Goal: Information Seeking & Learning: Check status

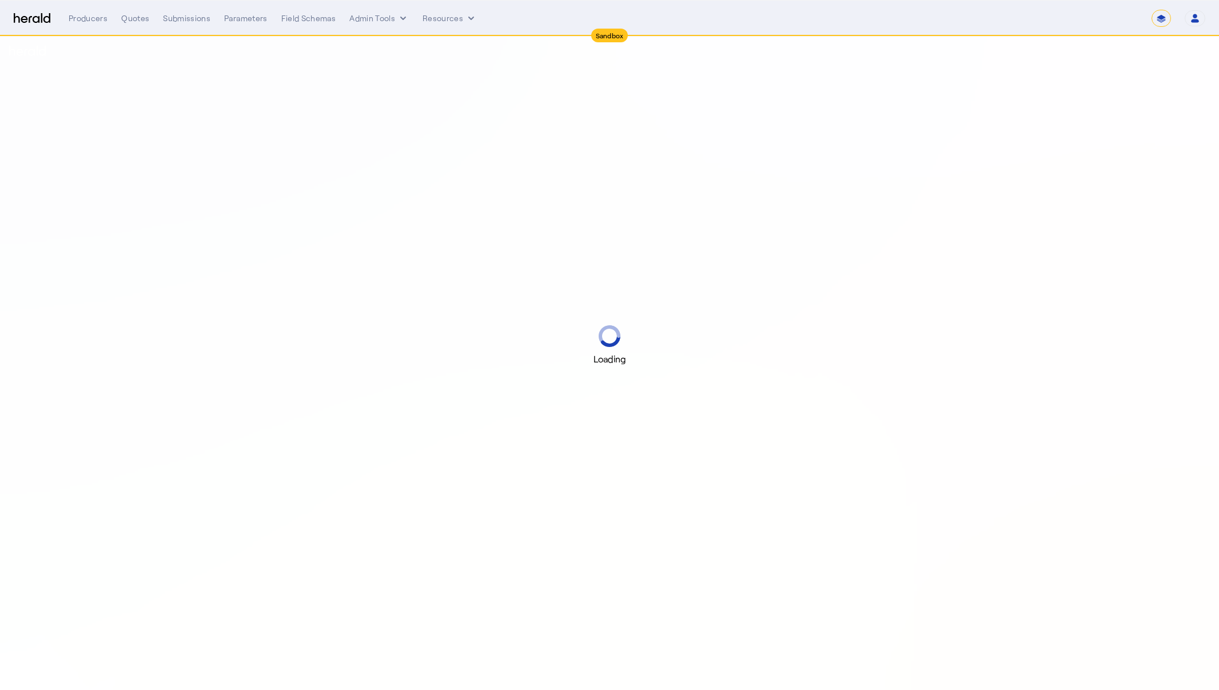
select select "*******"
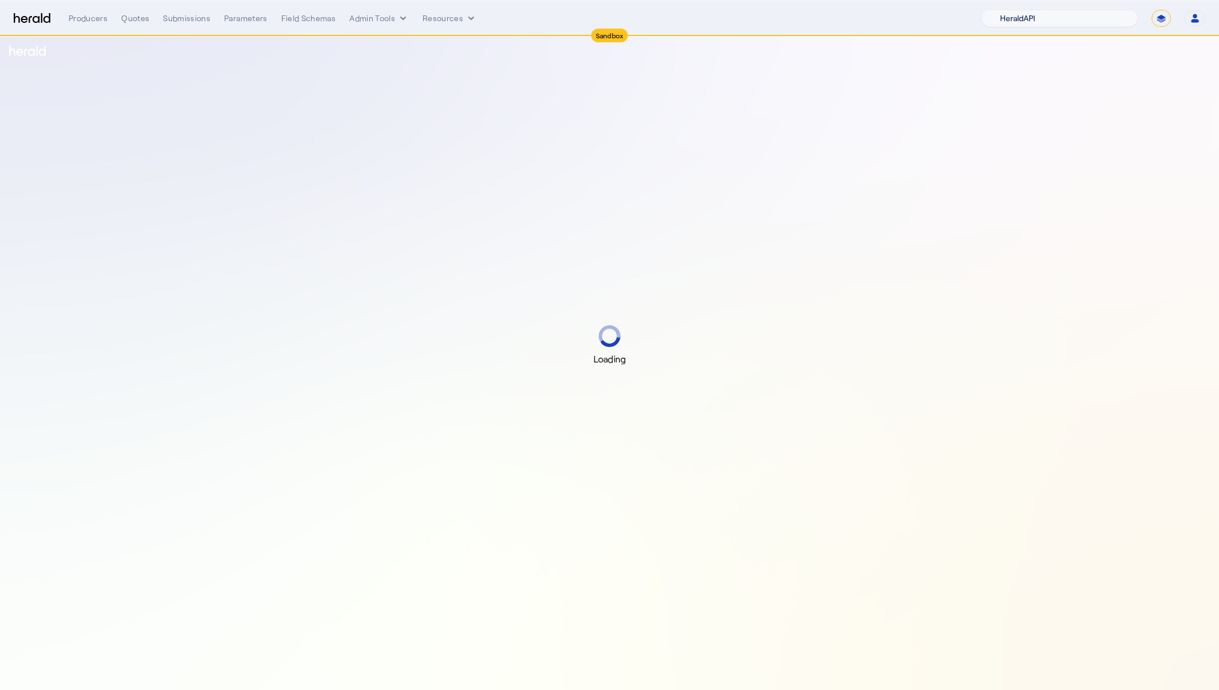
click at [1078, 21] on select "1Fort Acrisure Acturis Affinity Advisors Affinity Risk Agentero AmWins Anzen Ao…" at bounding box center [1059, 18] width 157 height 17
click at [1010, 10] on select "1Fort Acrisure Acturis Affinity Advisors Affinity Risk Agentero AmWins Anzen Ao…" at bounding box center [1059, 18] width 157 height 17
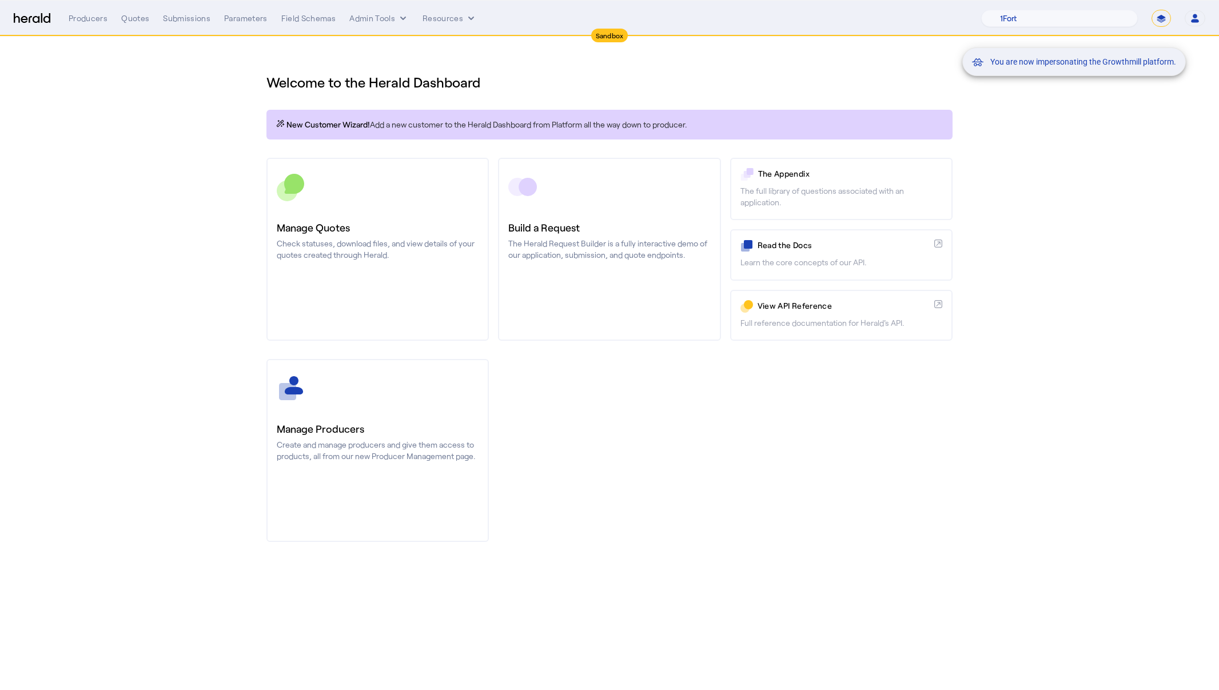
click at [161, 17] on div "You are now impersonating the Growthmill platform." at bounding box center [609, 345] width 1219 height 690
click at [172, 24] on div "Producers Quotes Submissions Parameters Field Schemas Admin Tools Resources 1Fo…" at bounding box center [637, 18] width 1137 height 17
click at [180, 21] on div "Submissions" at bounding box center [186, 18] width 47 height 11
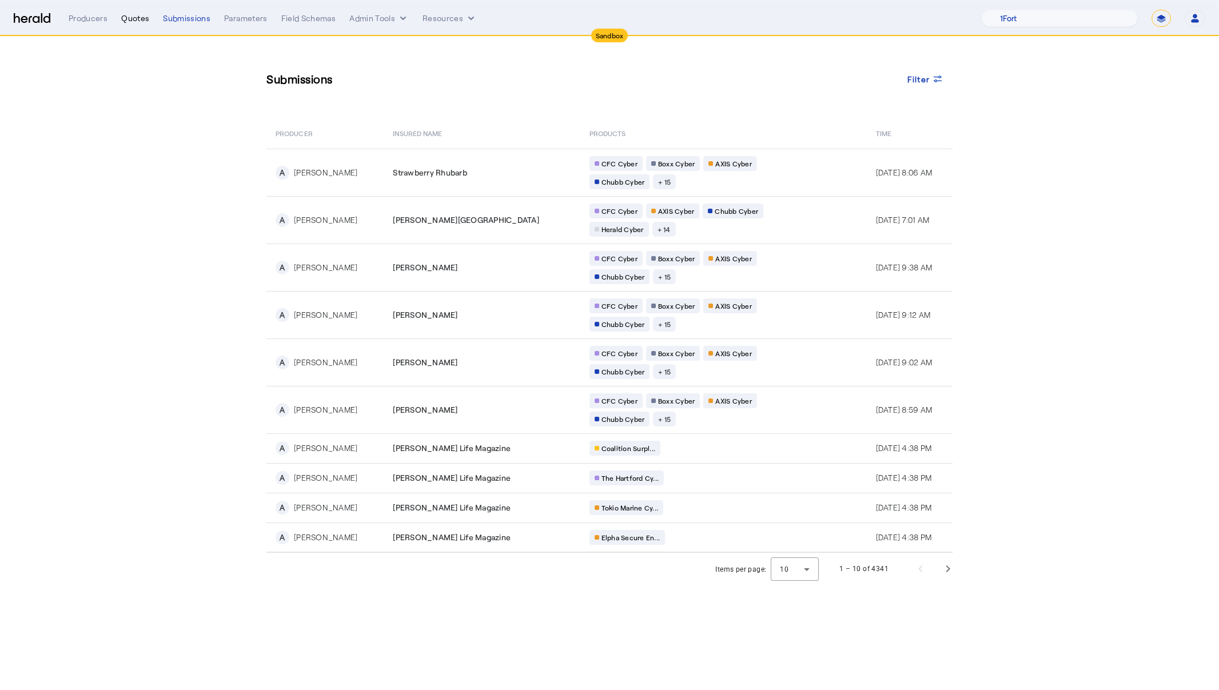
click at [122, 17] on div "Quotes" at bounding box center [135, 18] width 28 height 11
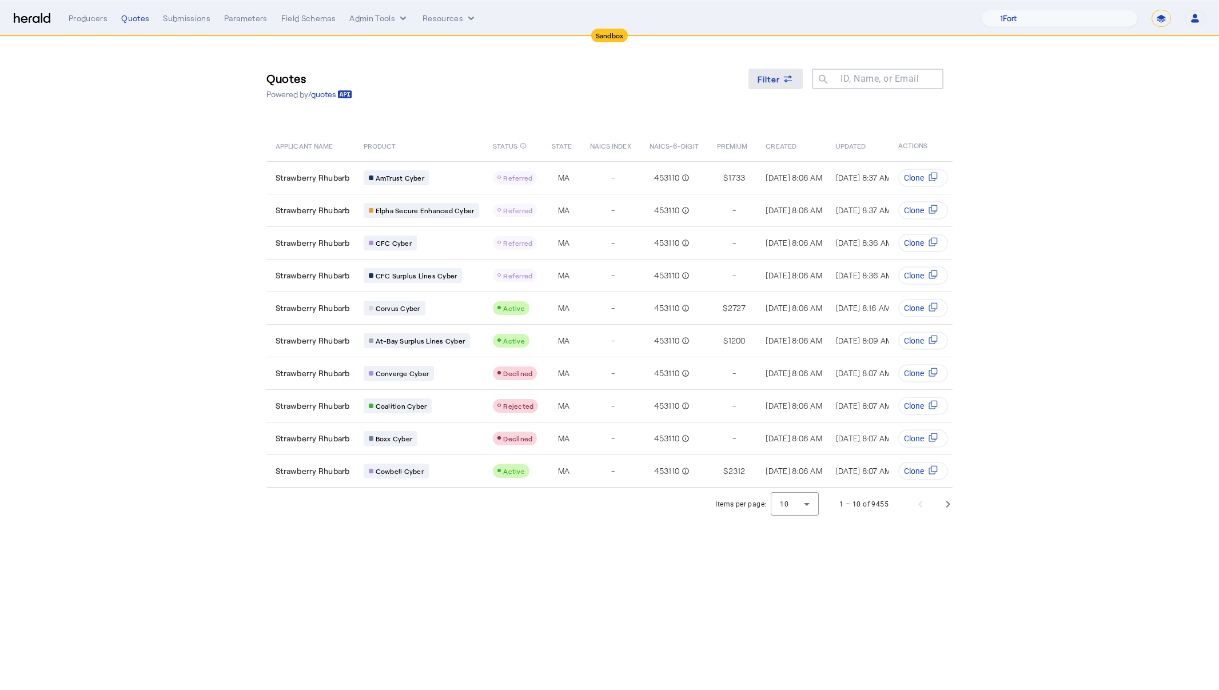
click at [781, 83] on div "Filter" at bounding box center [776, 79] width 37 height 12
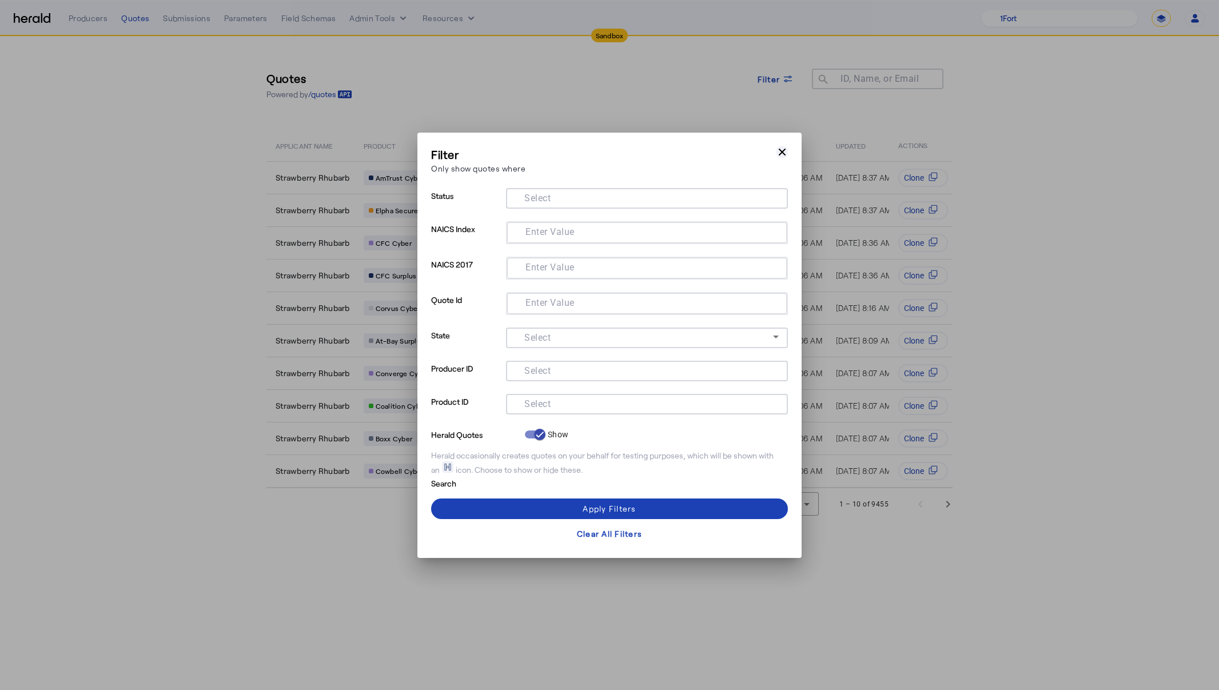
click at [778, 152] on icon "button" at bounding box center [782, 151] width 11 height 11
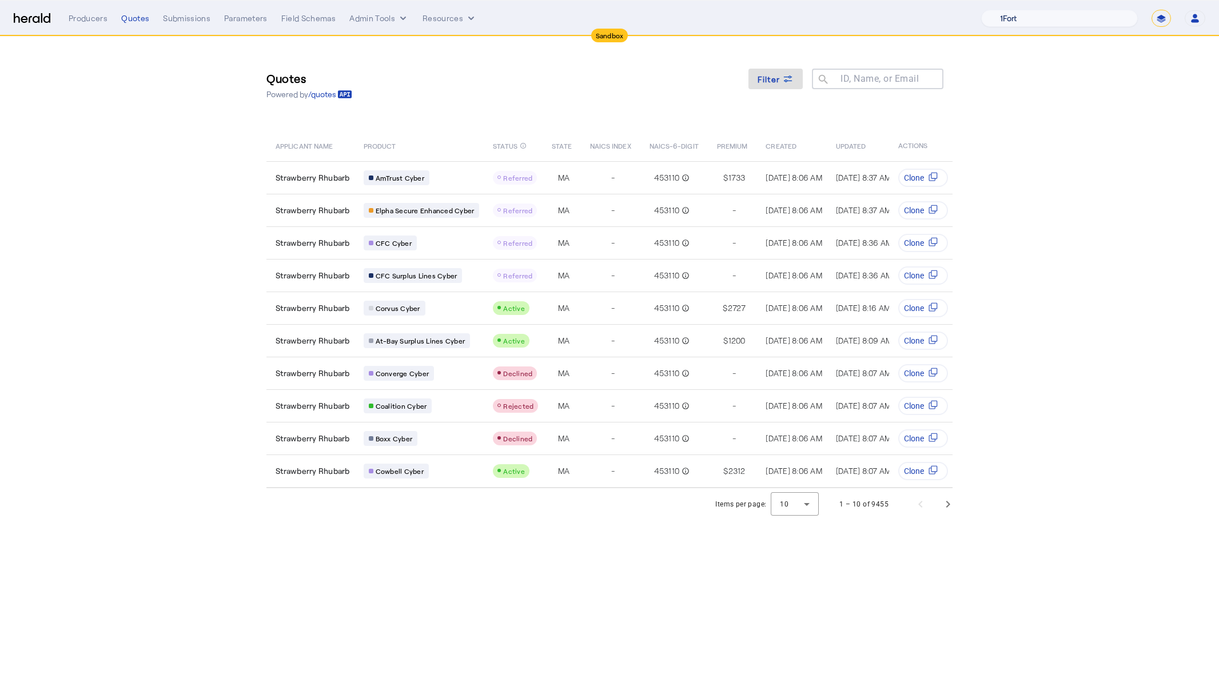
click at [1090, 22] on select "1Fort Acrisure Acturis Affinity Advisors Affinity Risk Agentero AmWins Anzen Ao…" at bounding box center [1059, 18] width 157 height 17
click at [1010, 10] on select "1Fort Acrisure Acturis Affinity Advisors Affinity Risk Agentero AmWins Anzen Ao…" at bounding box center [1059, 18] width 157 height 17
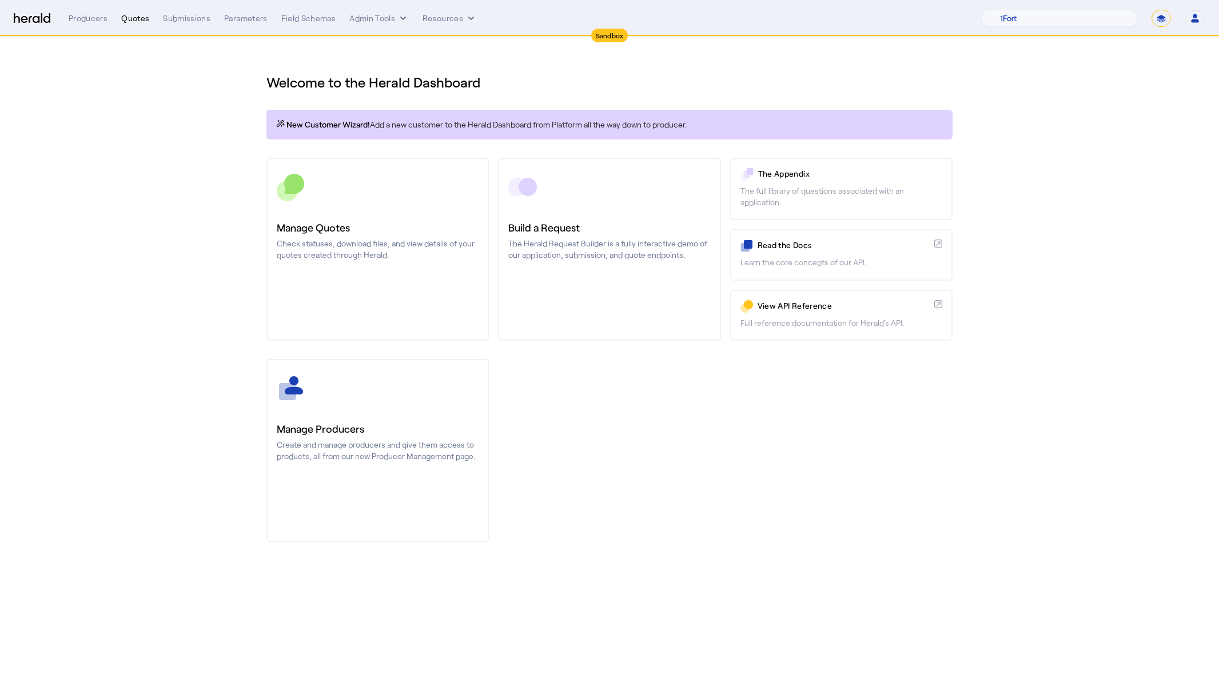
click at [141, 13] on div "Quotes" at bounding box center [135, 18] width 28 height 11
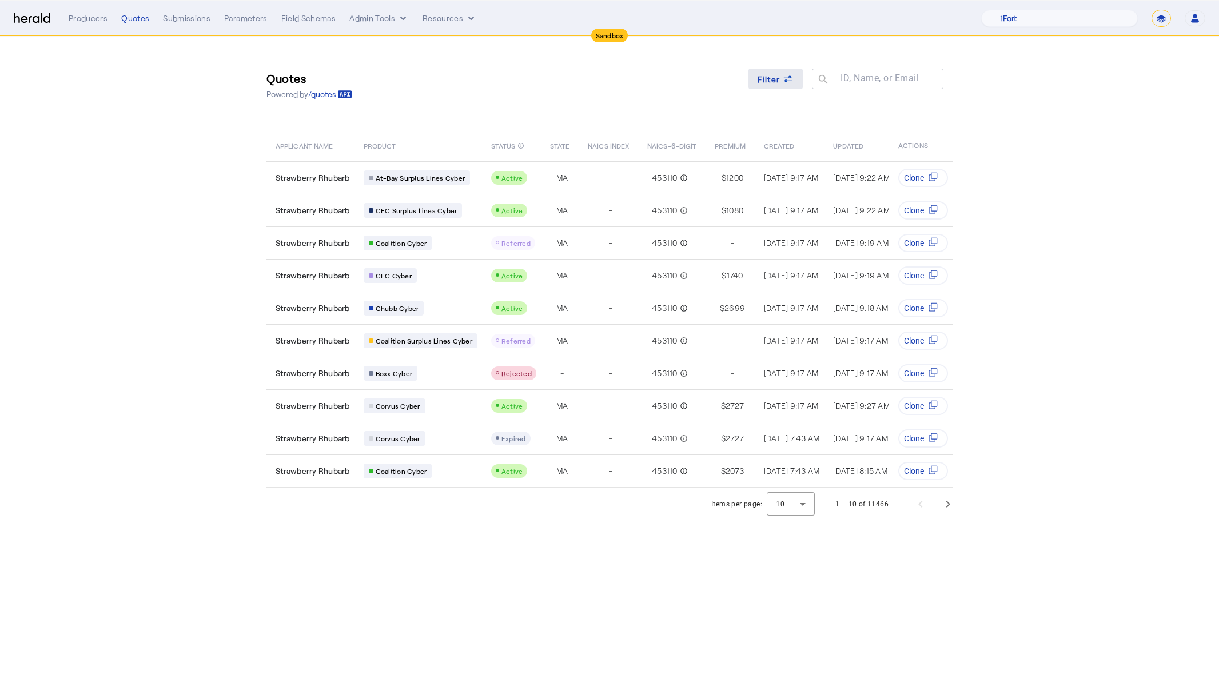
click at [770, 79] on span "Filter" at bounding box center [769, 79] width 23 height 12
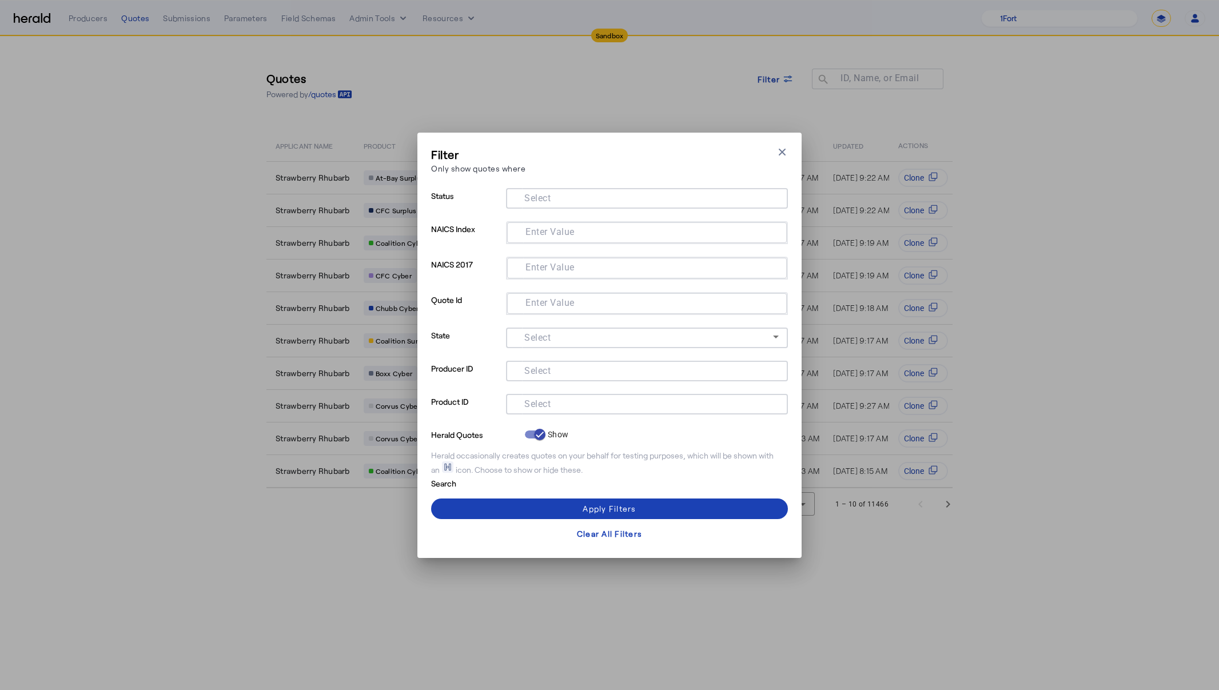
click at [637, 198] on input "Select" at bounding box center [644, 197] width 259 height 14
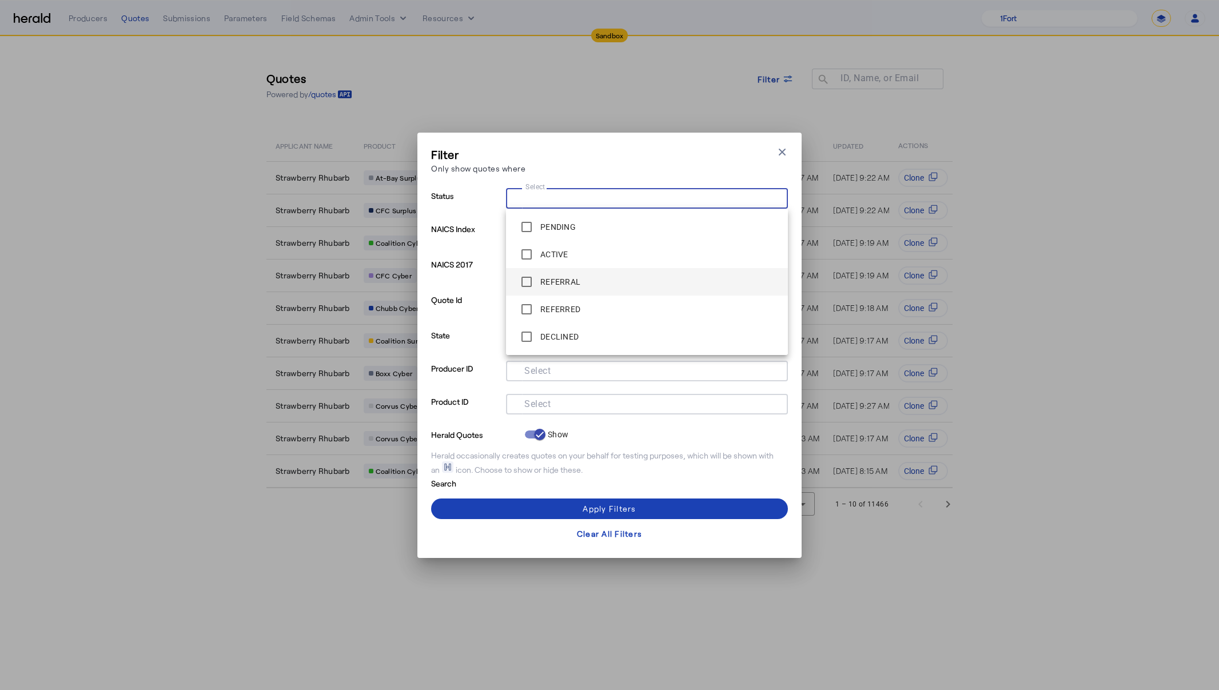
click at [584, 280] on span "REFERRAL" at bounding box center [647, 282] width 264 height 23
click at [652, 510] on span at bounding box center [609, 508] width 357 height 27
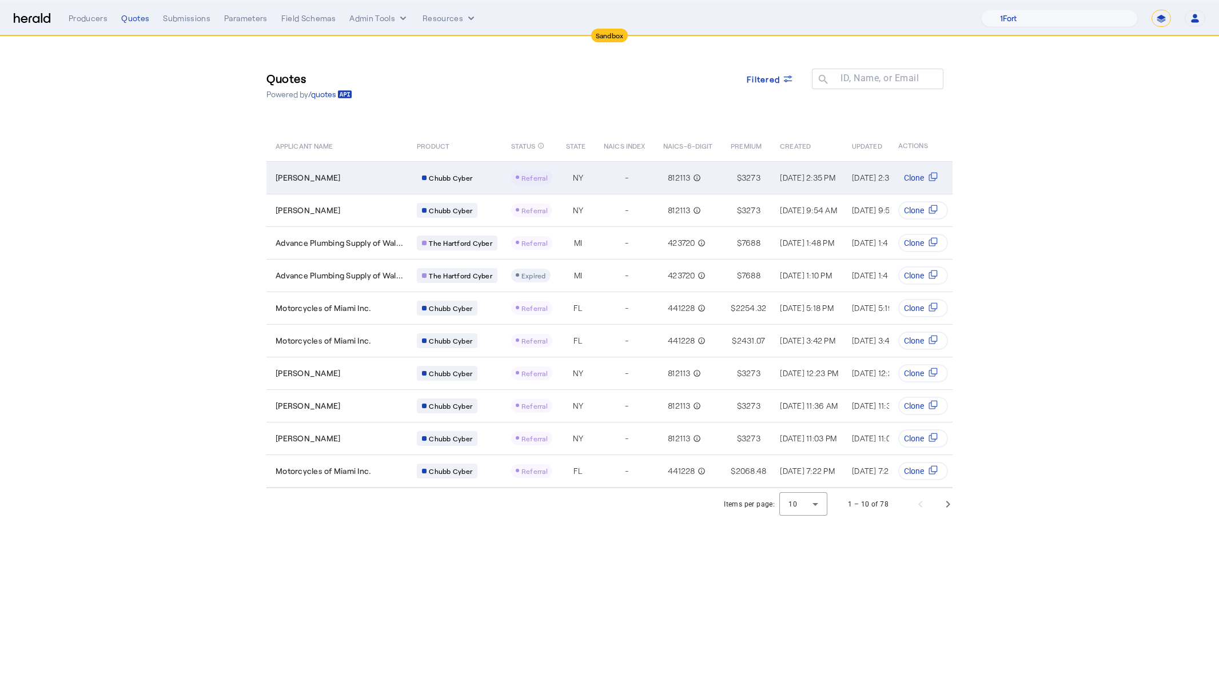
click at [344, 177] on div "[PERSON_NAME]" at bounding box center [340, 177] width 128 height 11
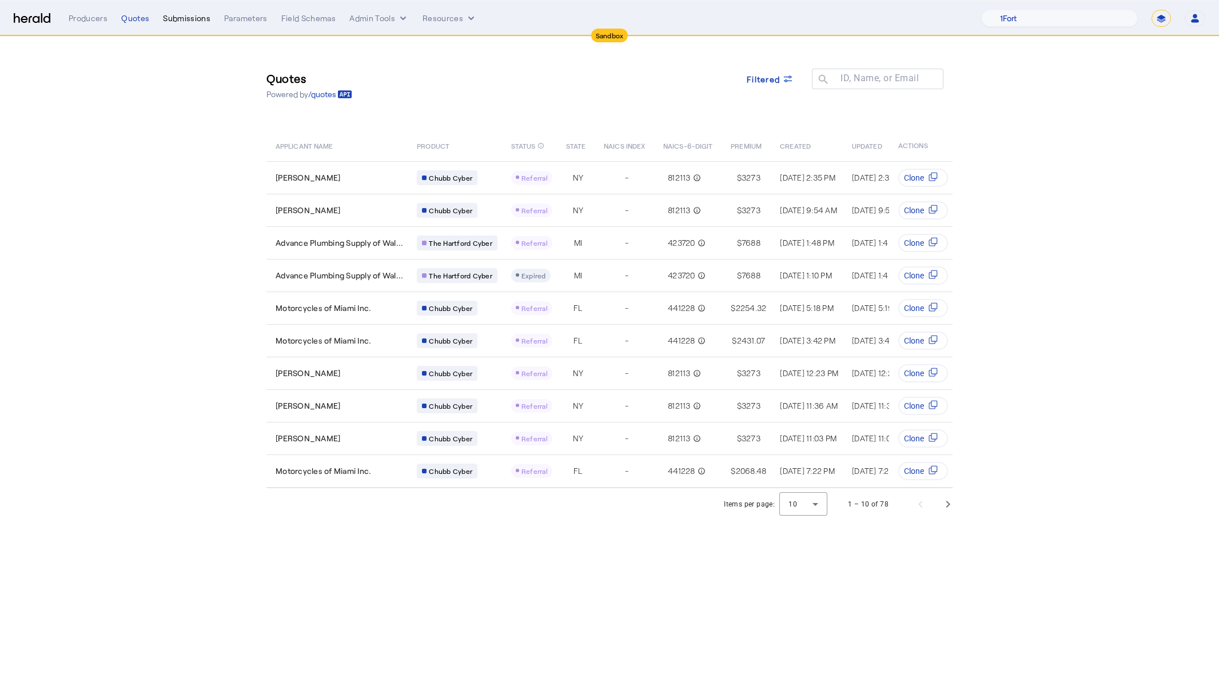
click at [188, 22] on div "Submissions" at bounding box center [186, 18] width 47 height 11
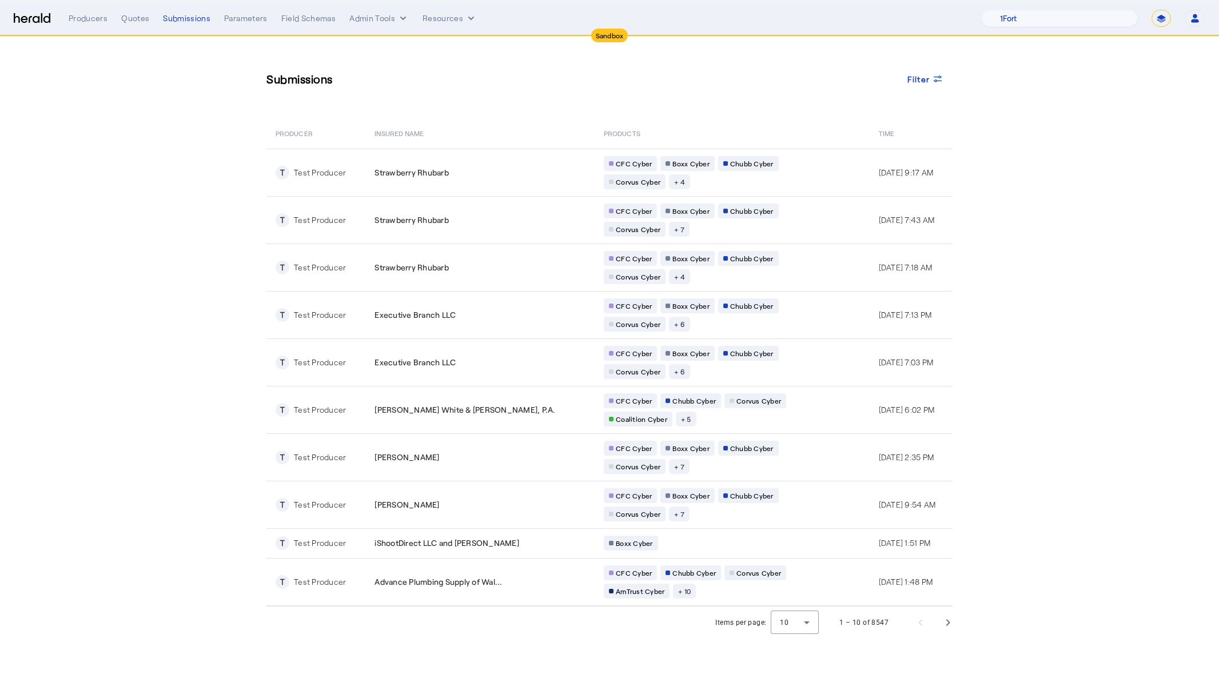
click at [459, 578] on span "Advance Plumbing Supply of Wal..." at bounding box center [439, 581] width 128 height 11
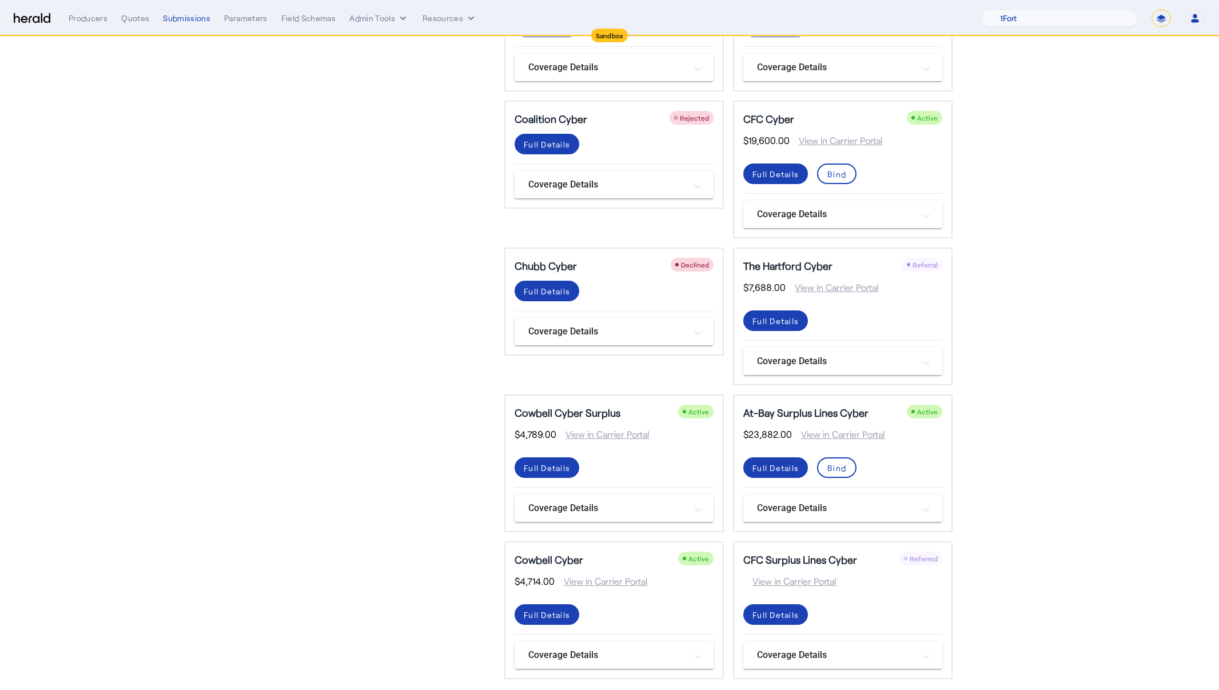
scroll to position [426, 0]
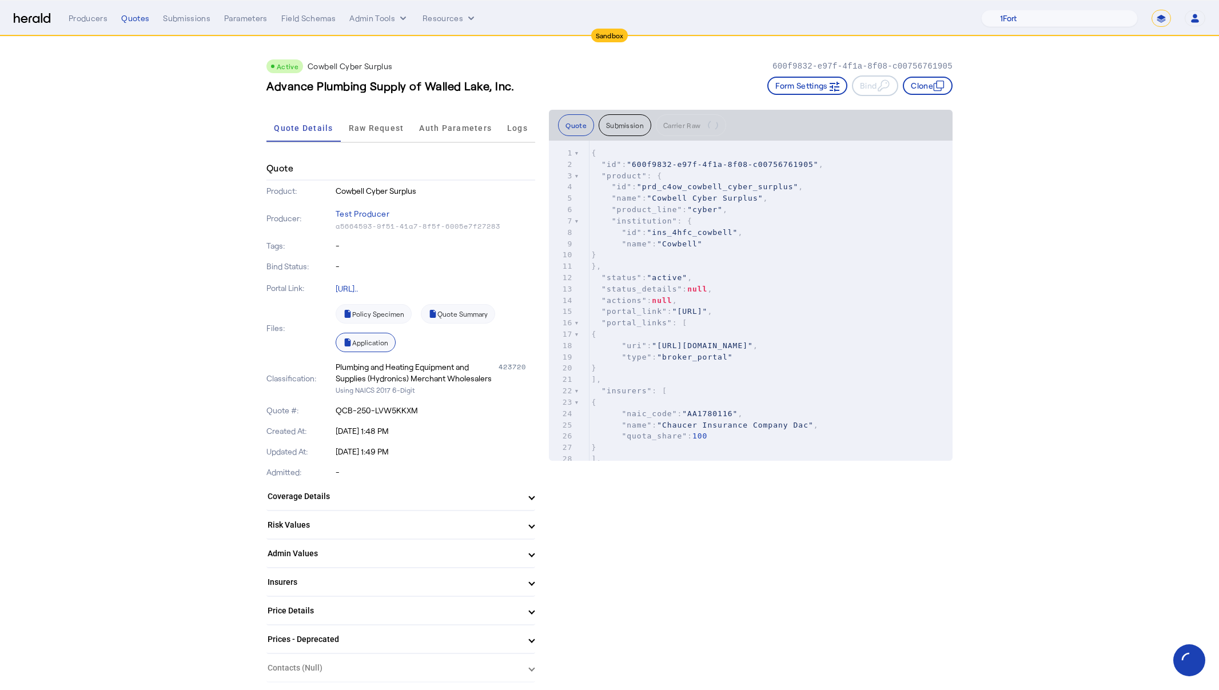
click at [354, 347] on link "Application" at bounding box center [366, 342] width 60 height 19
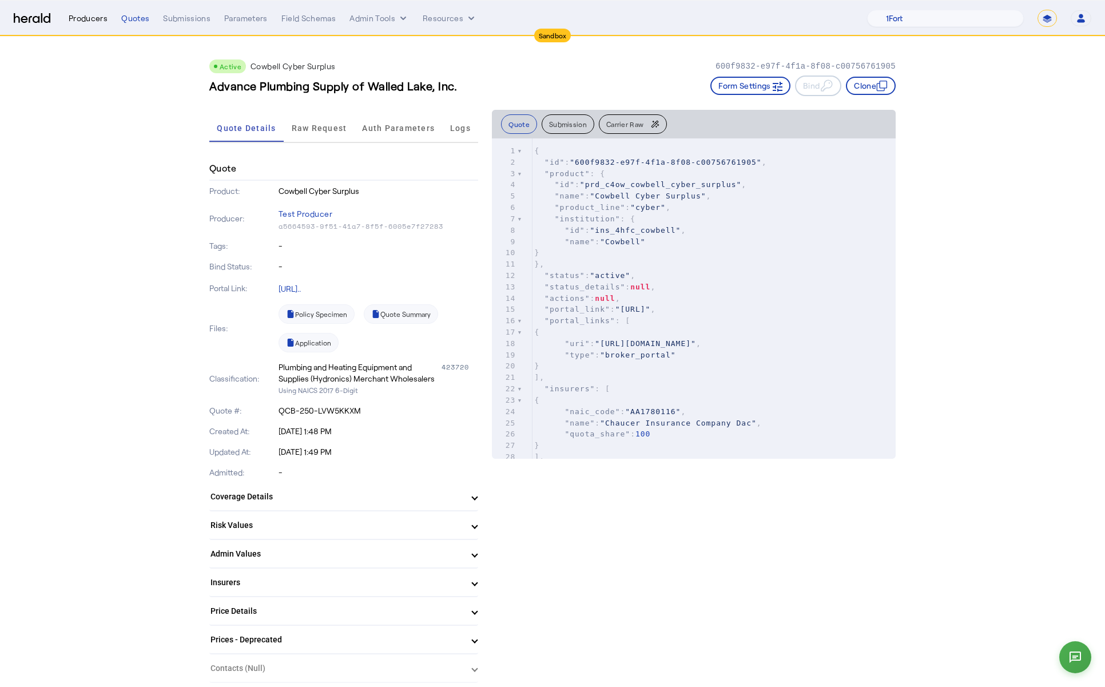
click at [81, 21] on div "Producers" at bounding box center [88, 18] width 39 height 11
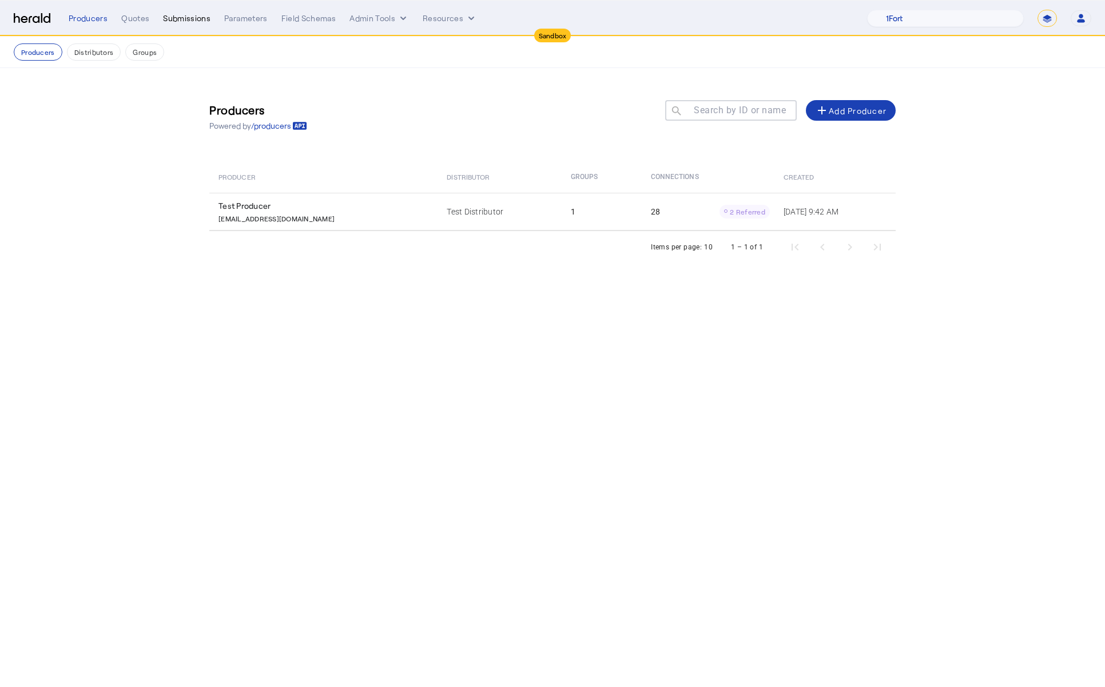
click at [166, 17] on div "Submissions" at bounding box center [186, 18] width 47 height 11
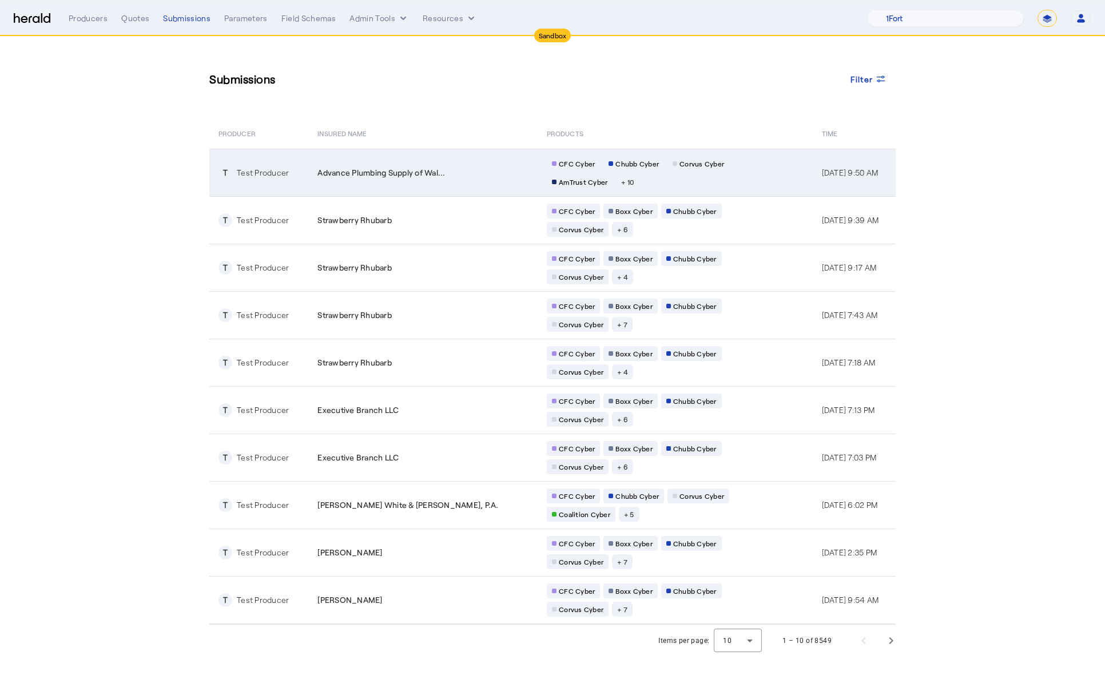
click at [325, 168] on span "Advance Plumbing Supply of Wal..." at bounding box center [381, 172] width 128 height 11
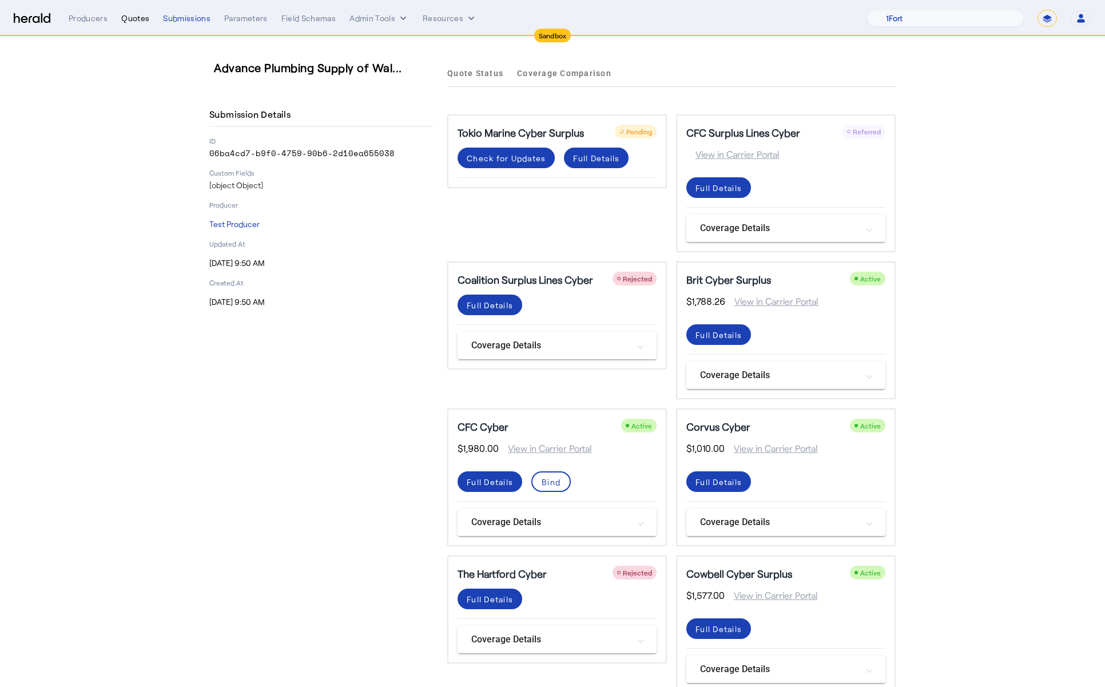
click at [143, 23] on div "Quotes" at bounding box center [135, 18] width 28 height 11
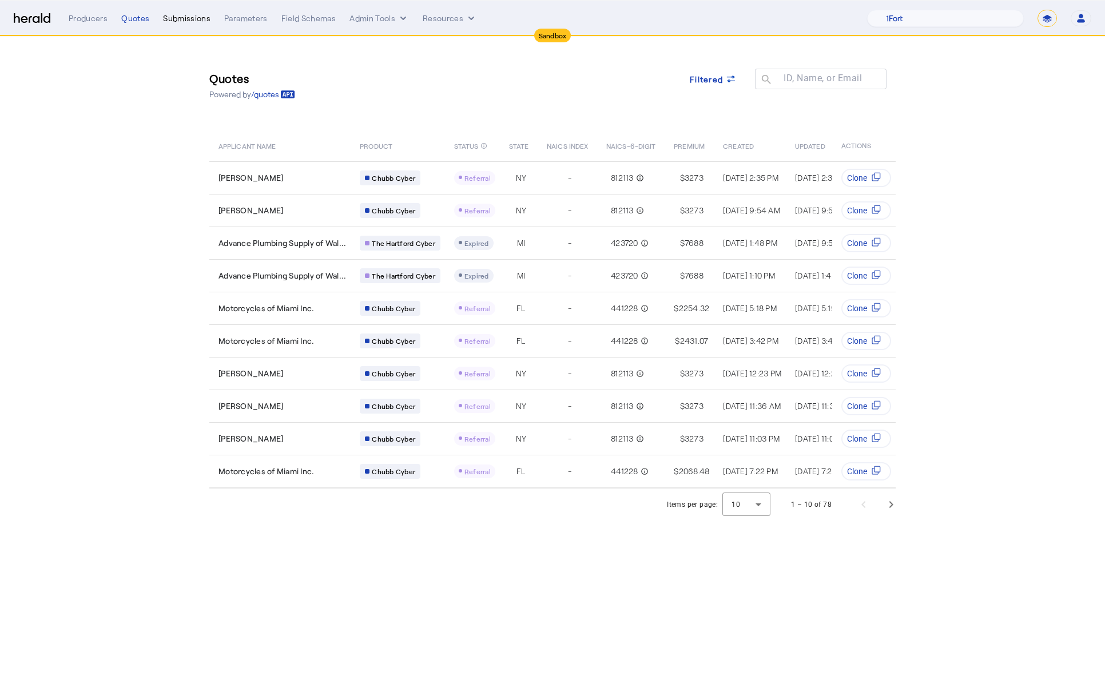
click at [197, 18] on div "Submissions" at bounding box center [186, 18] width 47 height 11
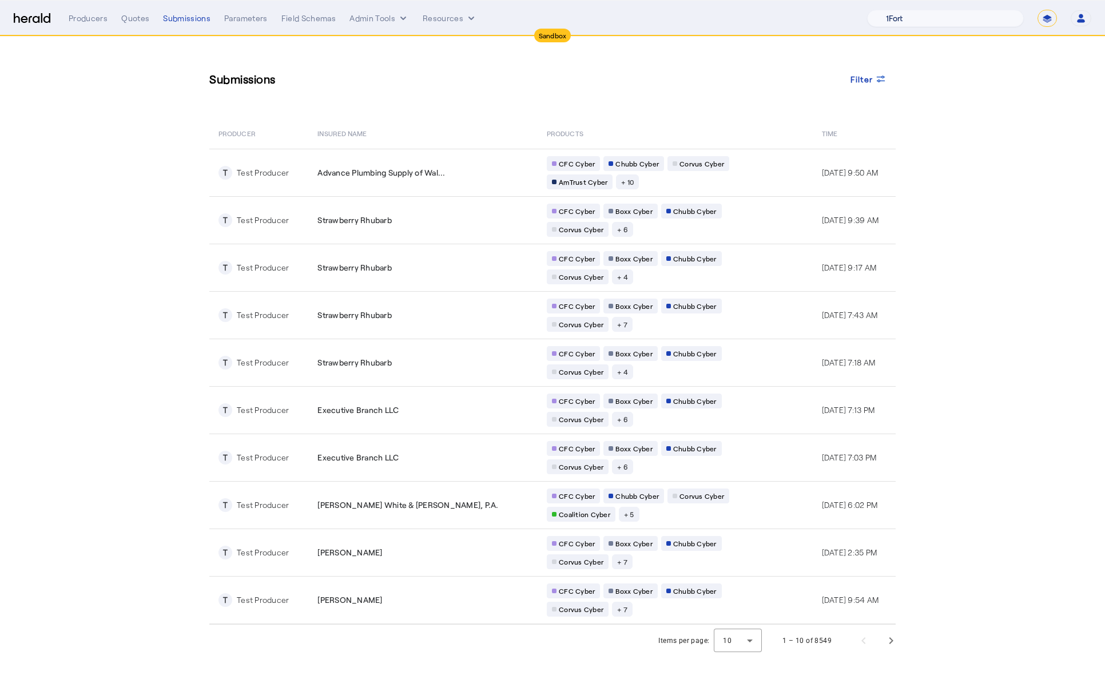
click at [976, 24] on select "1Fort Acrisure Acturis Affinity Advisors Affinity Risk Agentero AmWins Anzen Ao…" at bounding box center [945, 18] width 157 height 17
select select "pfm_z9k1_growthmill"
click at [896, 10] on select "1Fort Acrisure Acturis Affinity Advisors Affinity Risk Agentero AmWins Anzen Ao…" at bounding box center [945, 18] width 157 height 17
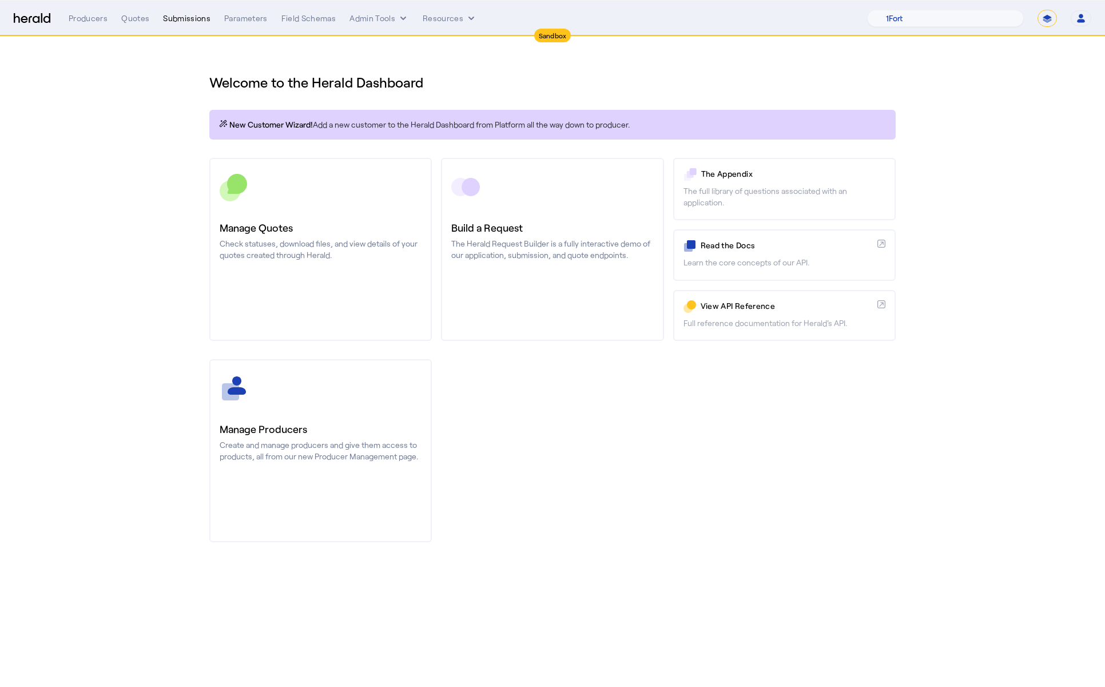
click at [180, 16] on div "Submissions" at bounding box center [186, 18] width 47 height 11
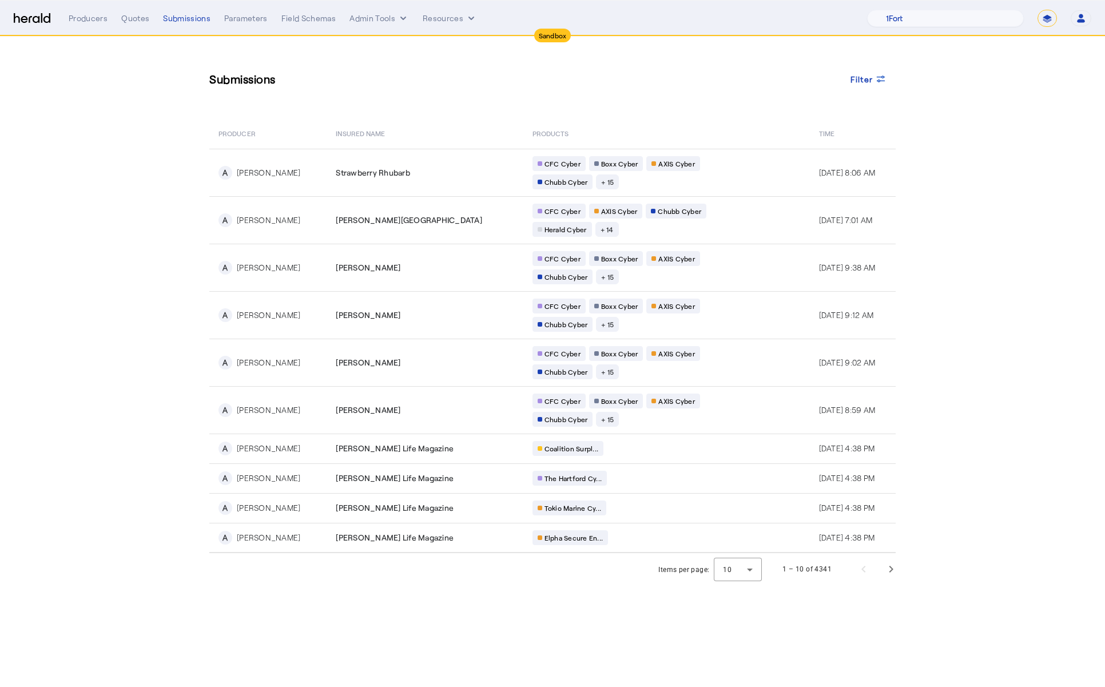
click at [144, 25] on div "Producers Quotes Submissions Parameters Field Schemas Admin Tools Resources 1Fo…" at bounding box center [580, 18] width 1023 height 17
click at [144, 14] on div "Quotes" at bounding box center [135, 18] width 28 height 11
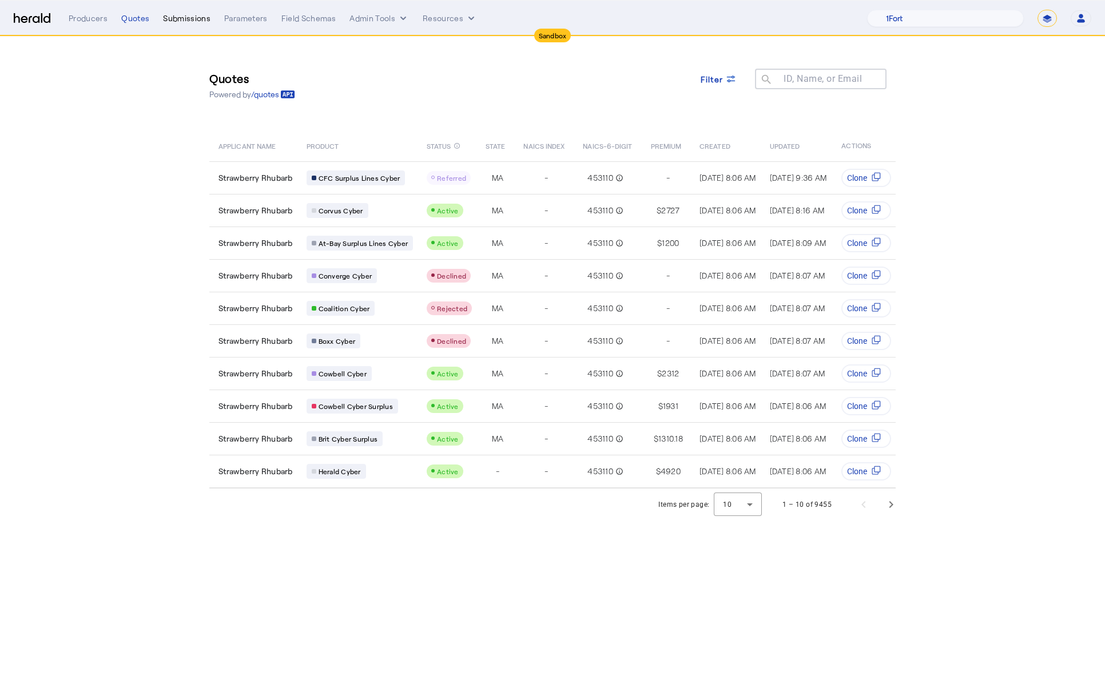
click at [192, 21] on div "Submissions" at bounding box center [186, 18] width 47 height 11
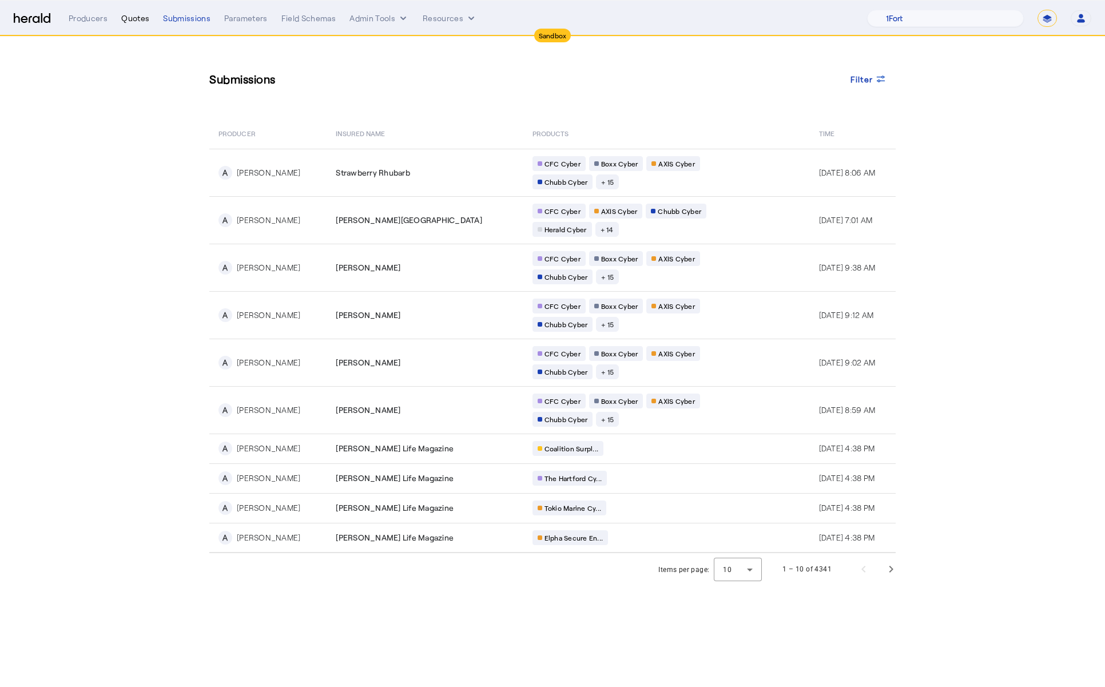
click at [140, 20] on div "Quotes" at bounding box center [135, 18] width 28 height 11
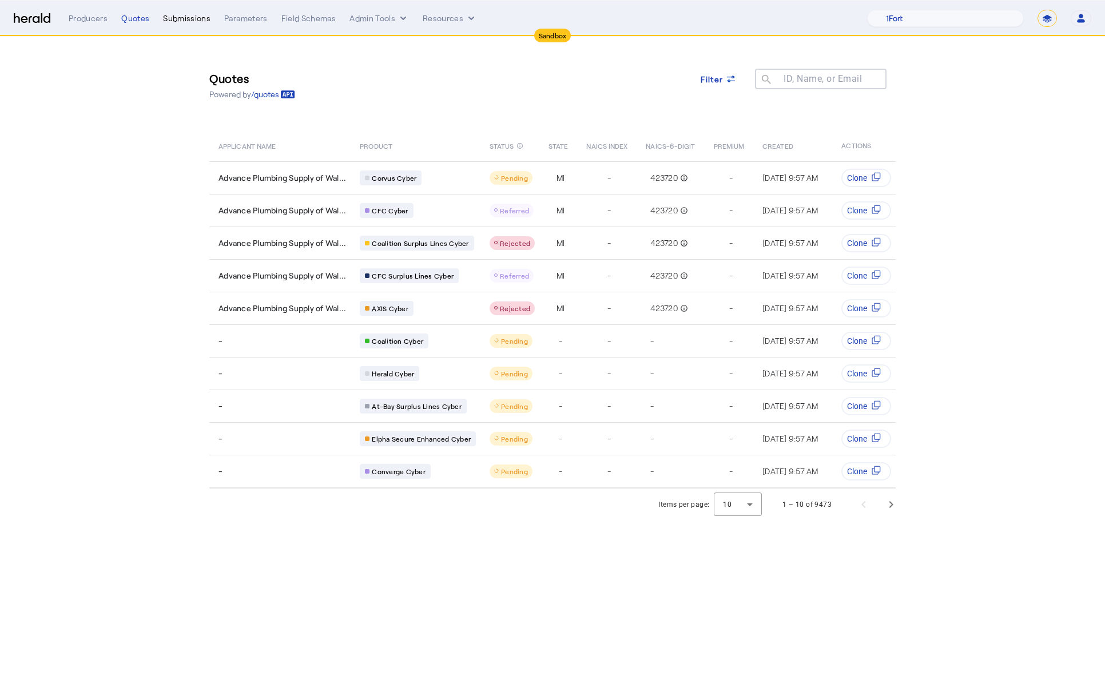
click at [188, 14] on div "Submissions" at bounding box center [186, 18] width 47 height 11
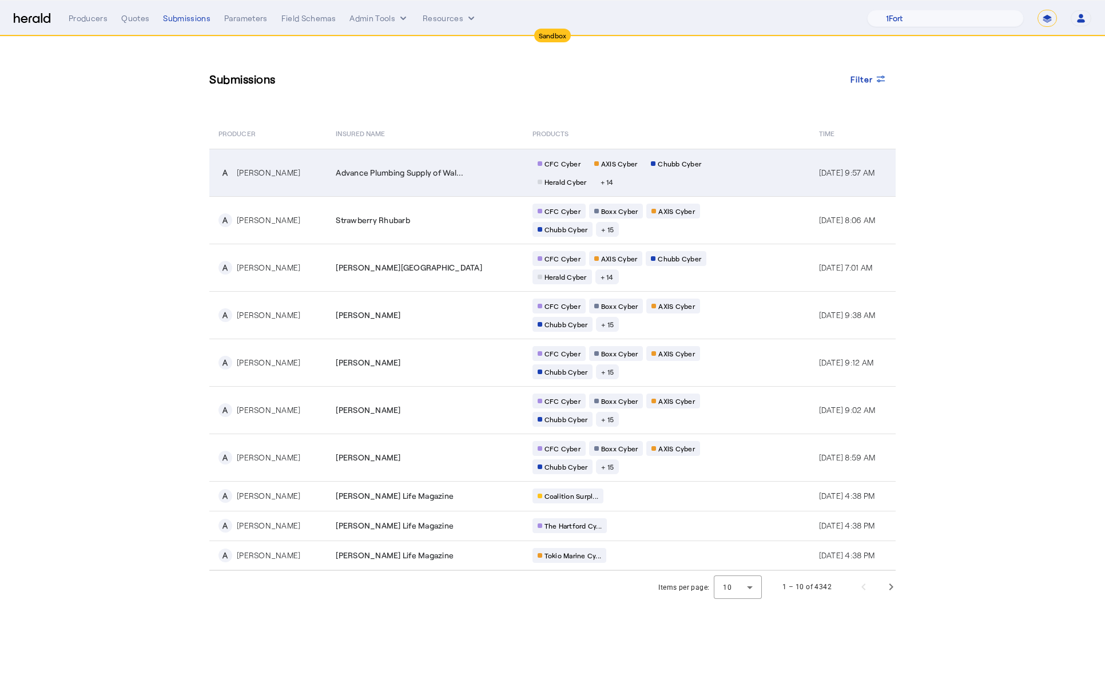
click at [408, 180] on td "Advance Plumbing Supply of Wal..." at bounding box center [425, 172] width 196 height 47
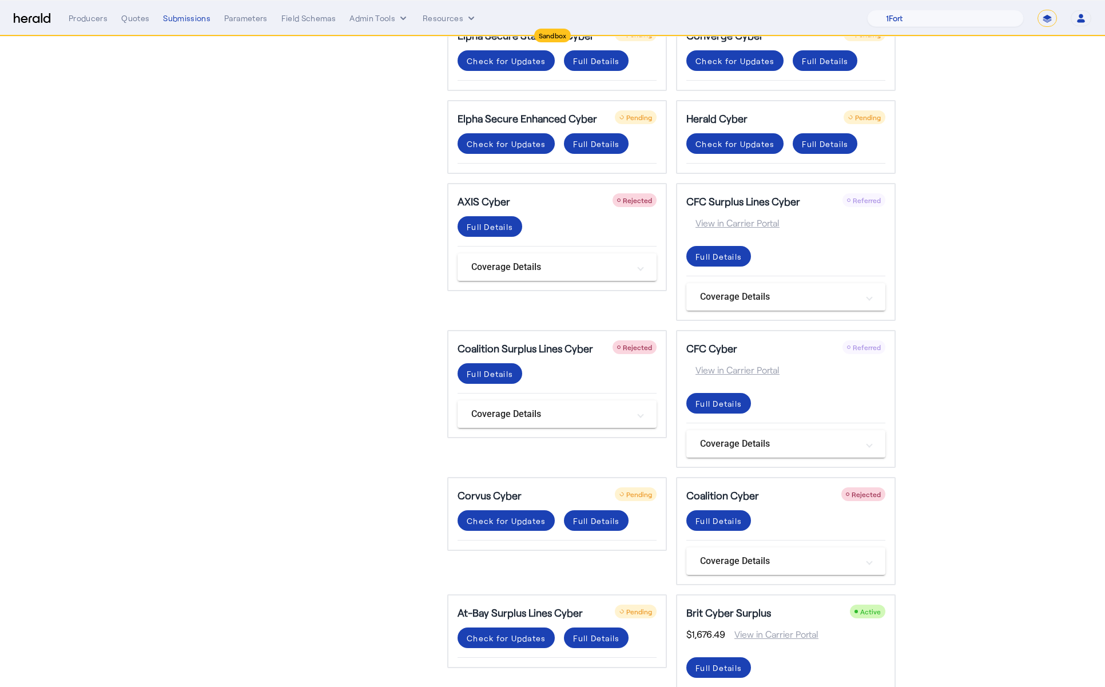
scroll to position [412, 0]
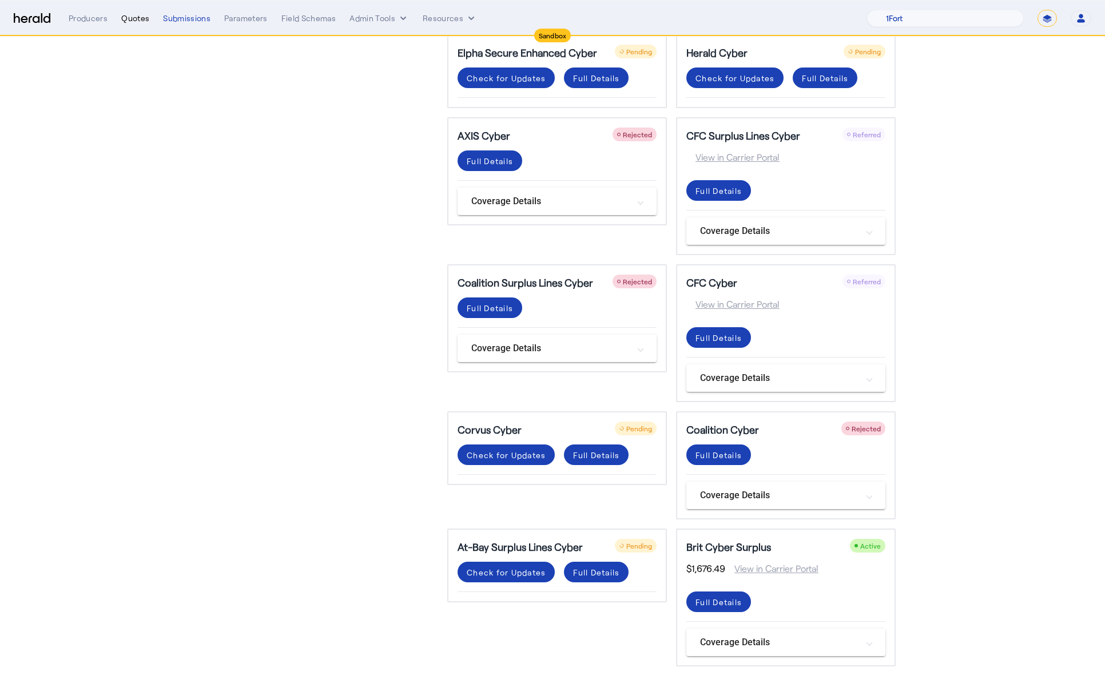
click at [132, 17] on div "Quotes" at bounding box center [135, 18] width 28 height 11
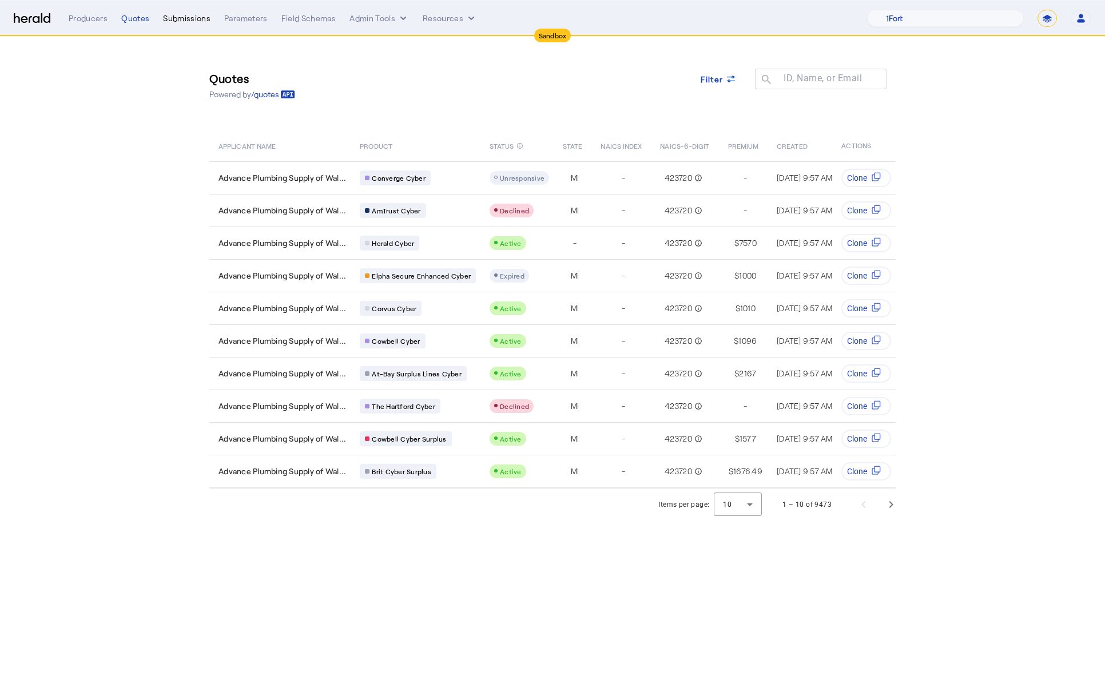
click at [196, 20] on div "Submissions" at bounding box center [186, 18] width 47 height 11
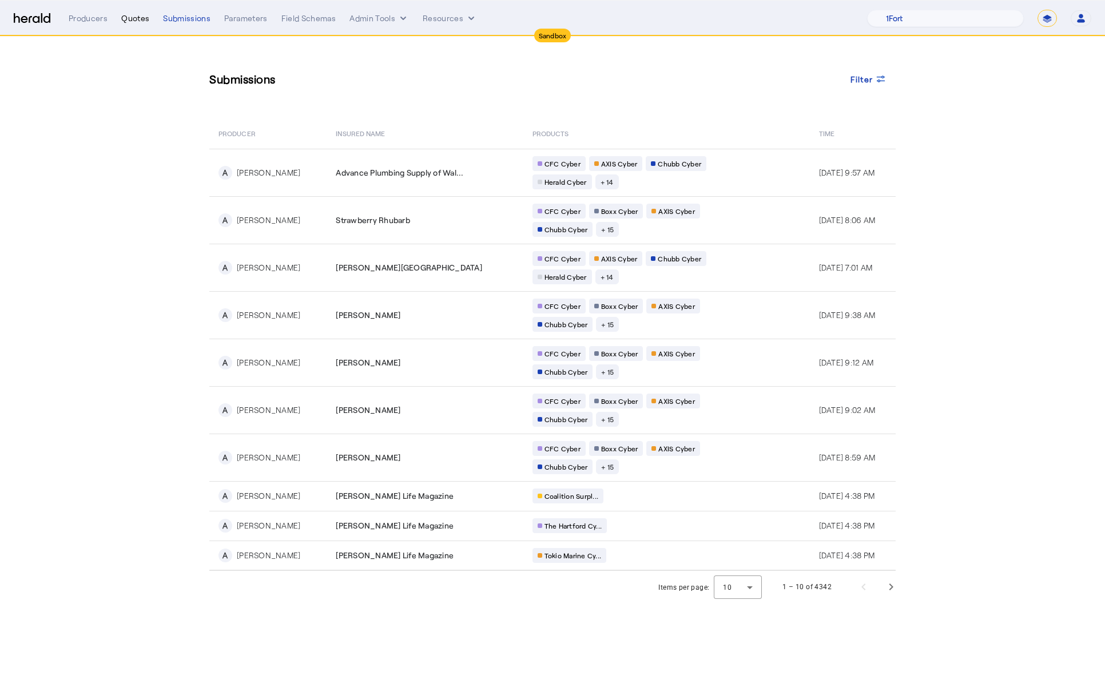
click at [144, 14] on div "Quotes" at bounding box center [135, 18] width 28 height 11
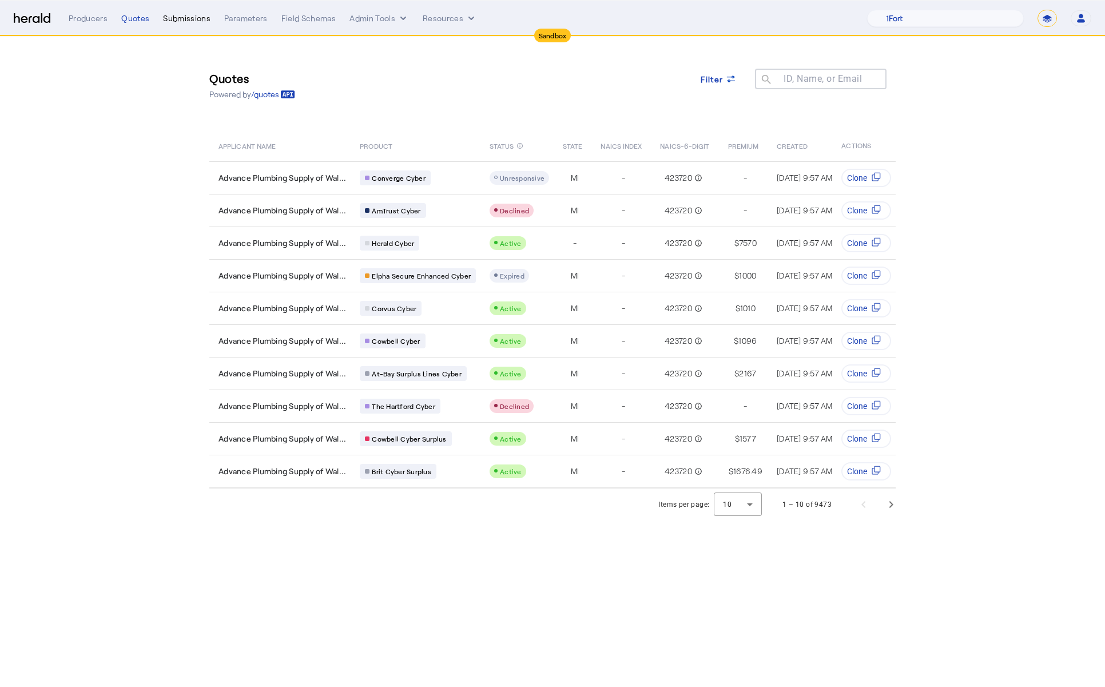
click at [186, 22] on div "Submissions" at bounding box center [186, 18] width 47 height 11
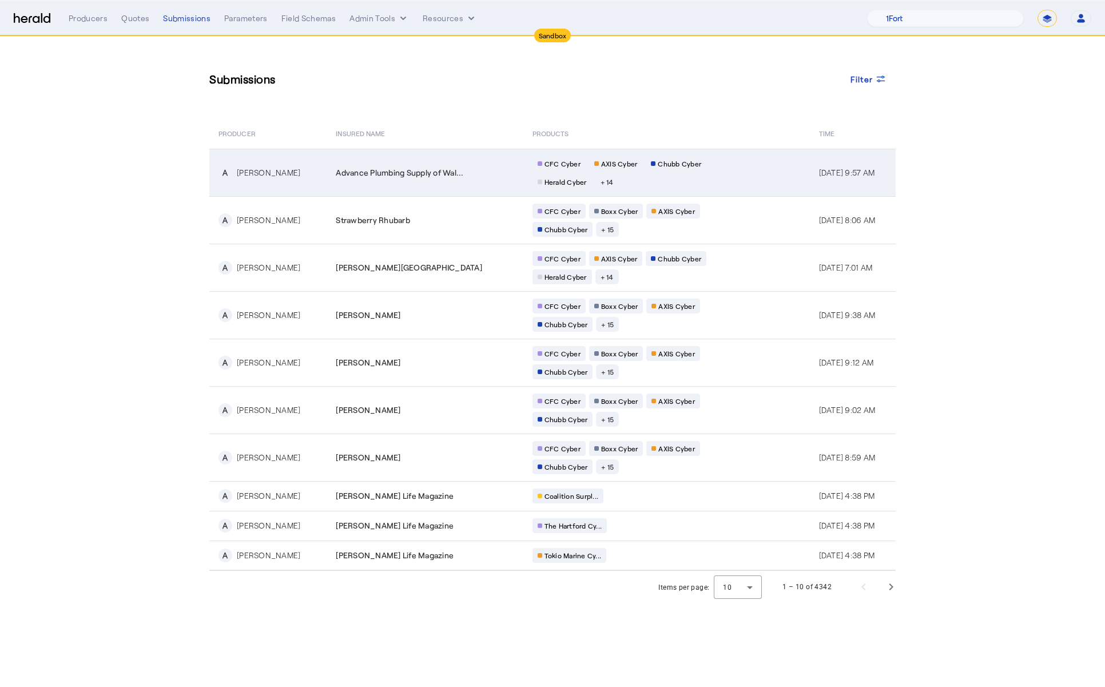
click at [384, 180] on td "Advance Plumbing Supply of Wal..." at bounding box center [425, 172] width 196 height 47
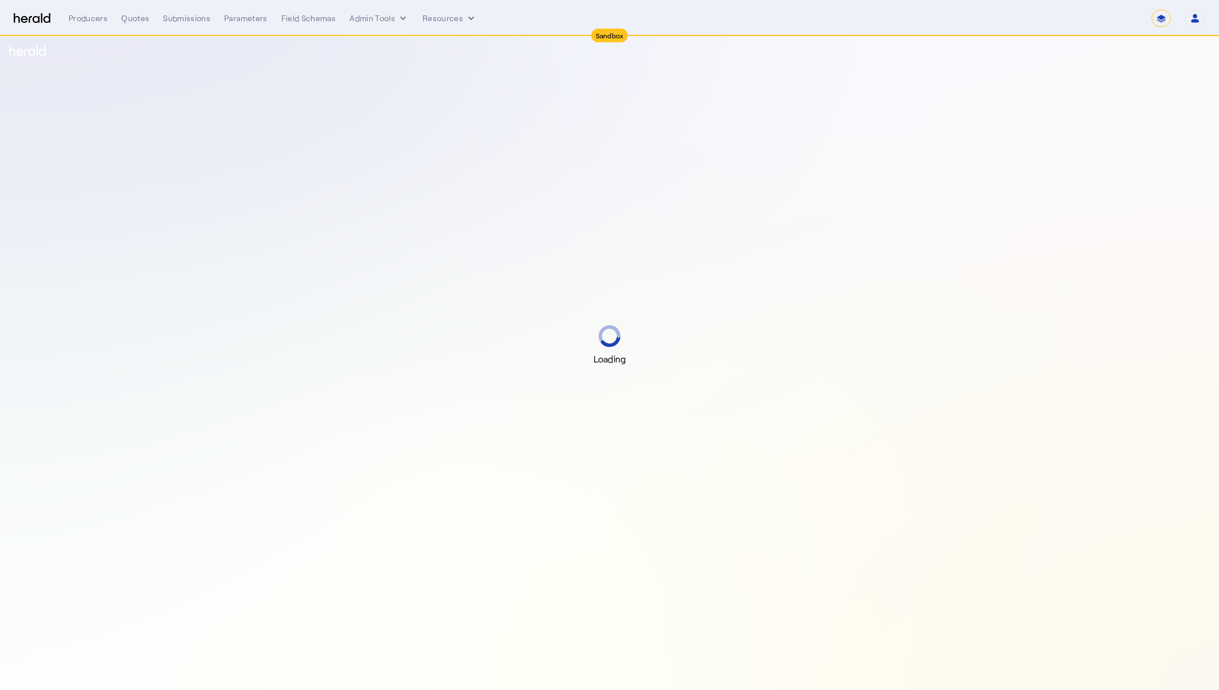
select select "*******"
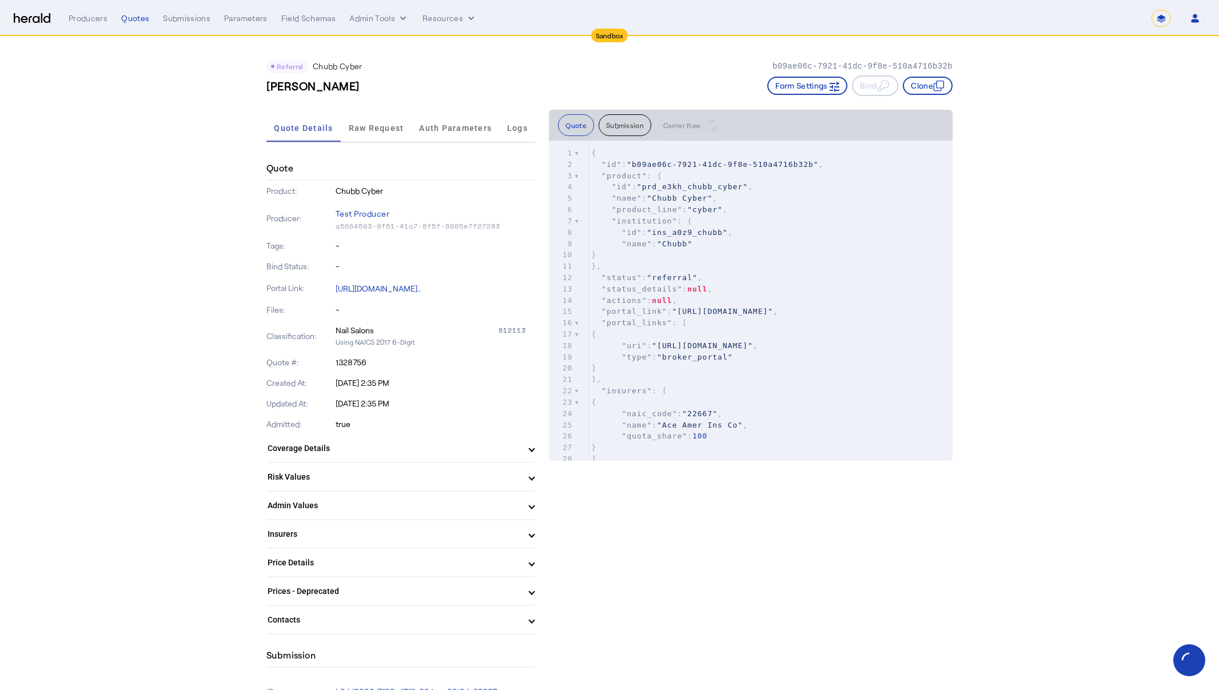
click at [622, 128] on button "Submission" at bounding box center [625, 125] width 53 height 22
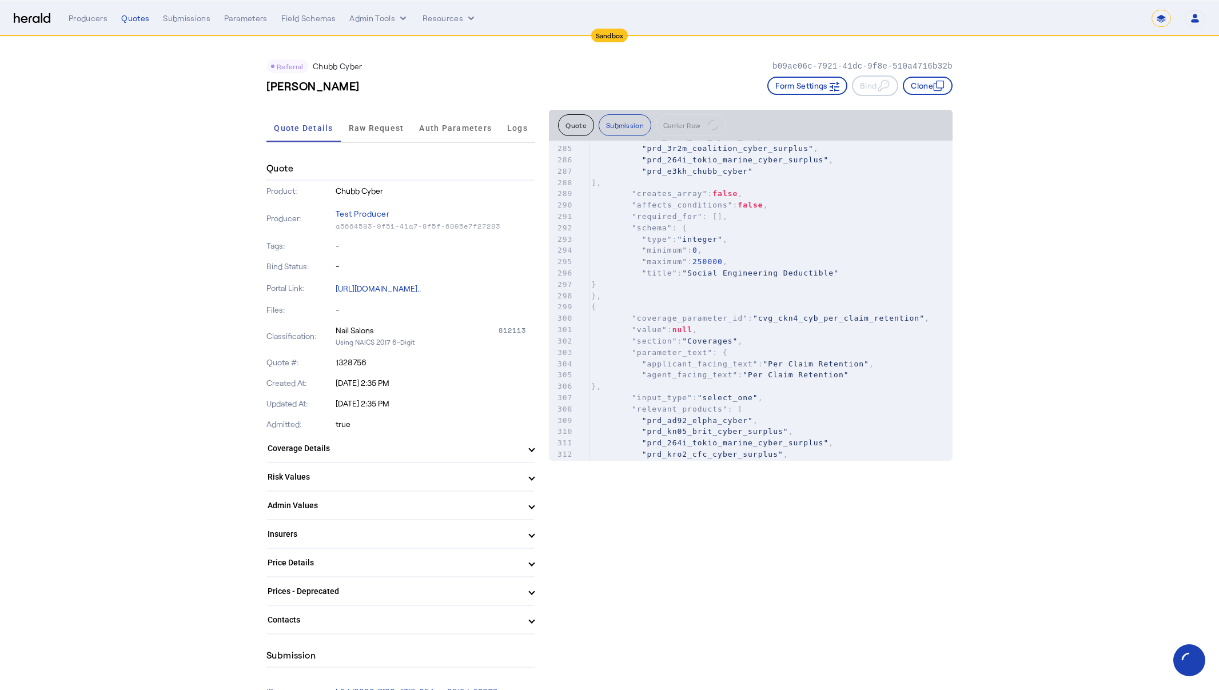
scroll to position [3954, 0]
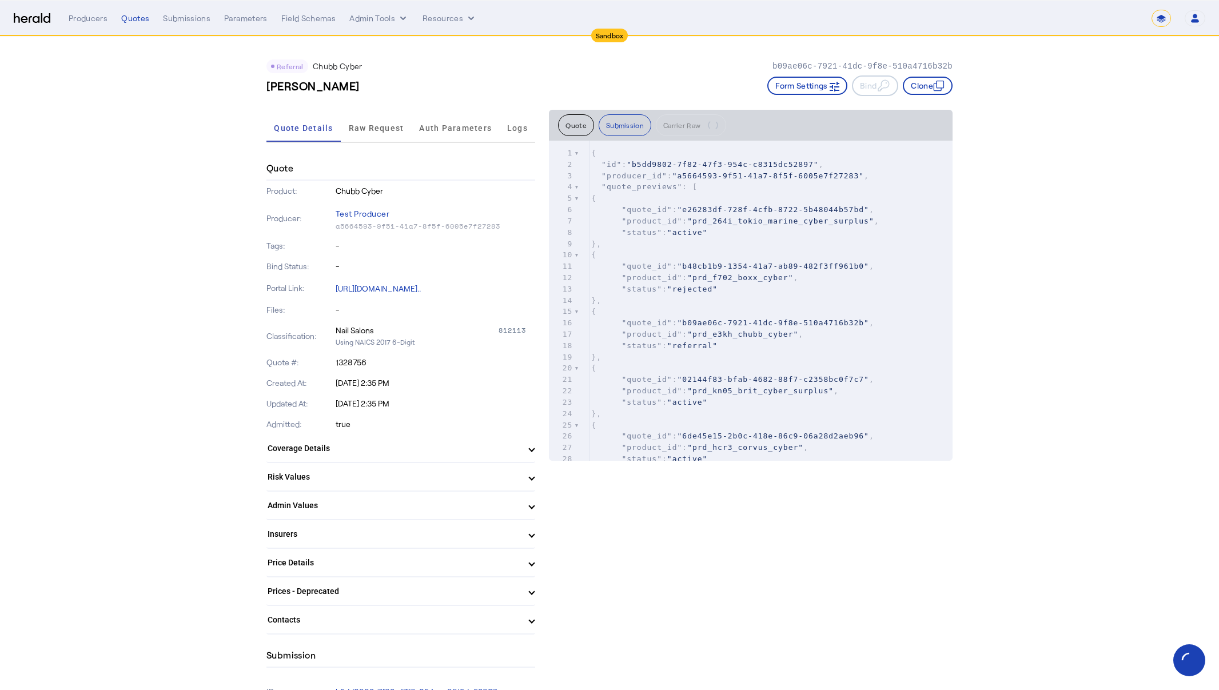
drag, startPoint x: 316, startPoint y: 68, endPoint x: 367, endPoint y: 68, distance: 50.3
click at [367, 68] on div "Referral Chubb Cyber b09ae06c-7921-41dc-9f8e-510a4716b32b" at bounding box center [610, 66] width 686 height 14
click at [177, 17] on div "Submissions" at bounding box center [186, 18] width 47 height 11
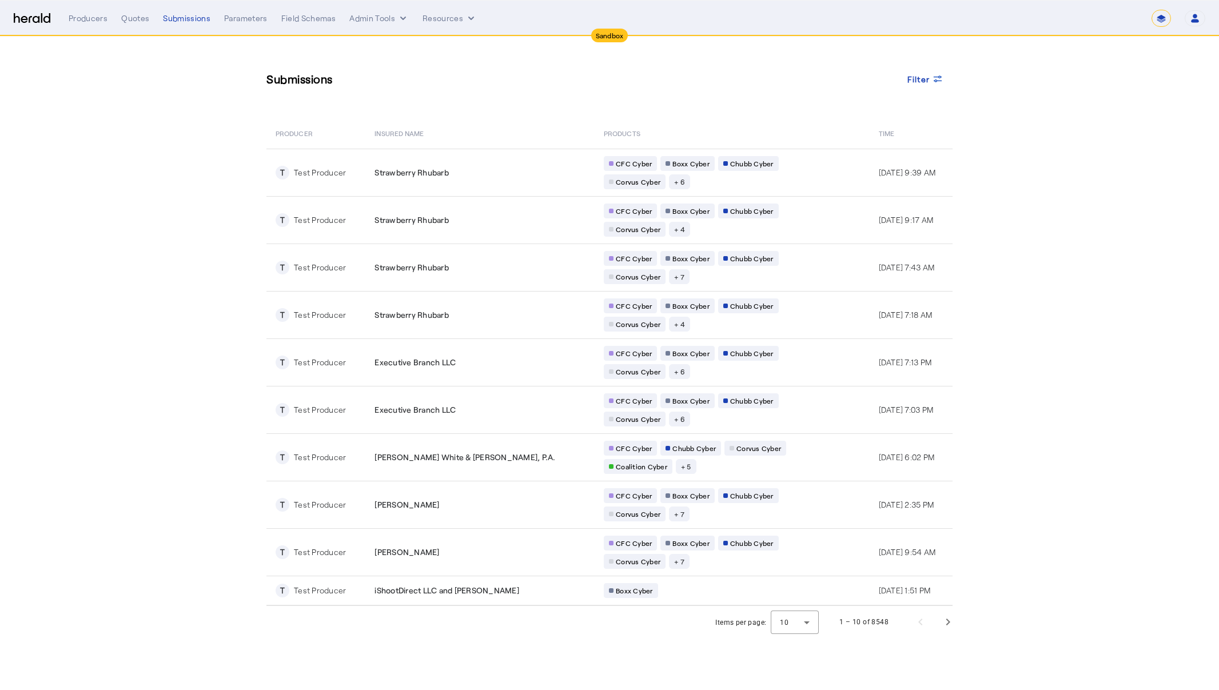
click at [1154, 21] on select "**********" at bounding box center [1161, 18] width 19 height 17
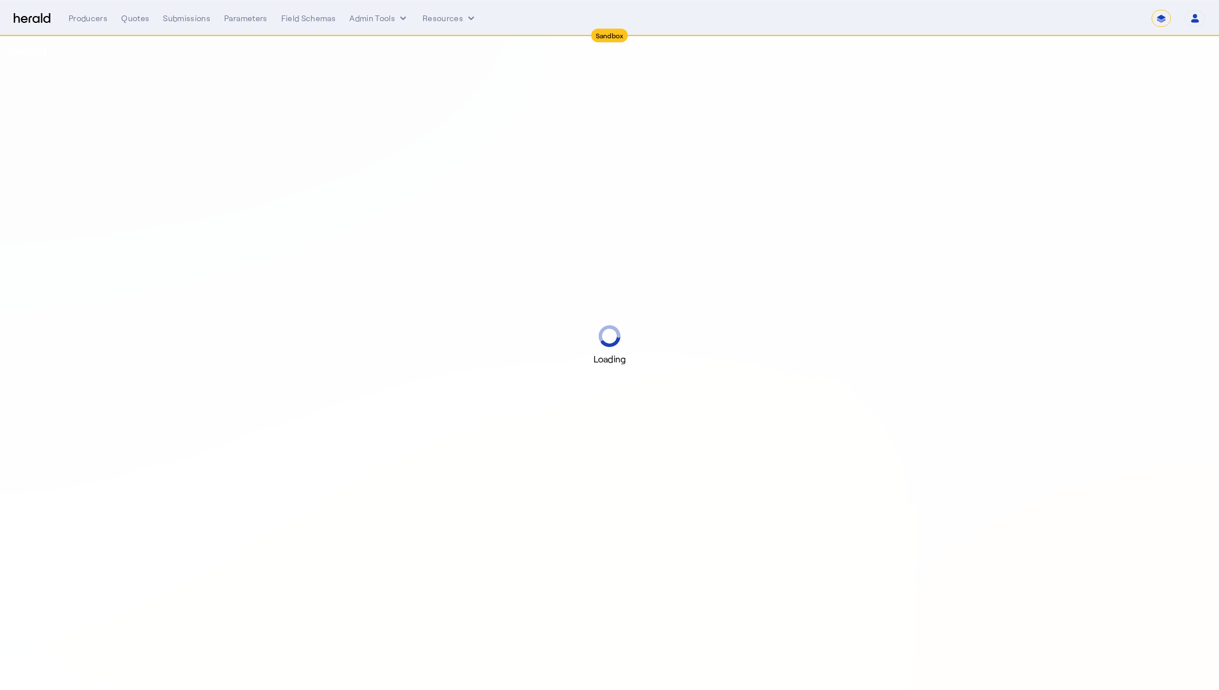
select select "*******"
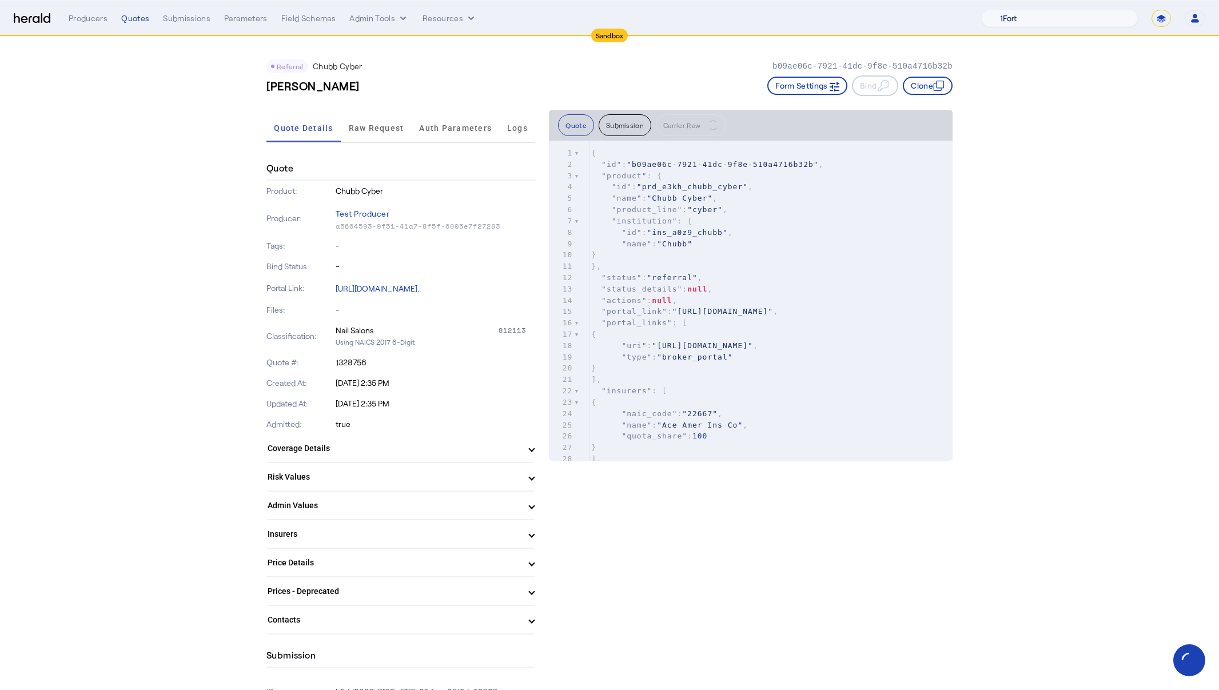
click at [1093, 17] on select "1Fort Acrisure Acturis Affinity Advisors Affinity Risk Agentero AmWins Anzen Ao…" at bounding box center [1059, 18] width 157 height 17
click at [1010, 10] on select "1Fort Acrisure Acturis Affinity Advisors Affinity Risk Agentero AmWins Anzen Ao…" at bounding box center [1059, 18] width 157 height 17
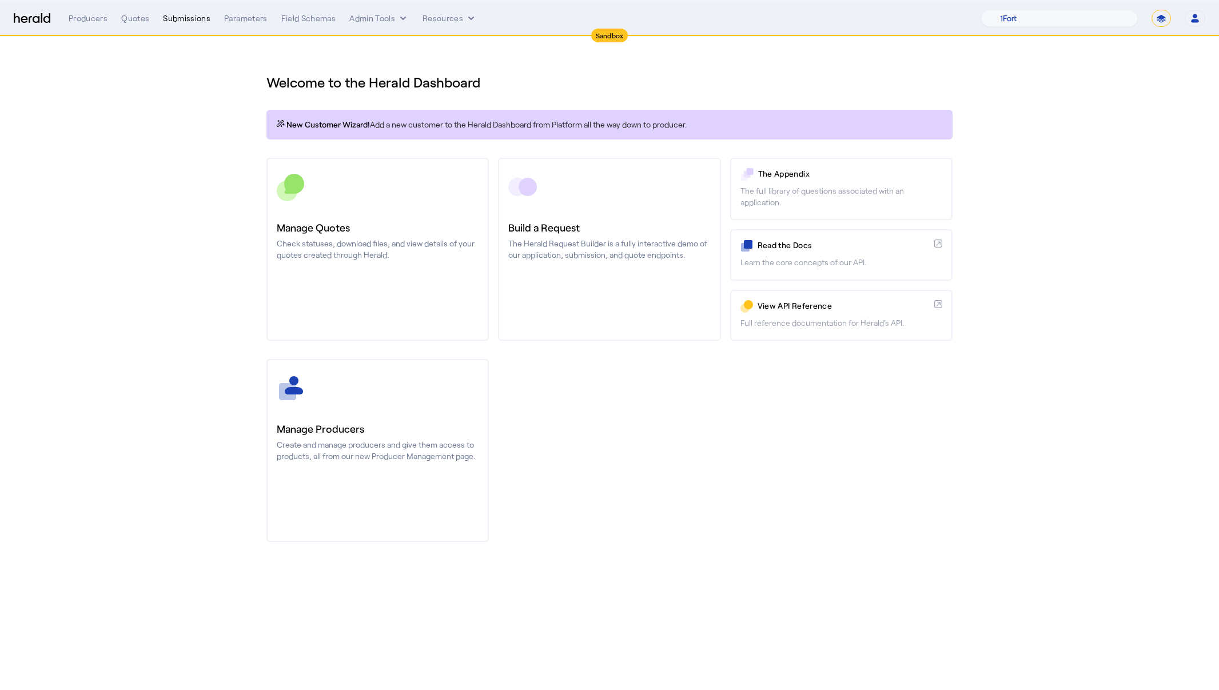
click at [194, 19] on div "Submissions" at bounding box center [186, 18] width 47 height 11
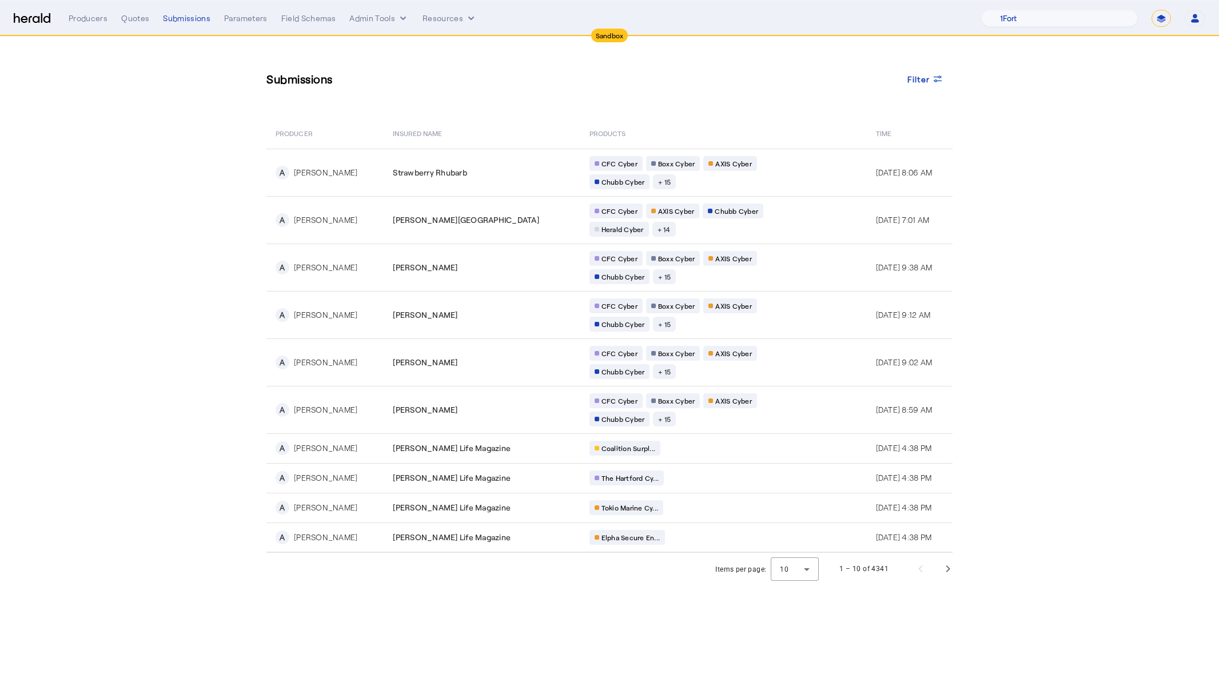
click at [1045, 9] on nav "Sandbox Menu Producers Quotes Submissions Parameters Field Schemas Admin Tools …" at bounding box center [609, 18] width 1219 height 35
click at [1046, 19] on select "1Fort Acrisure Acturis Affinity Advisors Affinity Risk Agentero AmWins Anzen Ao…" at bounding box center [1059, 18] width 157 height 17
select select "pfm_129z_babbix"
click at [1010, 10] on select "1Fort Acrisure Acturis Affinity Advisors Affinity Risk Agentero AmWins Anzen Ao…" at bounding box center [1059, 18] width 157 height 17
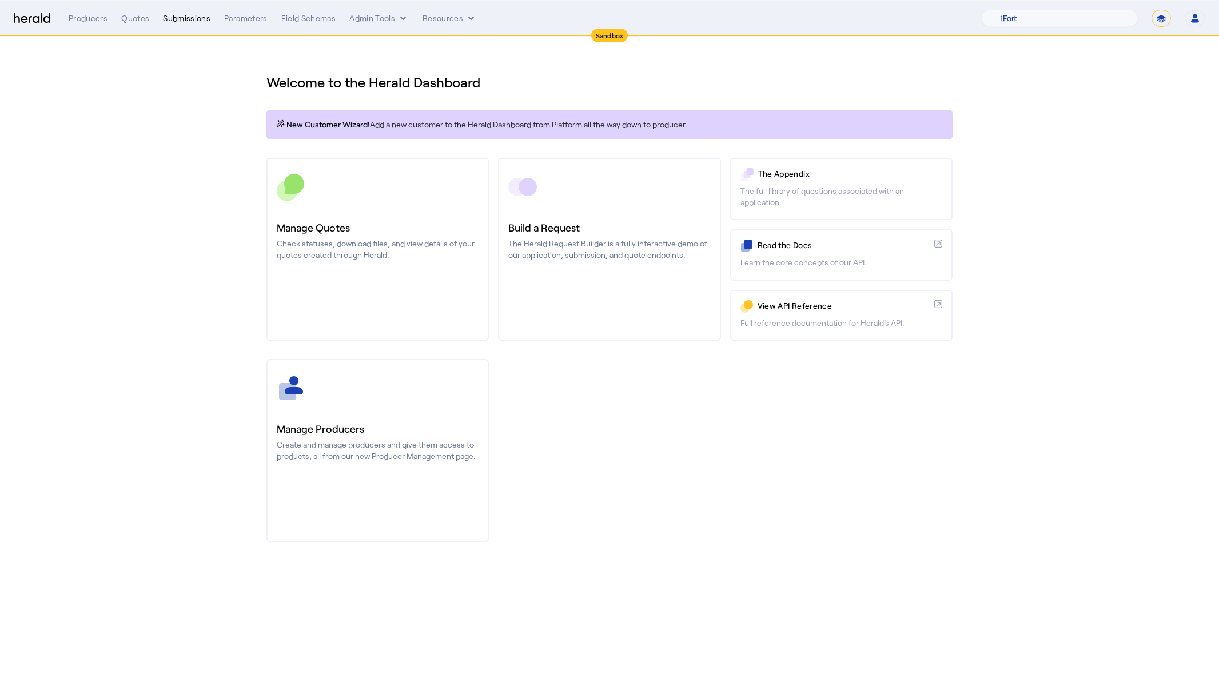
click at [206, 17] on div "Submissions" at bounding box center [186, 18] width 47 height 11
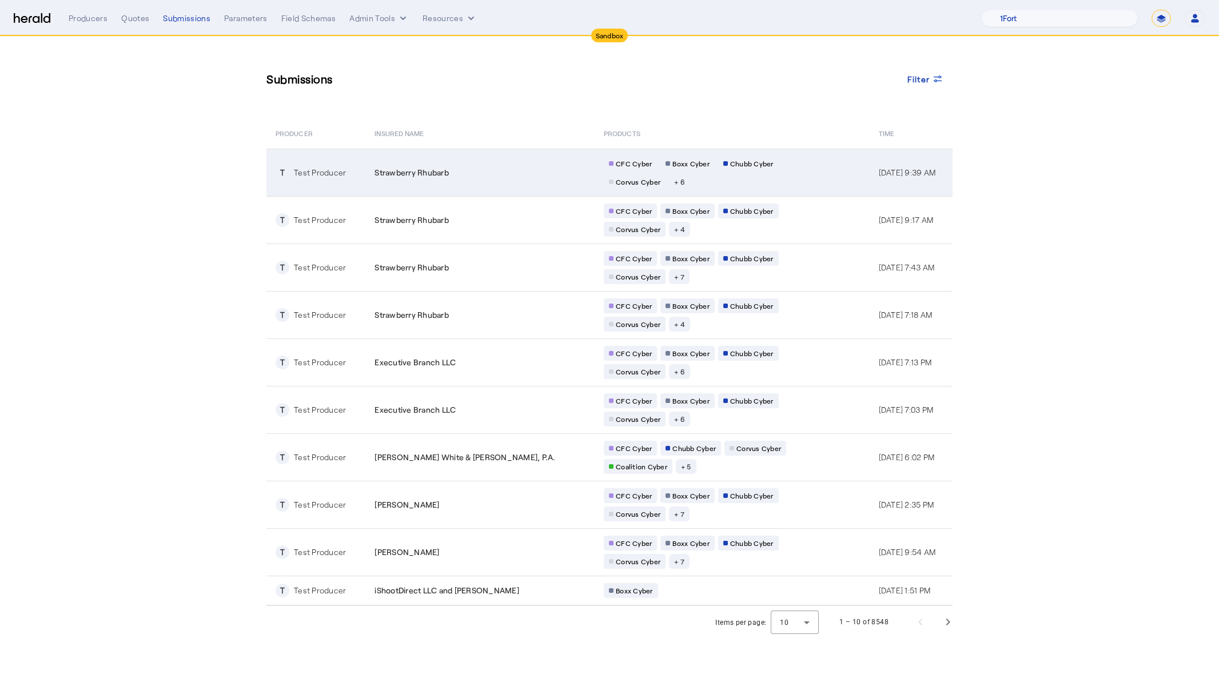
click at [426, 169] on span "Strawberry Rhubarb" at bounding box center [412, 172] width 74 height 11
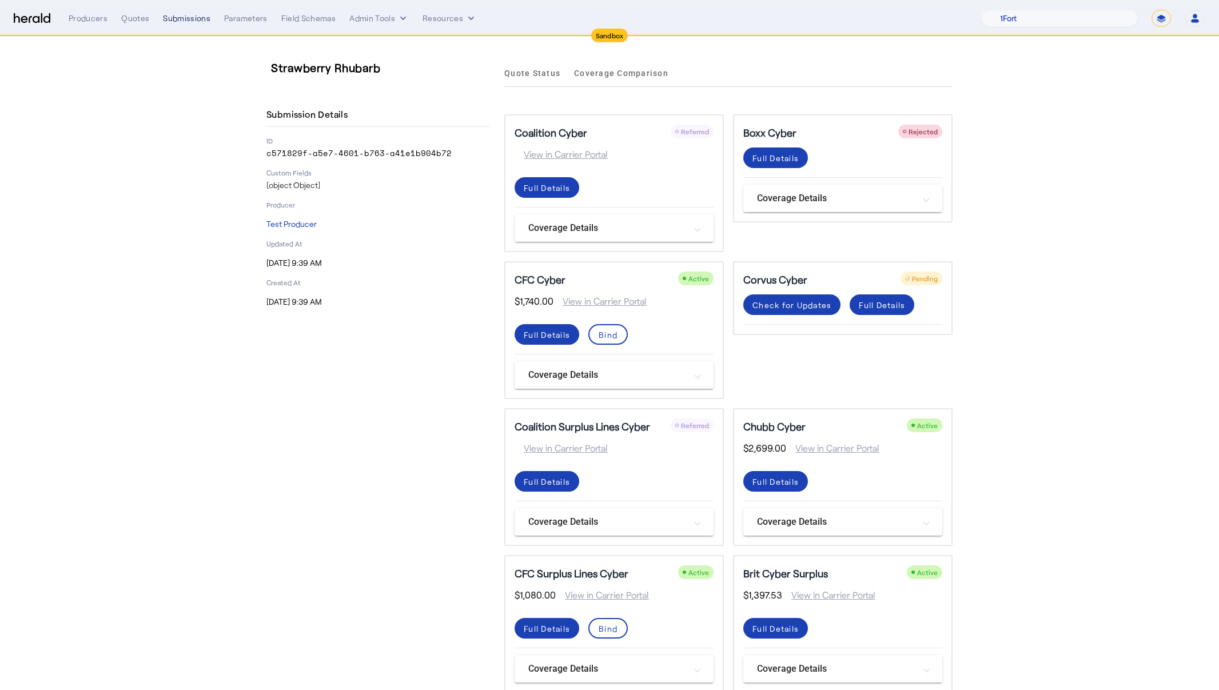
click at [182, 18] on div "Submissions" at bounding box center [186, 18] width 47 height 11
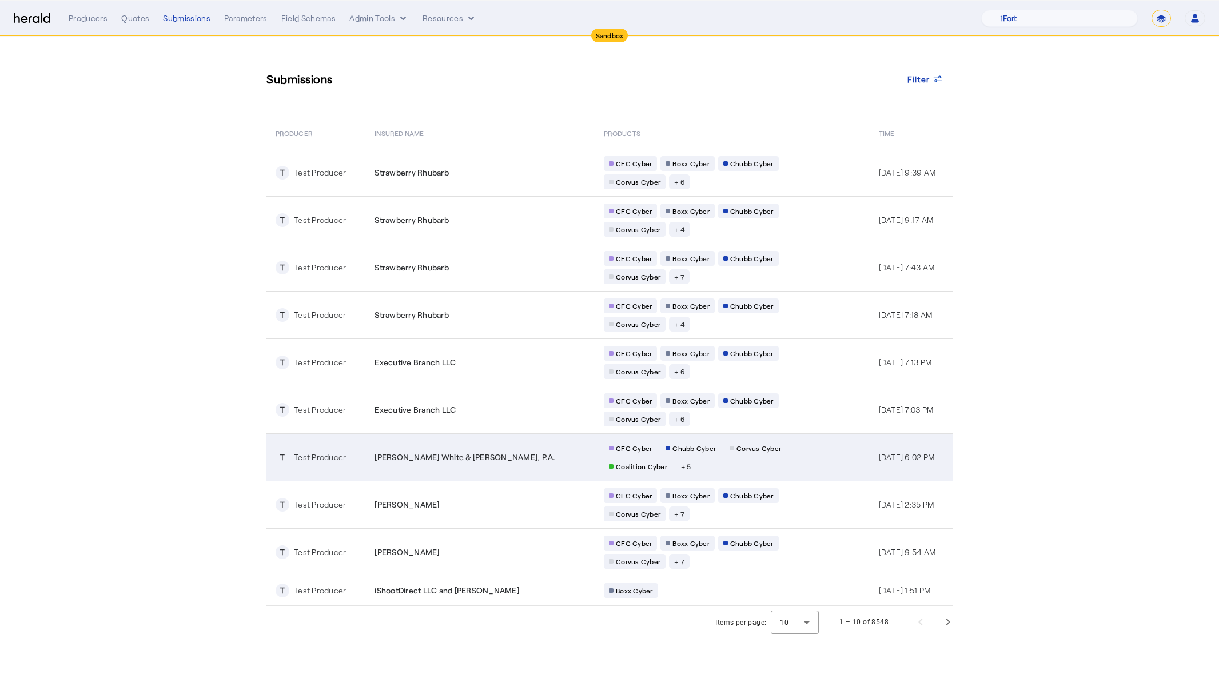
click at [479, 452] on span "[PERSON_NAME] White & [PERSON_NAME], P.A." at bounding box center [465, 457] width 181 height 11
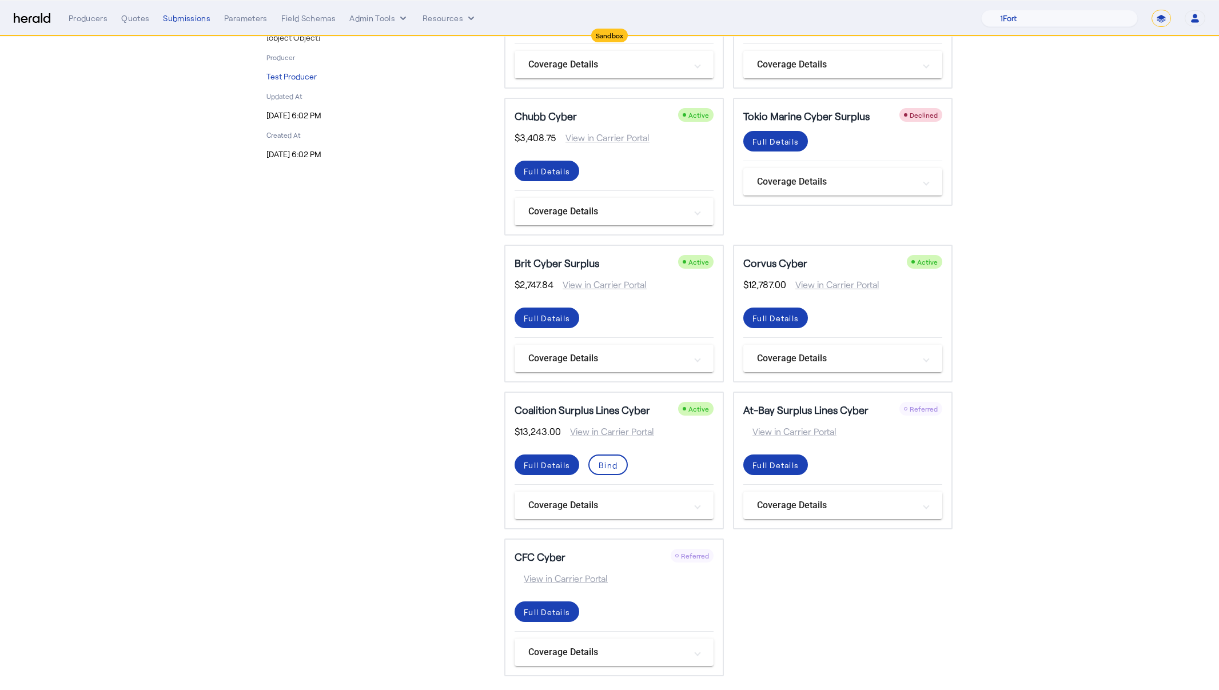
scroll to position [172, 0]
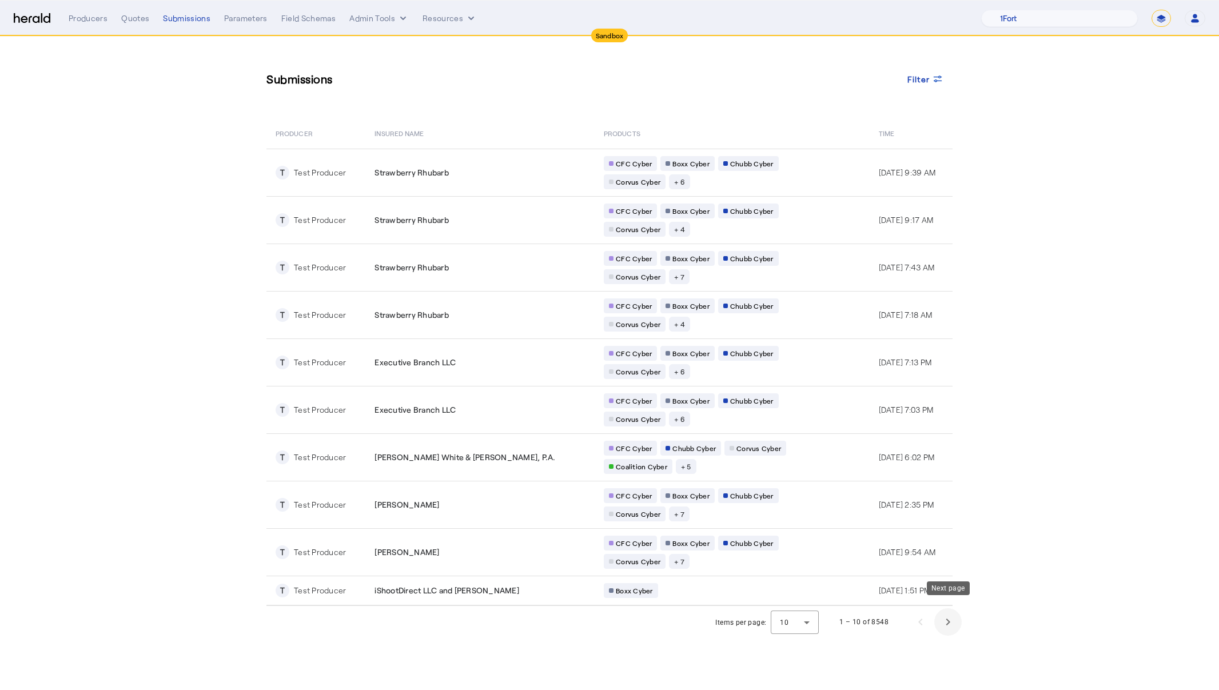
click at [939, 609] on span "Next page" at bounding box center [948, 622] width 27 height 27
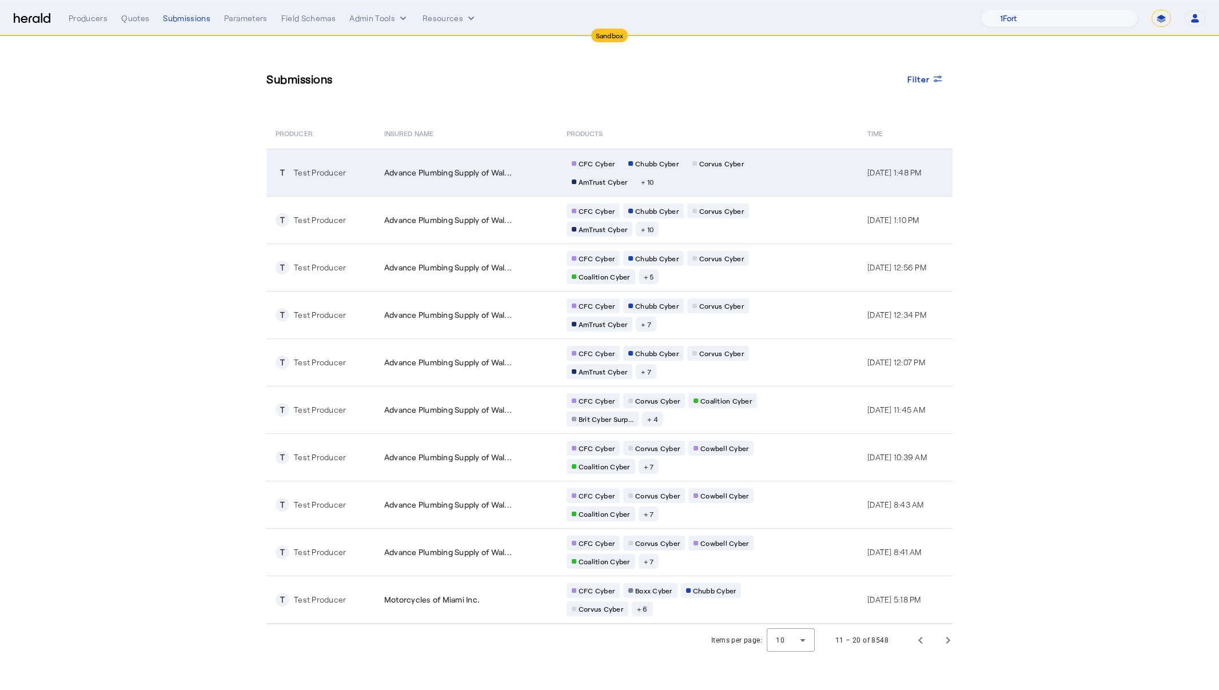
click at [506, 171] on span "Advance Plumbing Supply of Wal..." at bounding box center [448, 172] width 128 height 11
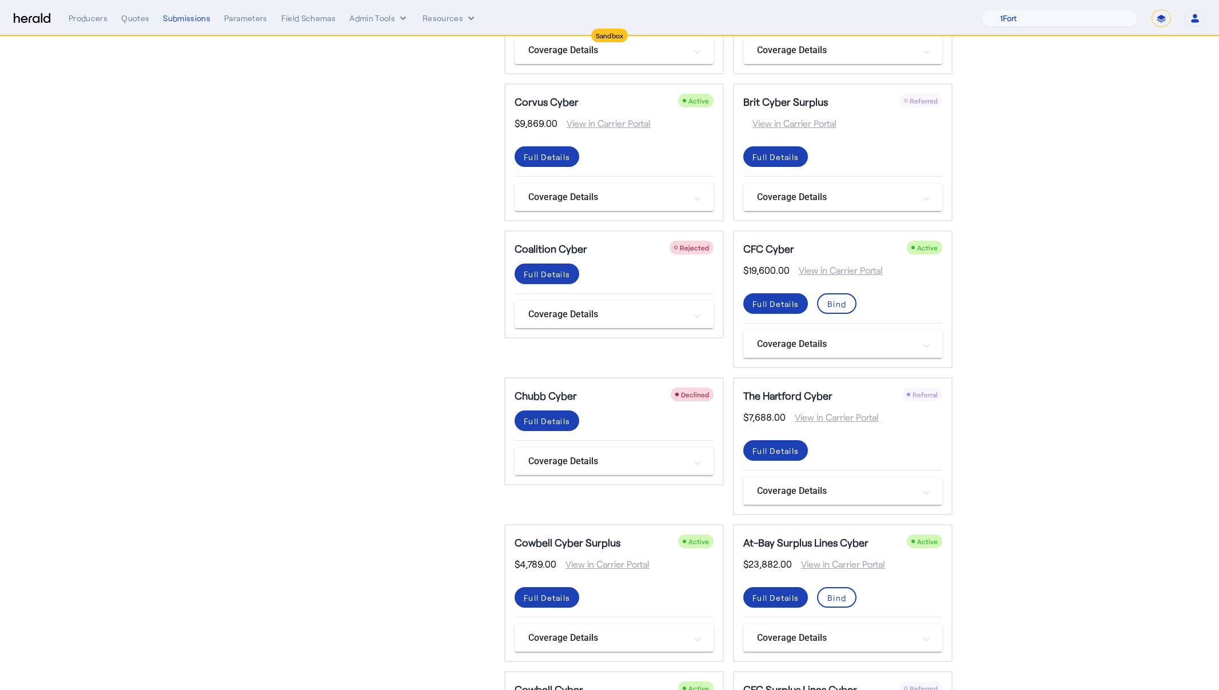
scroll to position [302, 0]
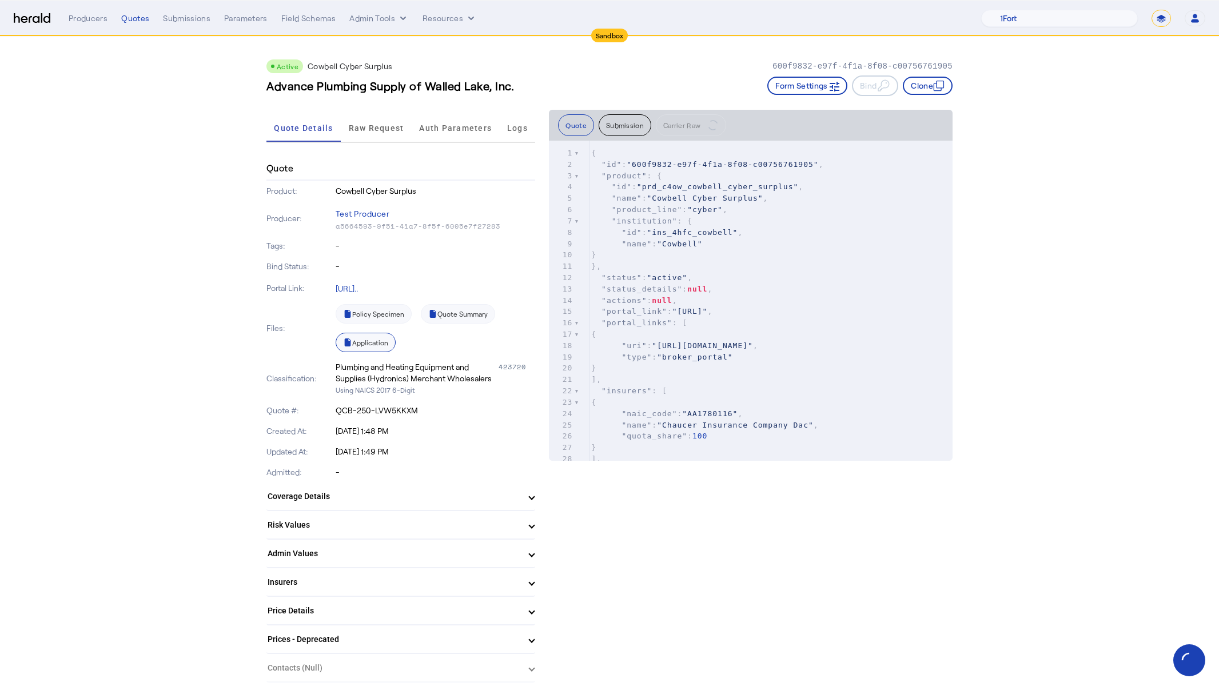
click at [374, 343] on link "Application" at bounding box center [366, 342] width 60 height 19
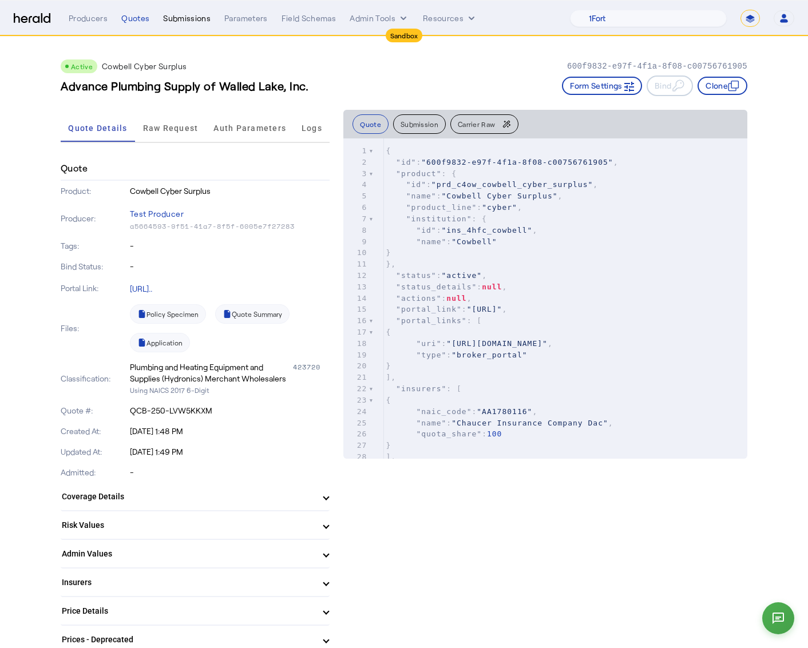
click at [181, 18] on div "Submissions" at bounding box center [186, 18] width 47 height 11
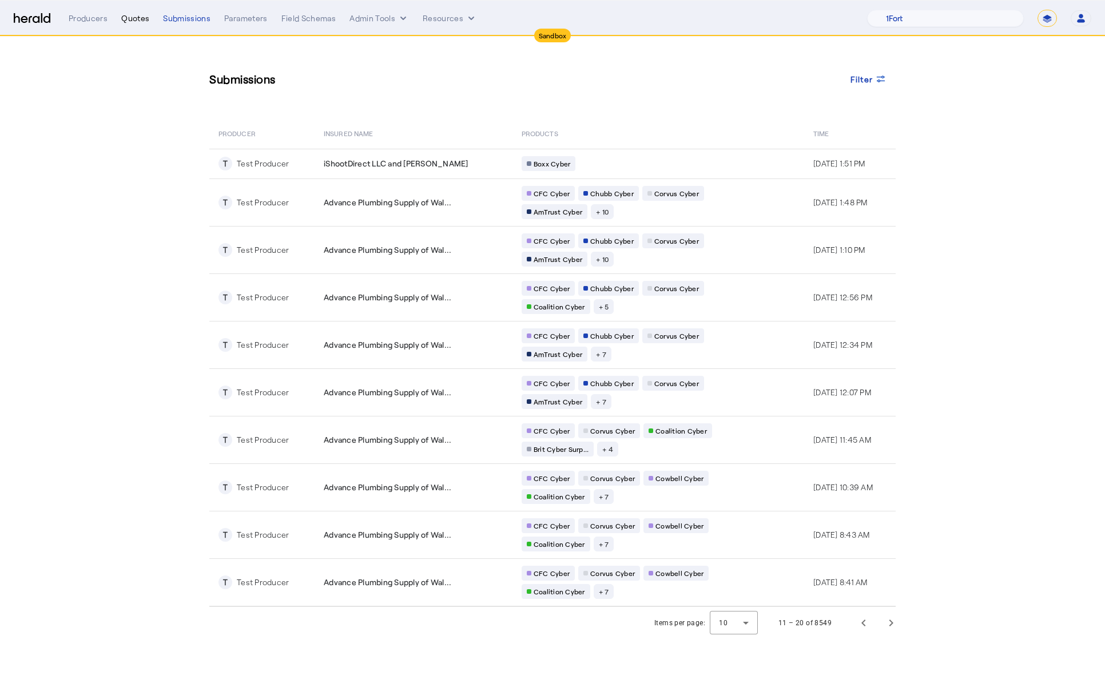
click at [136, 23] on div "Quotes" at bounding box center [135, 18] width 28 height 11
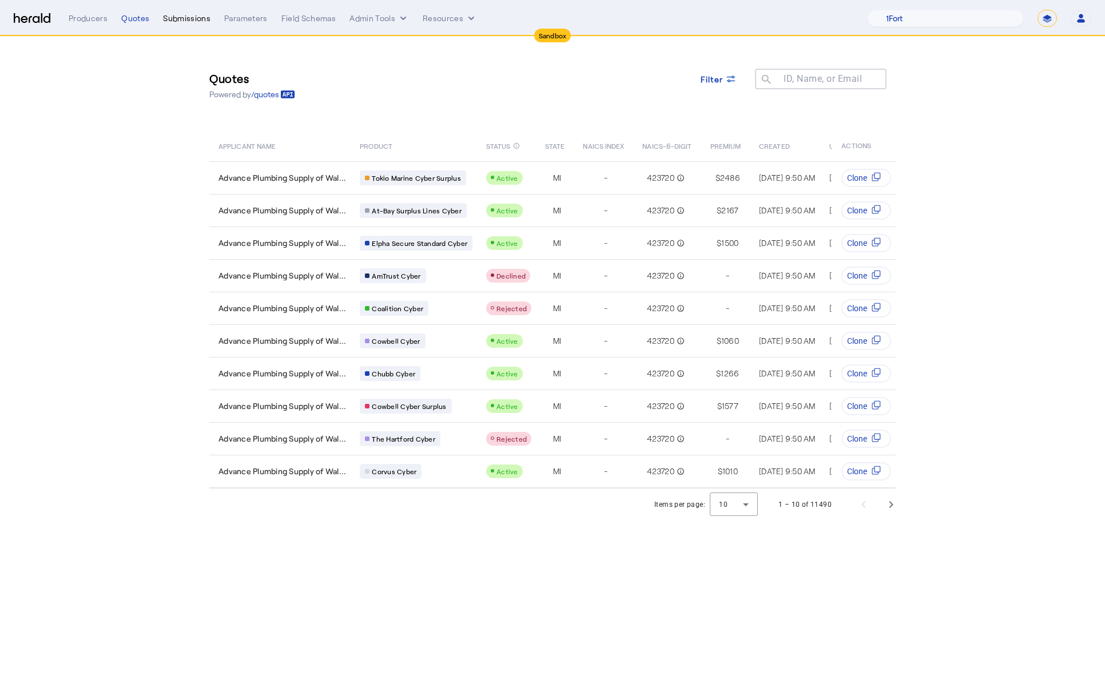
click at [184, 21] on div "Submissions" at bounding box center [186, 18] width 47 height 11
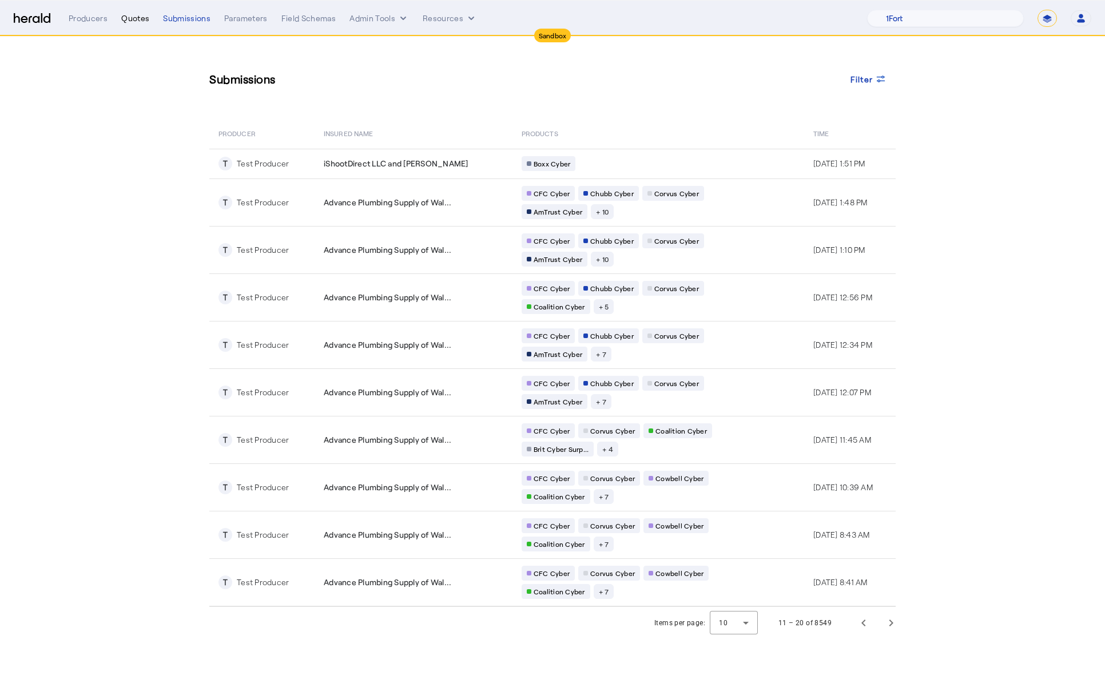
click at [135, 17] on div "Quotes" at bounding box center [135, 18] width 28 height 11
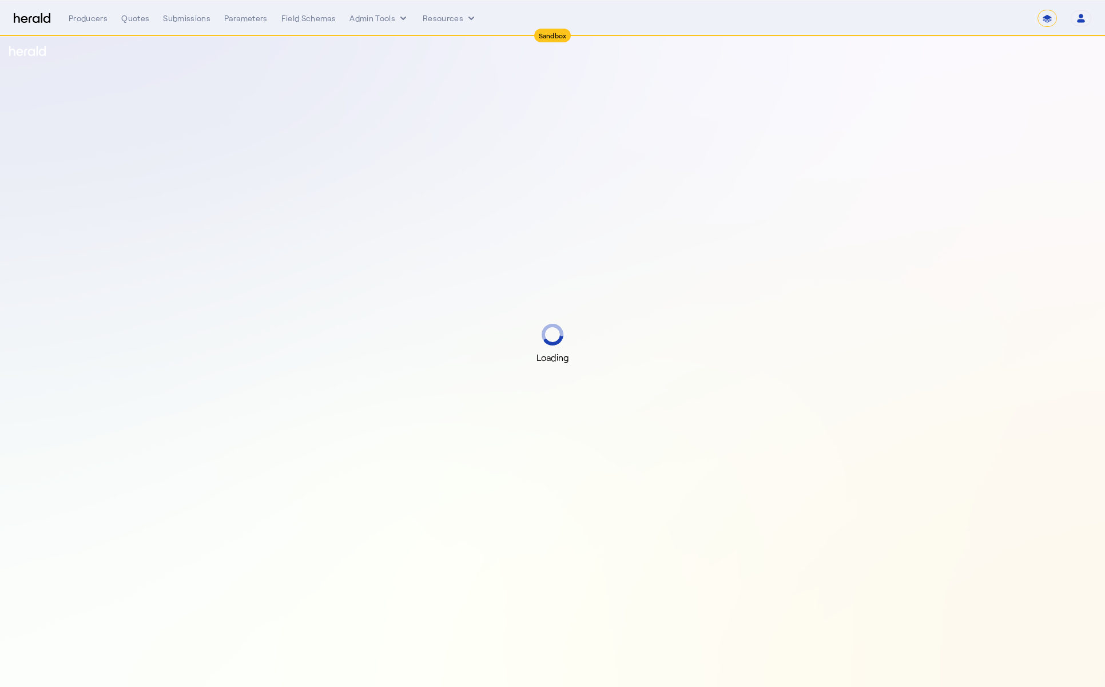
select select "*******"
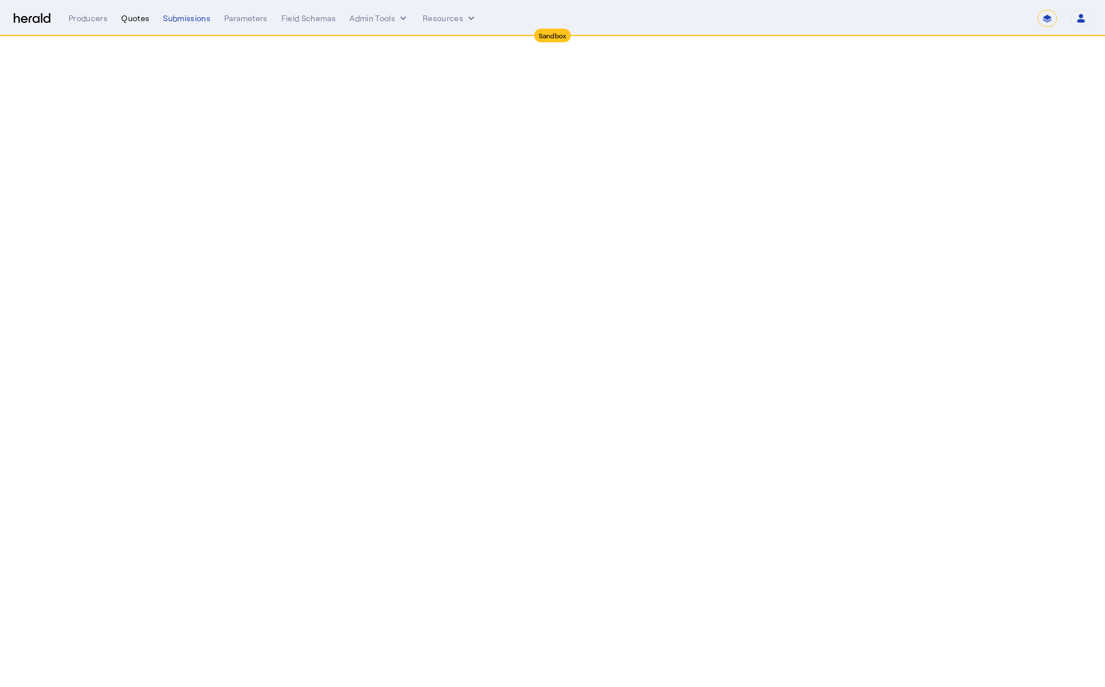
click at [129, 22] on div "Quotes" at bounding box center [135, 18] width 28 height 11
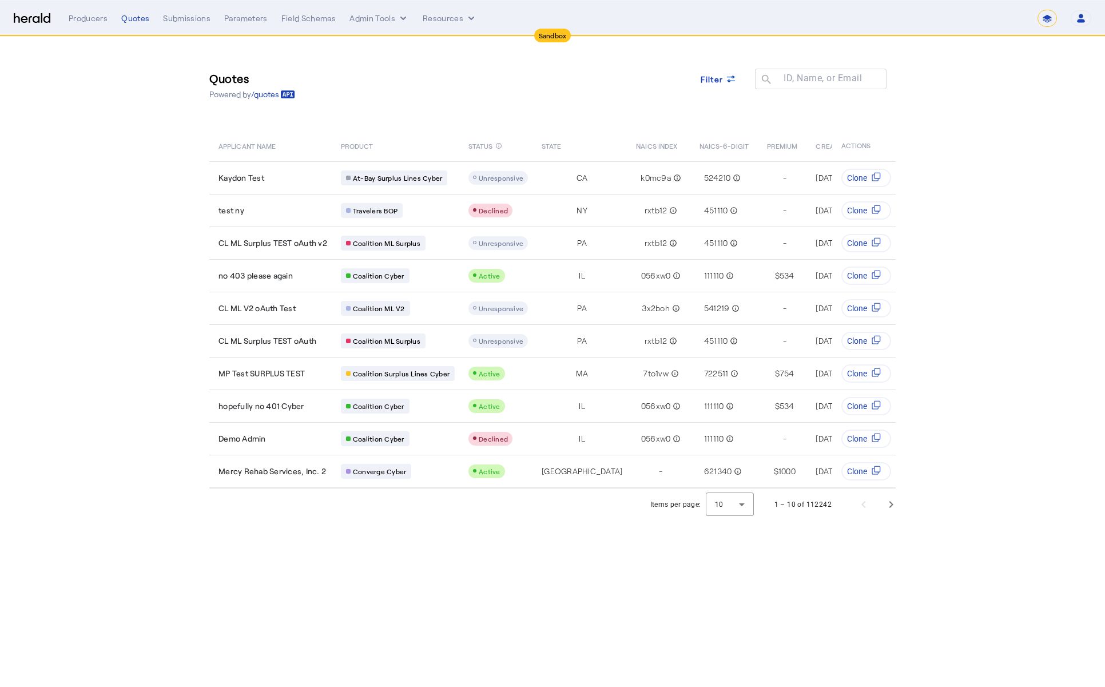
click at [183, 10] on div "**********" at bounding box center [580, 18] width 1023 height 17
click at [192, 13] on div "Submissions" at bounding box center [186, 18] width 47 height 11
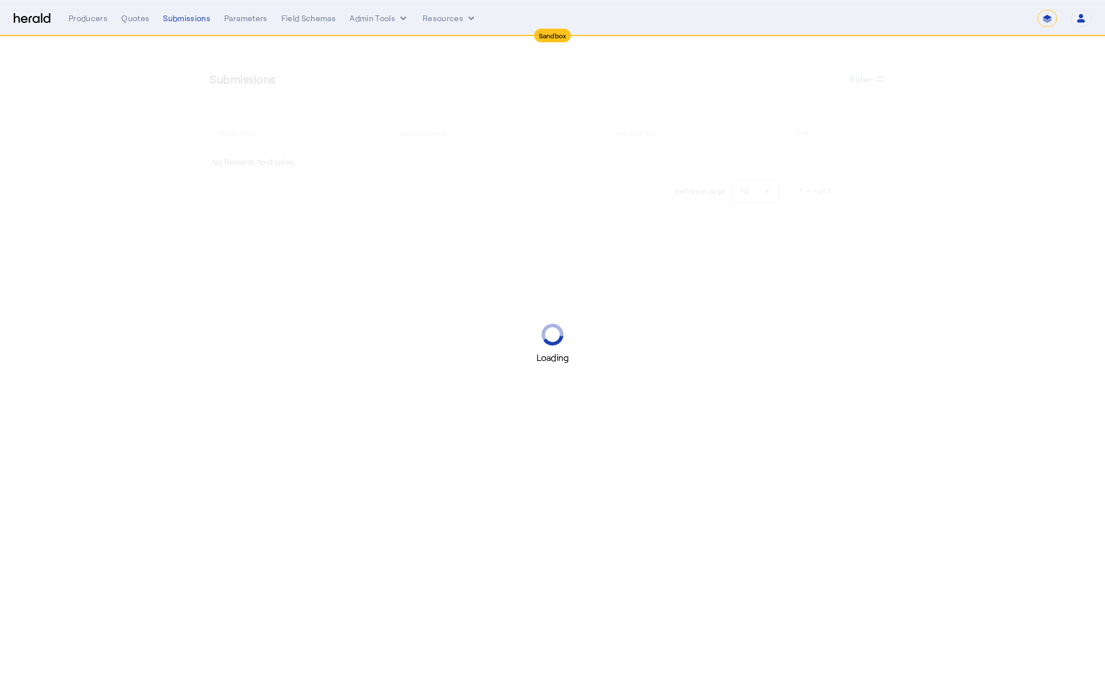
select select "*******"
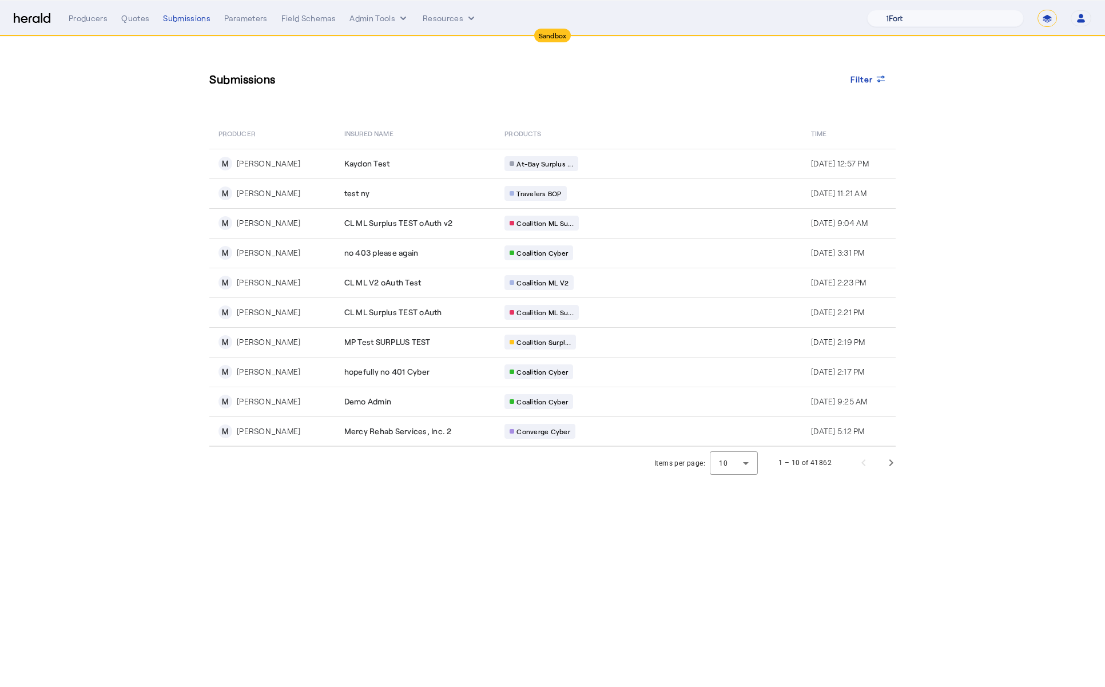
click at [963, 19] on select "1Fort Acrisure Acturis Affinity Advisors Affinity Risk Agentero AmWins Anzen Ao…" at bounding box center [945, 18] width 157 height 17
click at [896, 10] on select "1Fort Acrisure Acturis Affinity Advisors Affinity Risk Agentero AmWins Anzen Ao…" at bounding box center [945, 18] width 157 height 17
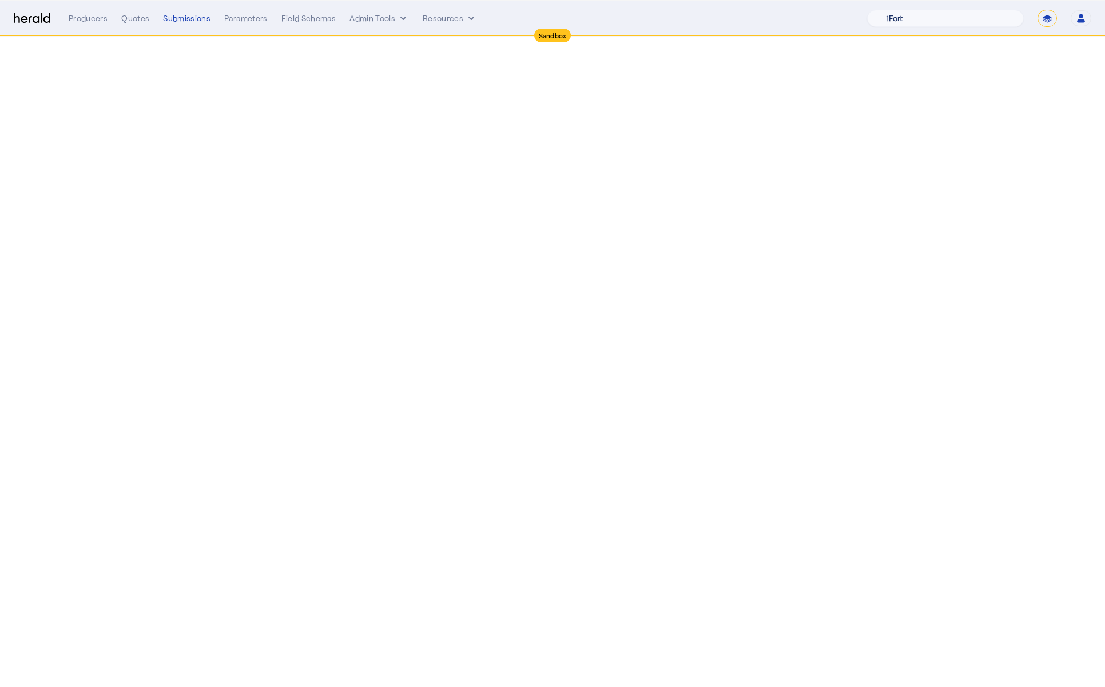
click at [960, 26] on select "1Fort Acrisure Acturis Affinity Advisors Affinity Risk Agentero AmWins Anzen Ao…" at bounding box center [945, 18] width 157 height 17
select select "pfm_z9k1_growthmill"
click at [896, 10] on select "1Fort Acrisure Acturis Affinity Advisors Affinity Risk Agentero AmWins Anzen Ao…" at bounding box center [945, 18] width 157 height 17
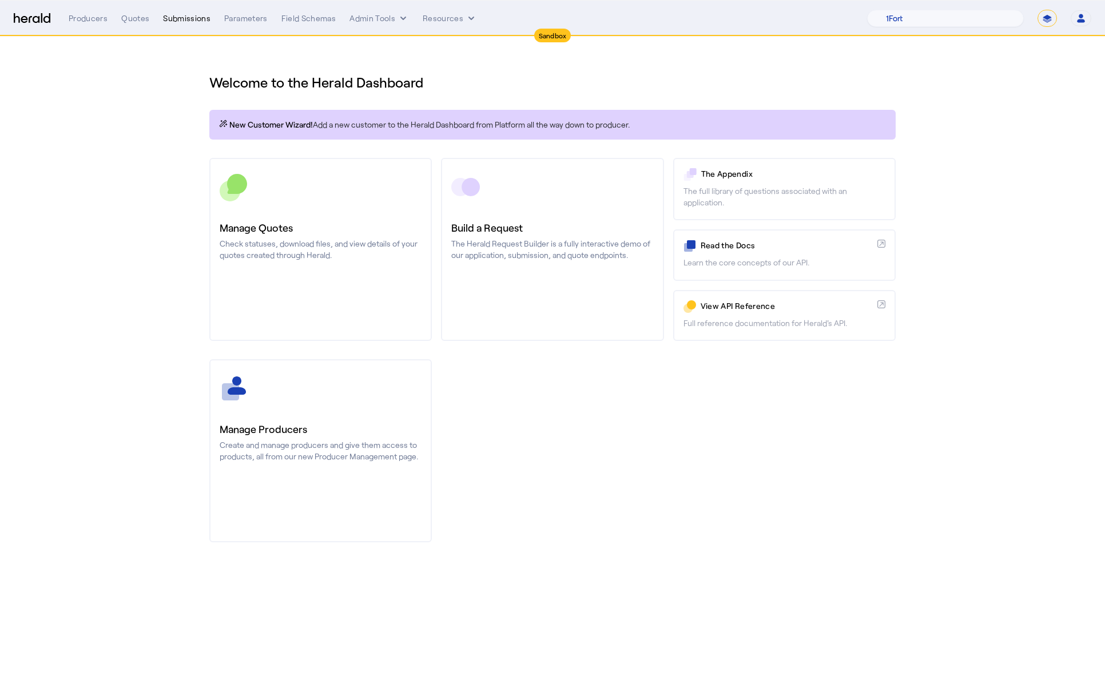
click at [186, 16] on div "Submissions" at bounding box center [186, 18] width 47 height 11
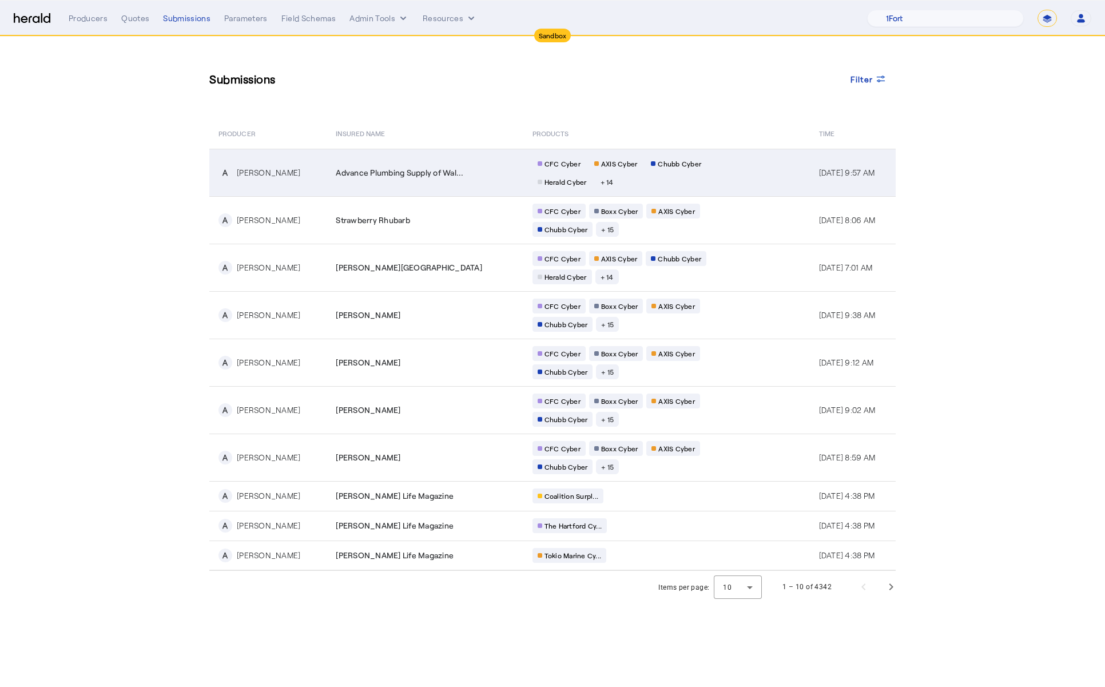
click at [400, 183] on td "Advance Plumbing Supply of Wal..." at bounding box center [425, 172] width 196 height 47
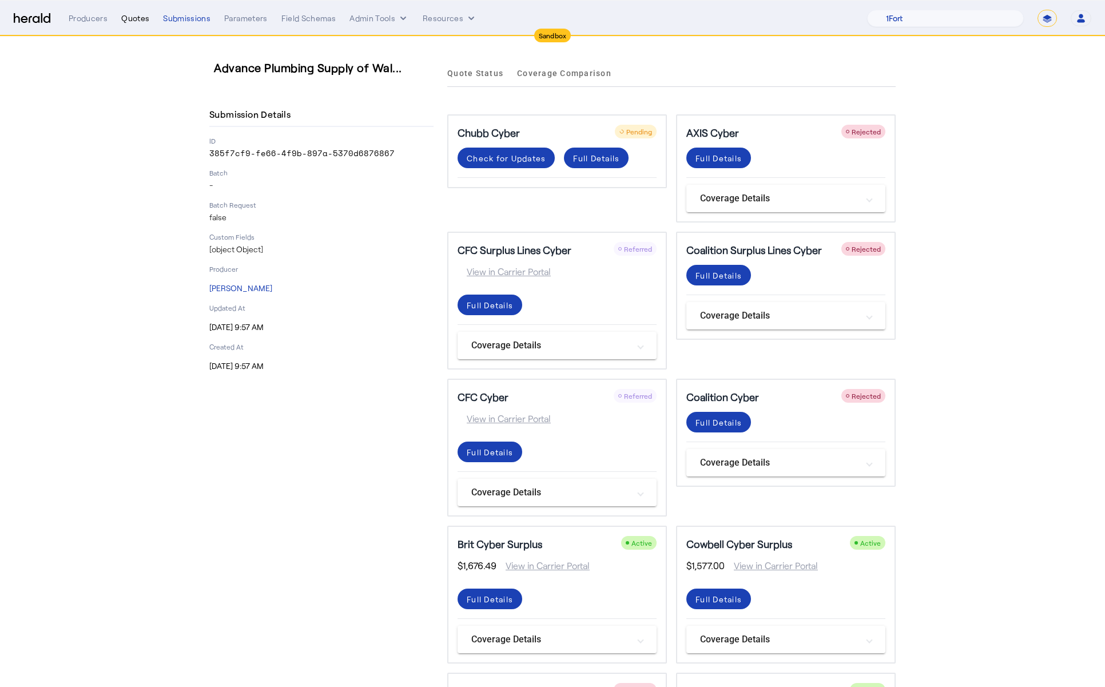
click at [127, 23] on div "Quotes" at bounding box center [135, 18] width 28 height 11
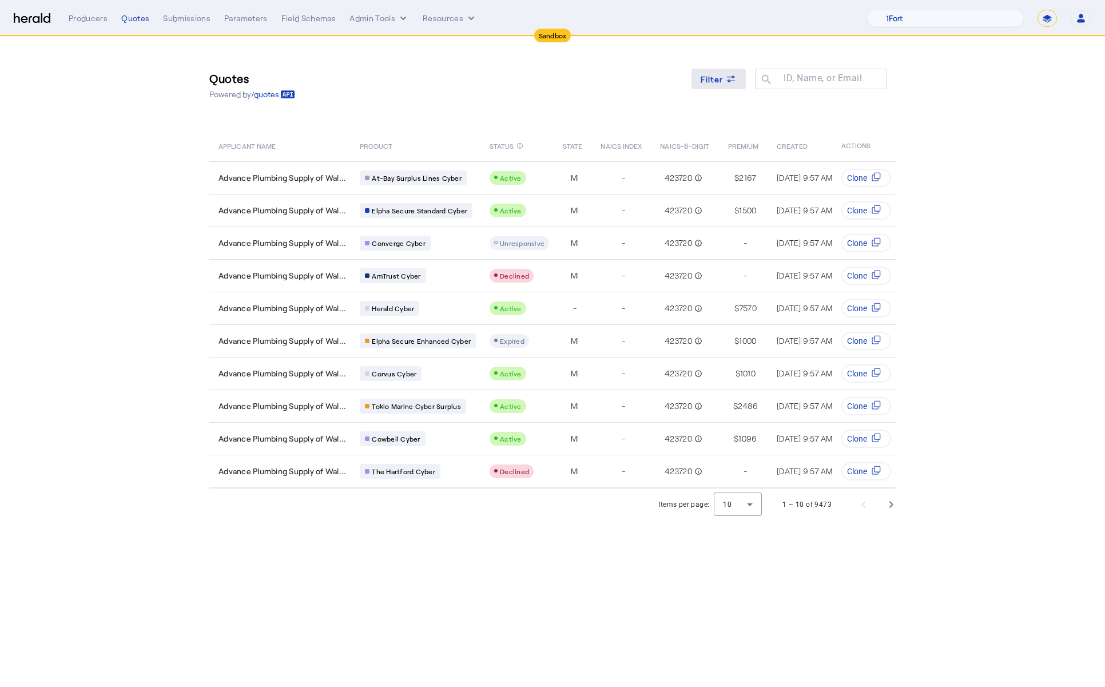
click at [722, 86] on span at bounding box center [718, 78] width 55 height 27
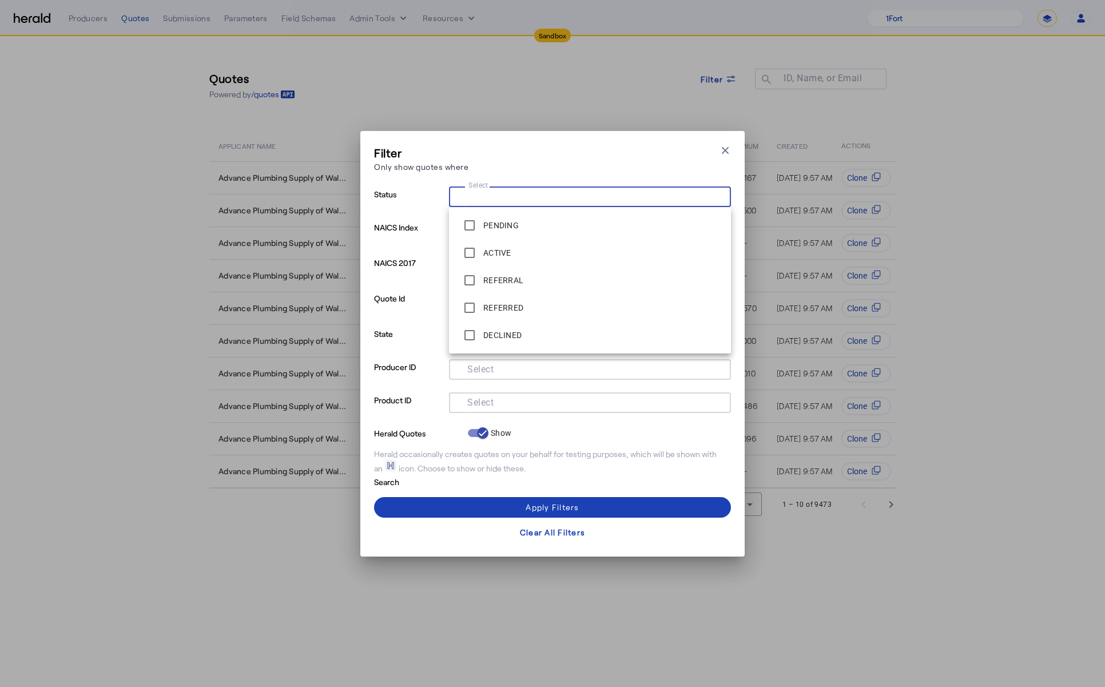
click at [683, 191] on input "Select" at bounding box center [587, 196] width 259 height 14
click at [496, 277] on label "REFERRAL" at bounding box center [502, 280] width 42 height 11
click at [598, 479] on div "Search" at bounding box center [552, 481] width 357 height 14
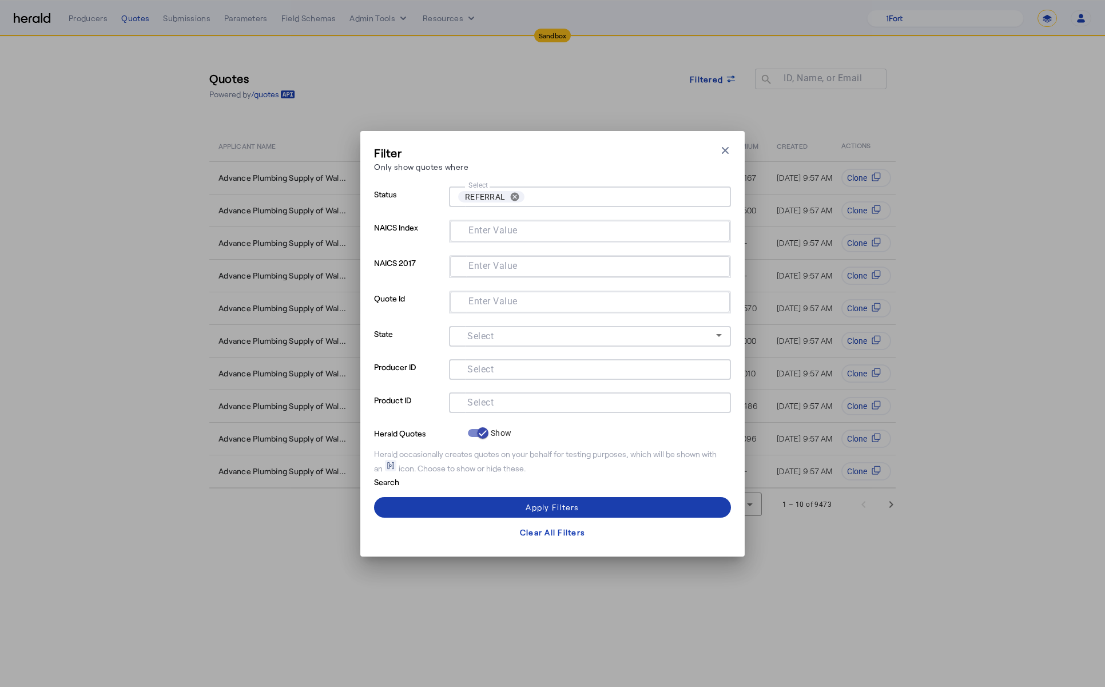
click at [591, 503] on span at bounding box center [552, 507] width 357 height 27
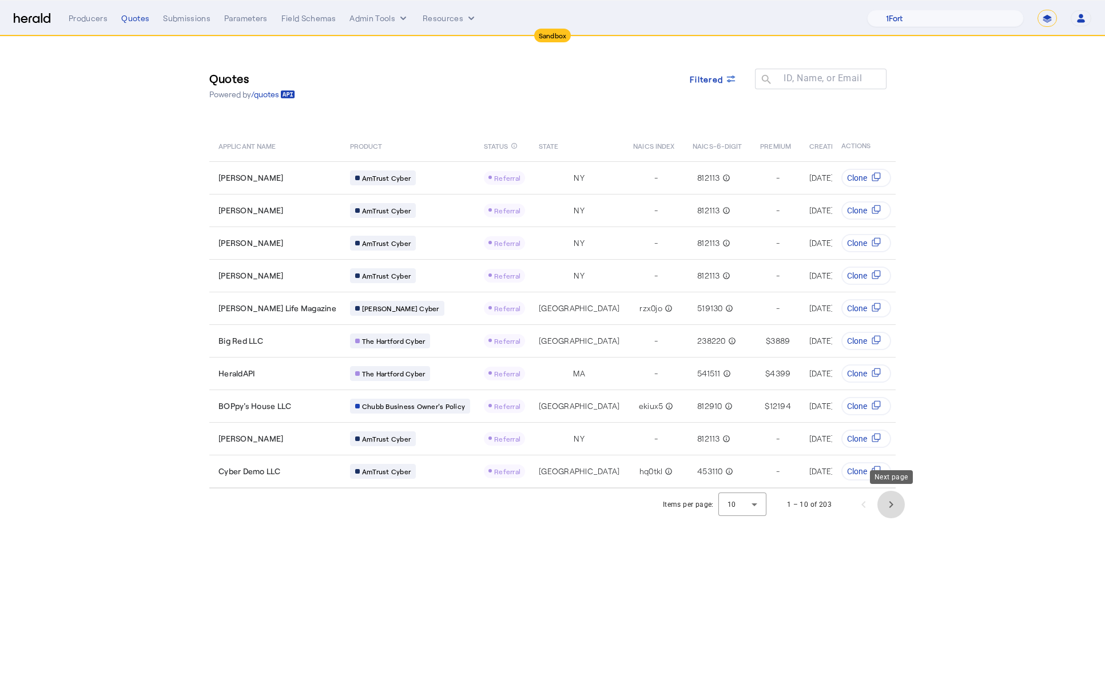
click at [902, 497] on span "Next page" at bounding box center [890, 504] width 27 height 27
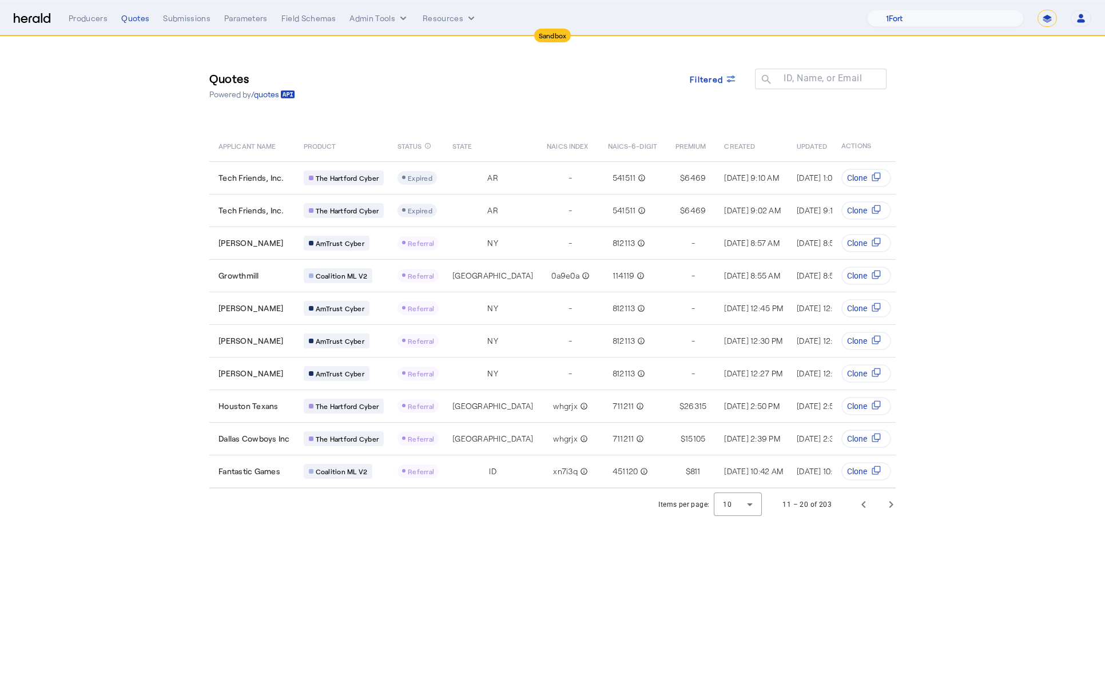
drag, startPoint x: 902, startPoint y: 497, endPoint x: 963, endPoint y: 458, distance: 72.0
click at [963, 458] on section "Quotes Powered by /quotes Filtered ID, Name, or Email search APPLICANT NAME PRO…" at bounding box center [552, 279] width 1105 height 484
click at [181, 17] on div "Submissions" at bounding box center [186, 18] width 47 height 11
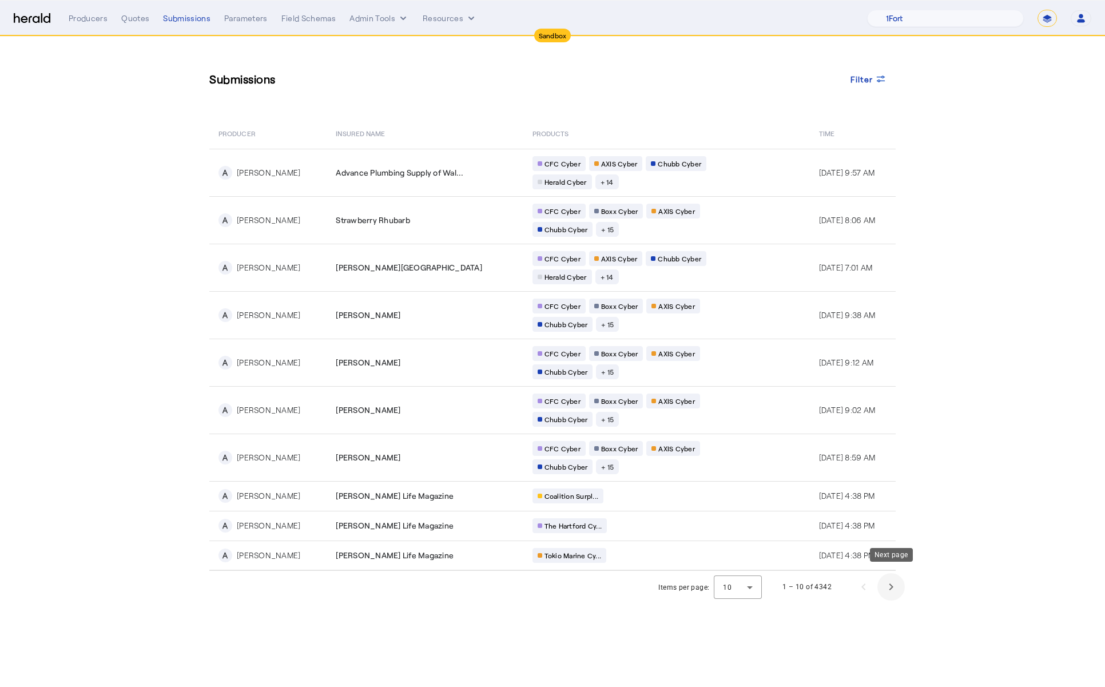
click at [897, 578] on span "Next page" at bounding box center [890, 586] width 27 height 27
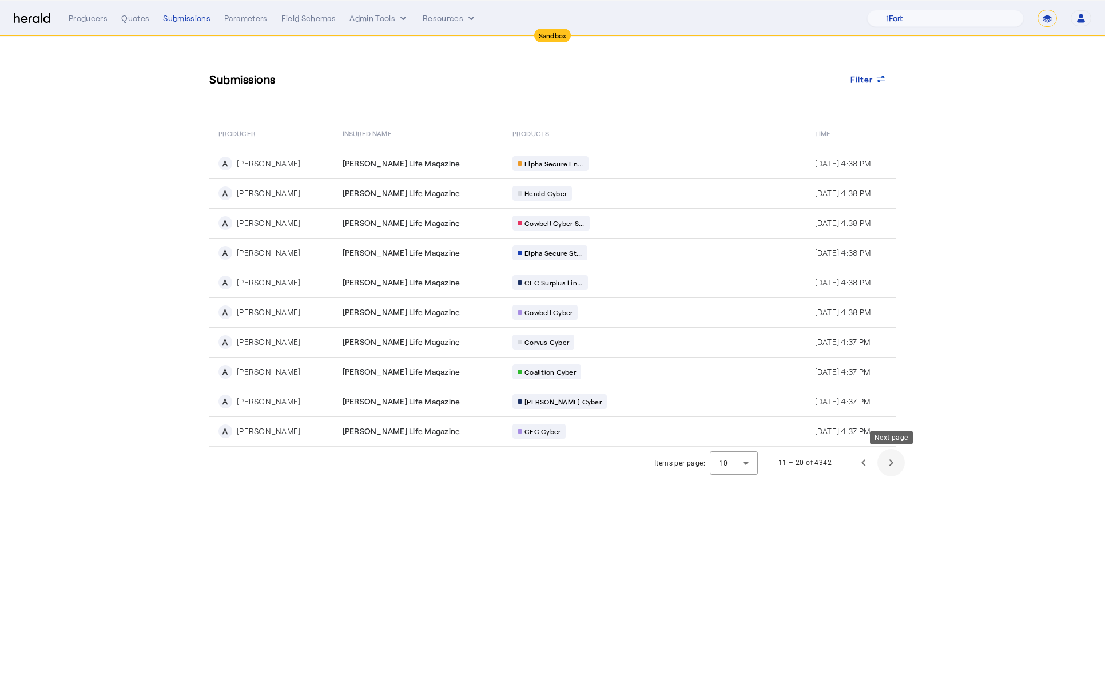
click at [896, 470] on span "Next page" at bounding box center [890, 462] width 27 height 27
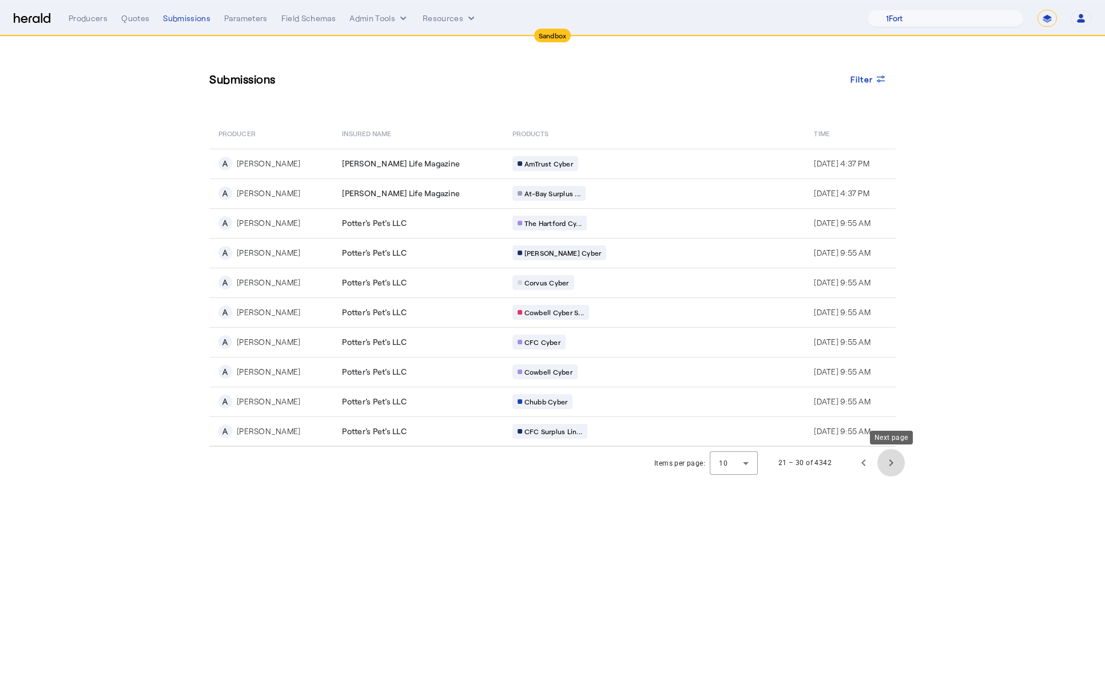
click at [892, 456] on span "Next page" at bounding box center [890, 462] width 27 height 27
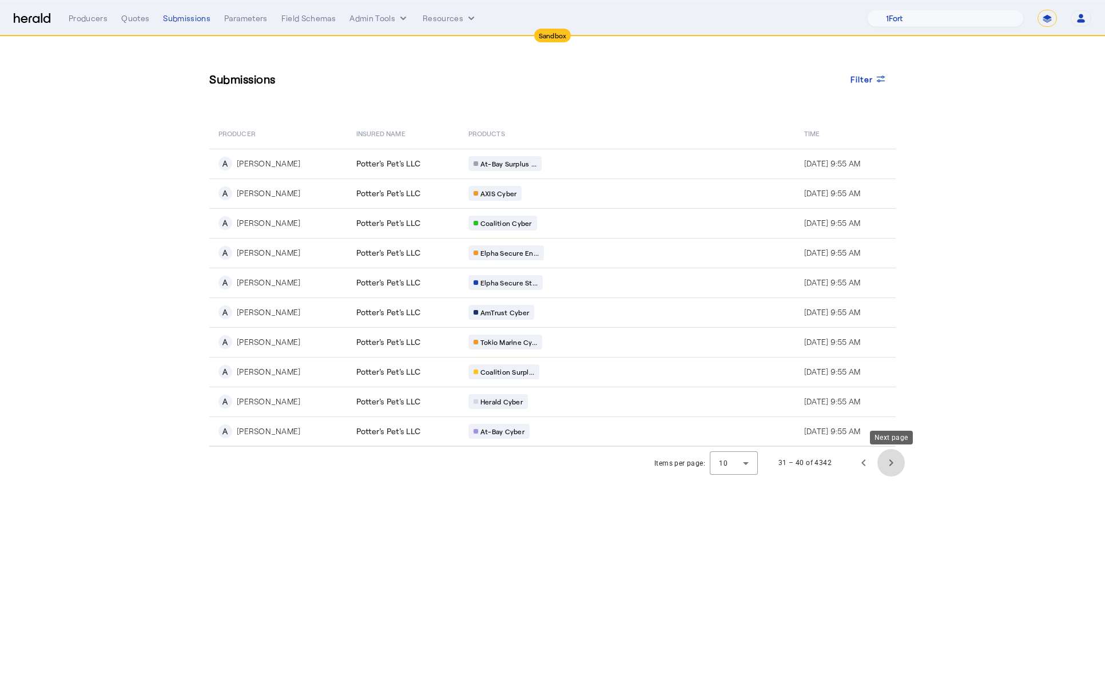
click at [892, 456] on span "Next page" at bounding box center [890, 462] width 27 height 27
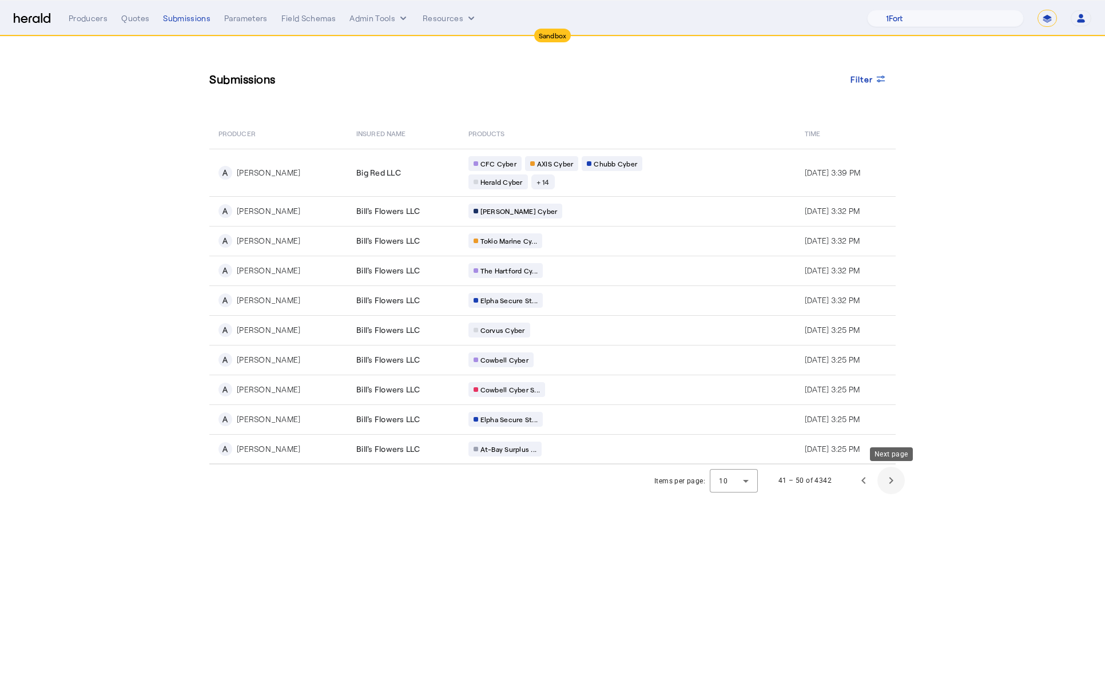
click at [901, 476] on span "Next page" at bounding box center [890, 480] width 27 height 27
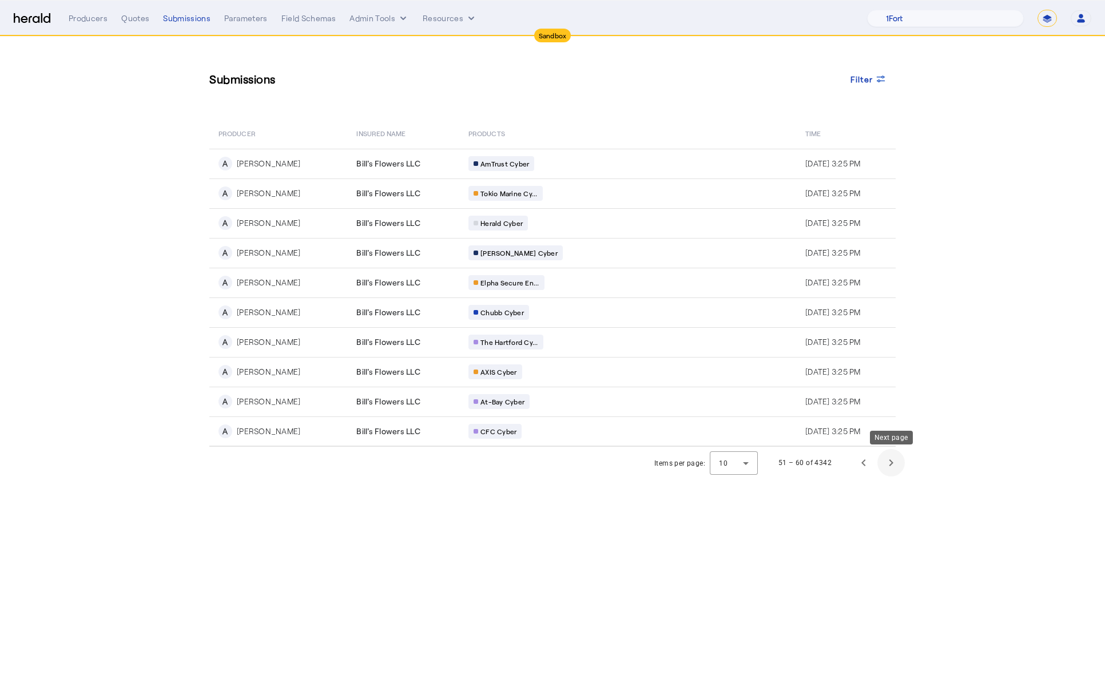
click at [896, 462] on span "Next page" at bounding box center [890, 462] width 27 height 27
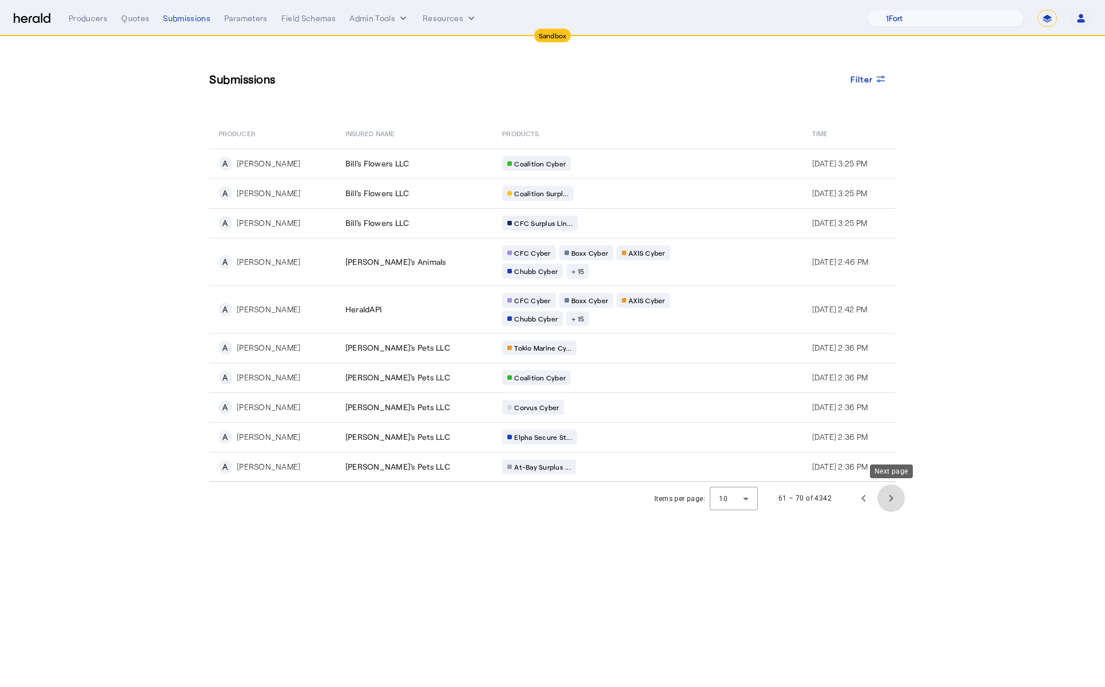
click at [890, 488] on span "Next page" at bounding box center [890, 497] width 27 height 27
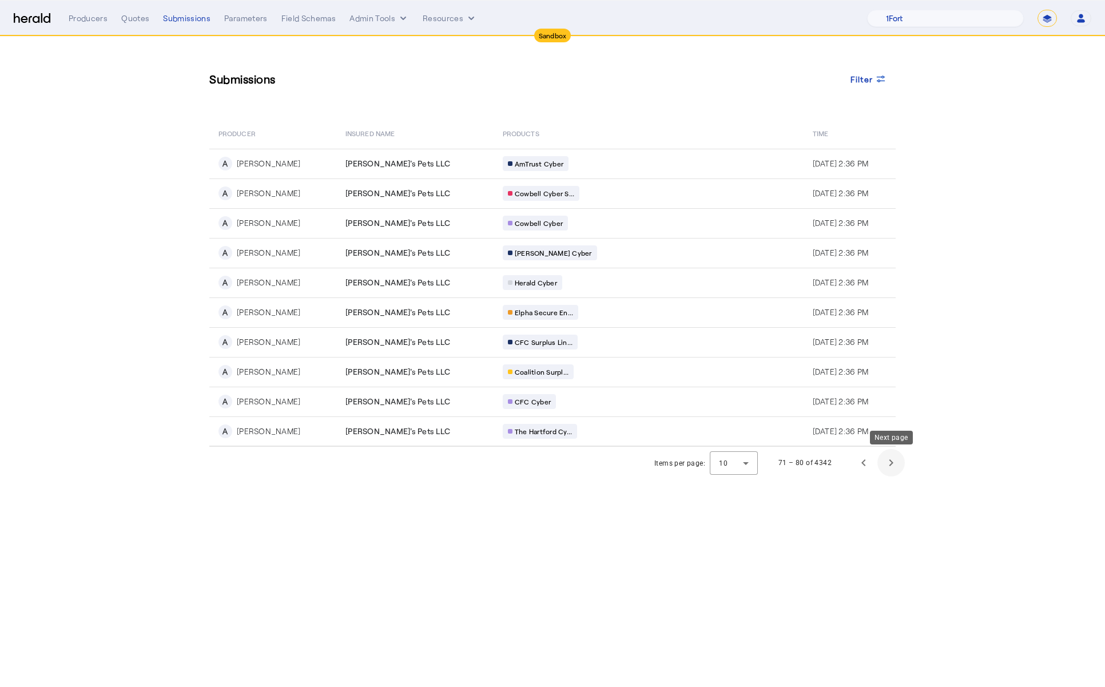
drag, startPoint x: 890, startPoint y: 488, endPoint x: 888, endPoint y: 464, distance: 24.1
click at [888, 464] on body "Sandbox Menu Producers Quotes Submissions Parameters Field Schemas Admin Tools …" at bounding box center [552, 343] width 1105 height 687
click at [890, 462] on span "Next page" at bounding box center [890, 462] width 27 height 27
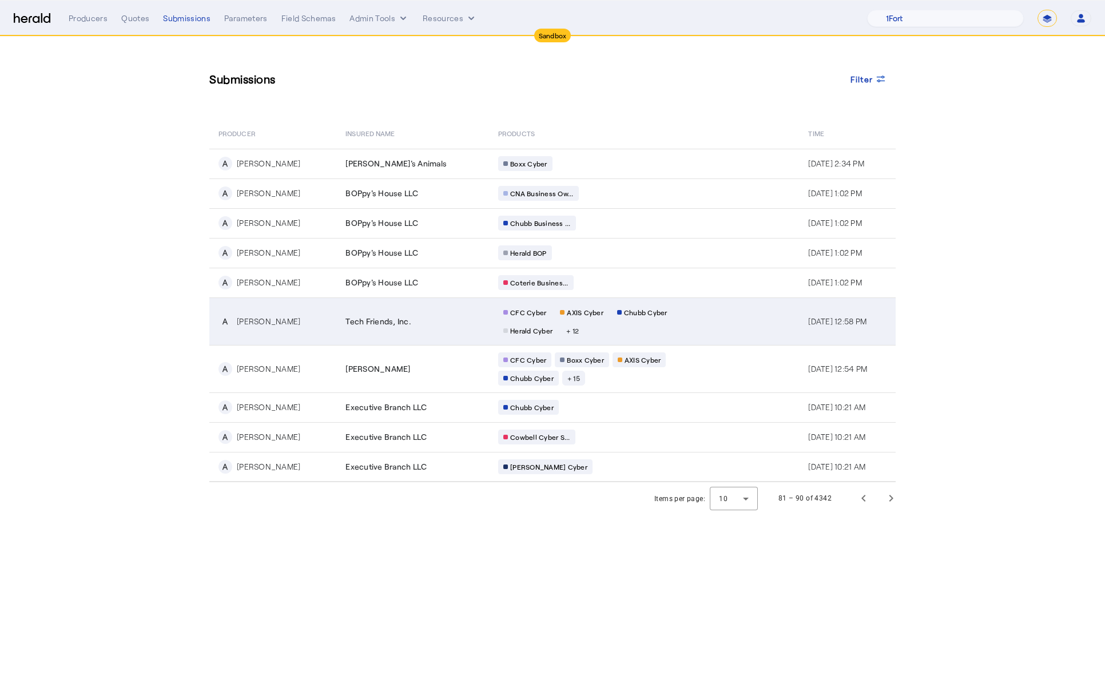
click at [639, 316] on div "CFC Cyber AXIS Cyber Chubb Cyber Herald Cyber + 12" at bounding box center [608, 321] width 220 height 33
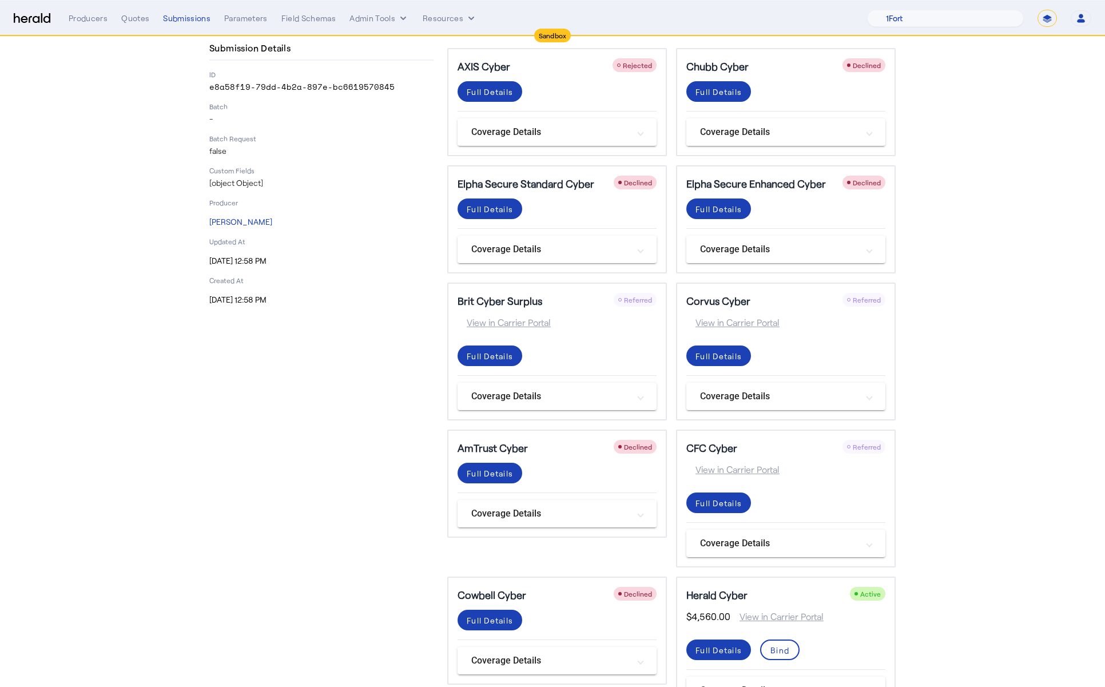
scroll to position [45, 0]
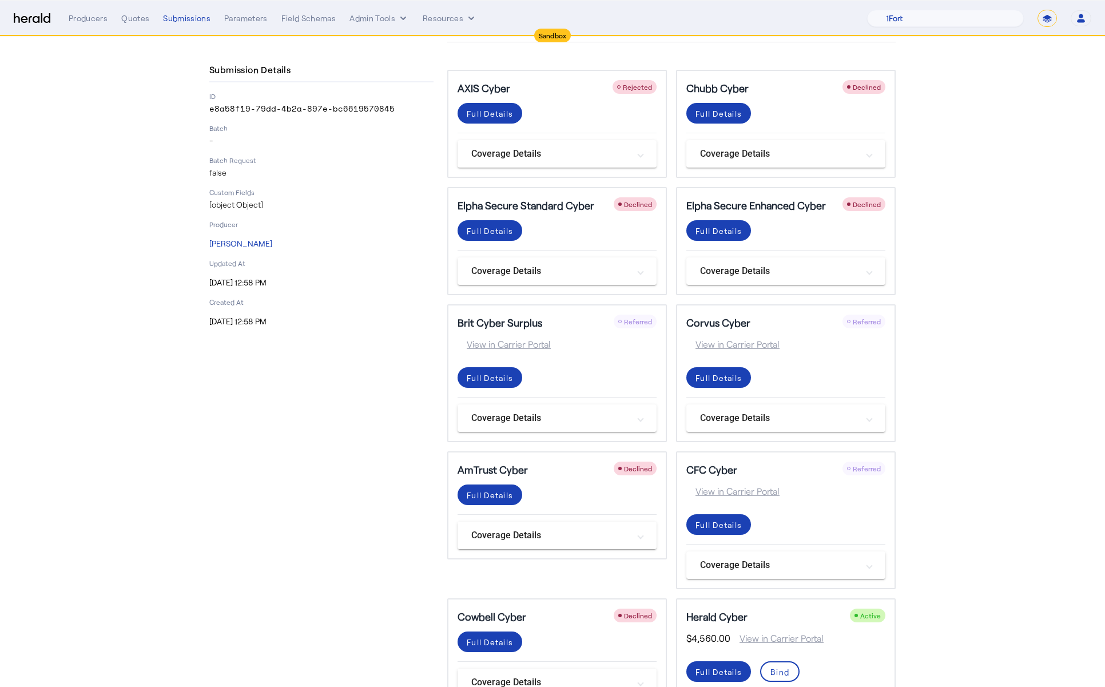
click at [351, 134] on div "Batch -" at bounding box center [321, 135] width 224 height 23
click at [174, 17] on div "Submissions" at bounding box center [186, 18] width 47 height 11
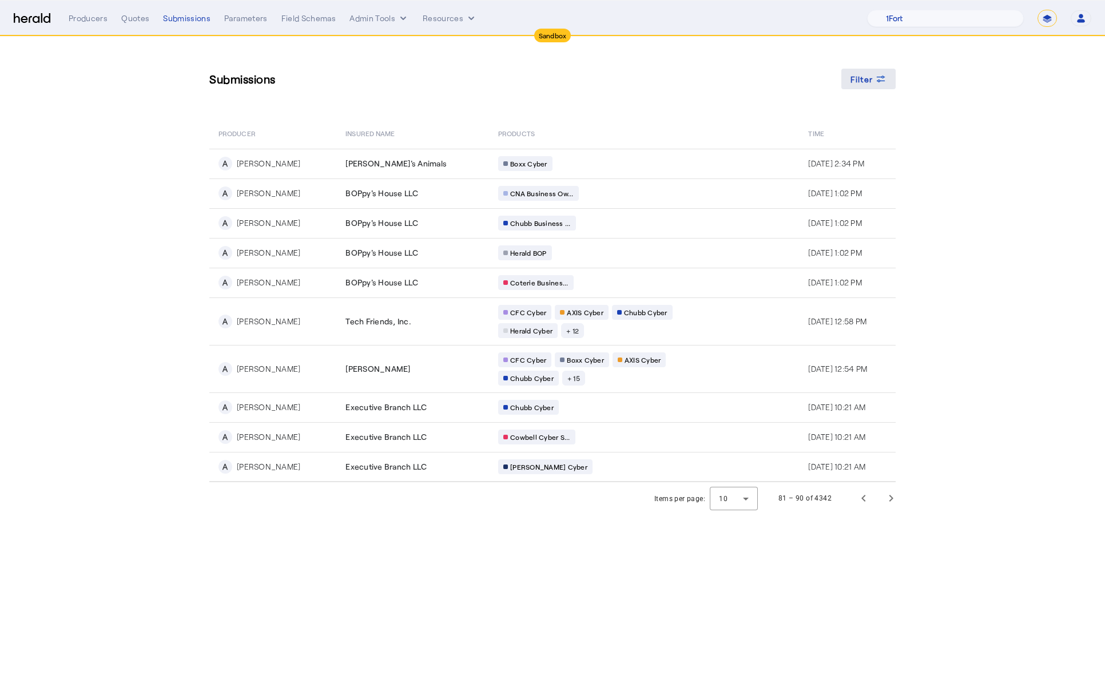
click at [869, 79] on span "Filter" at bounding box center [861, 79] width 23 height 12
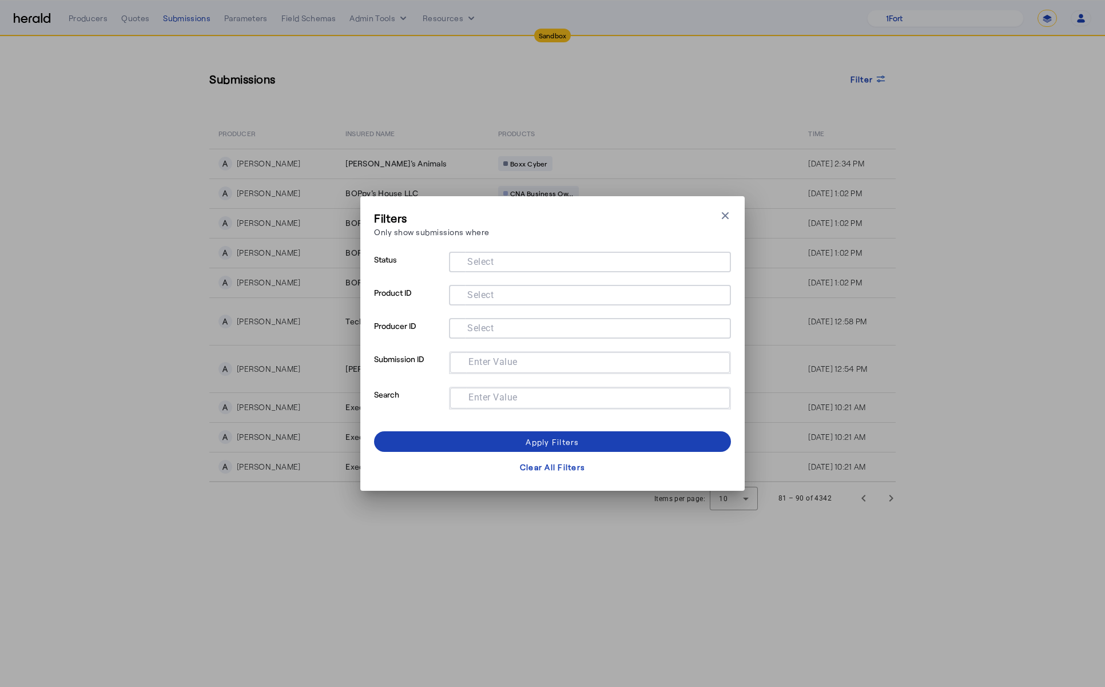
click at [511, 400] on mat-label "Enter Value" at bounding box center [492, 397] width 49 height 11
click at [511, 400] on input "Enter Value" at bounding box center [587, 397] width 257 height 14
type input "**********"
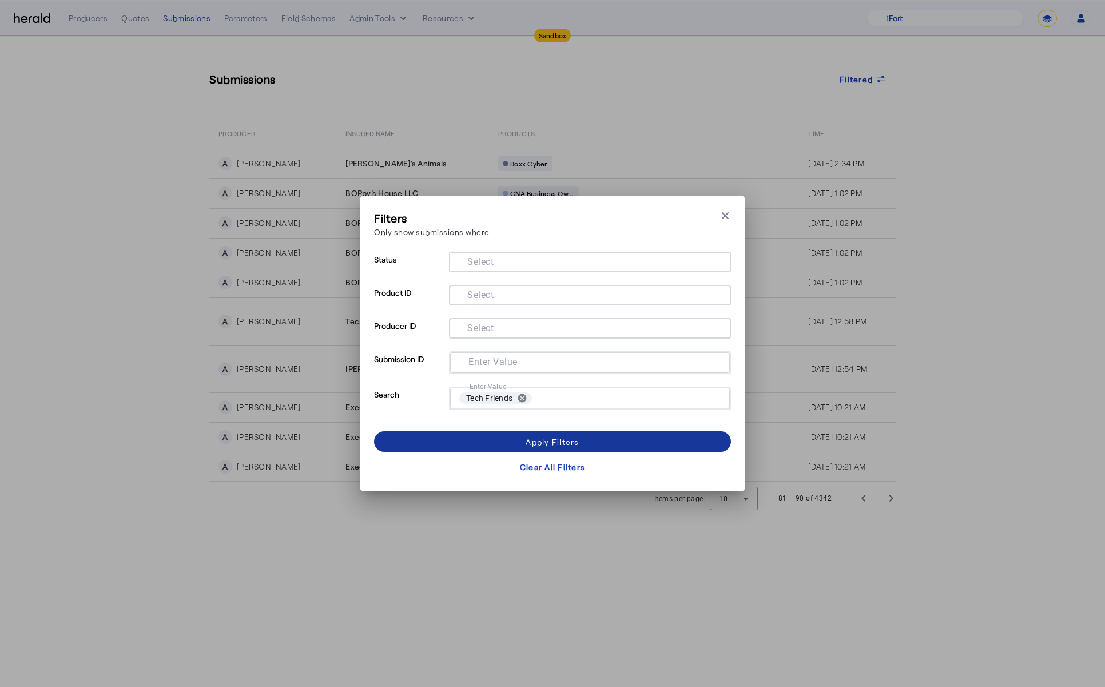
click at [553, 432] on span at bounding box center [552, 441] width 357 height 27
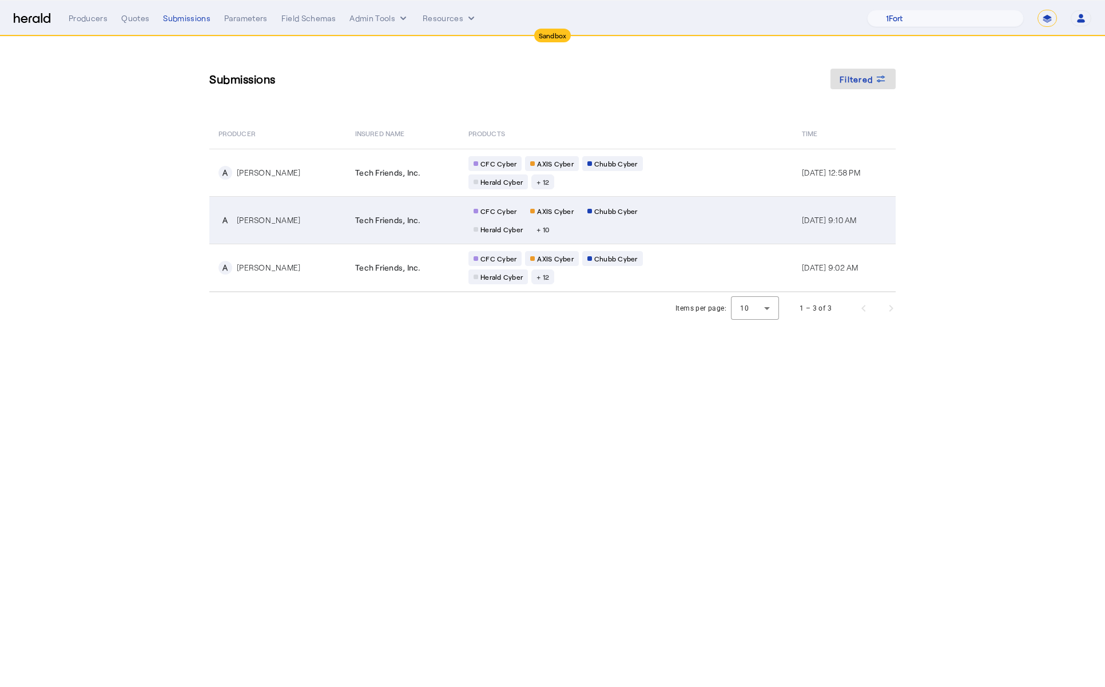
click at [602, 232] on div "CFC Cyber AXIS Cyber Chubb Cyber Herald Cyber + 10" at bounding box center [578, 220] width 220 height 33
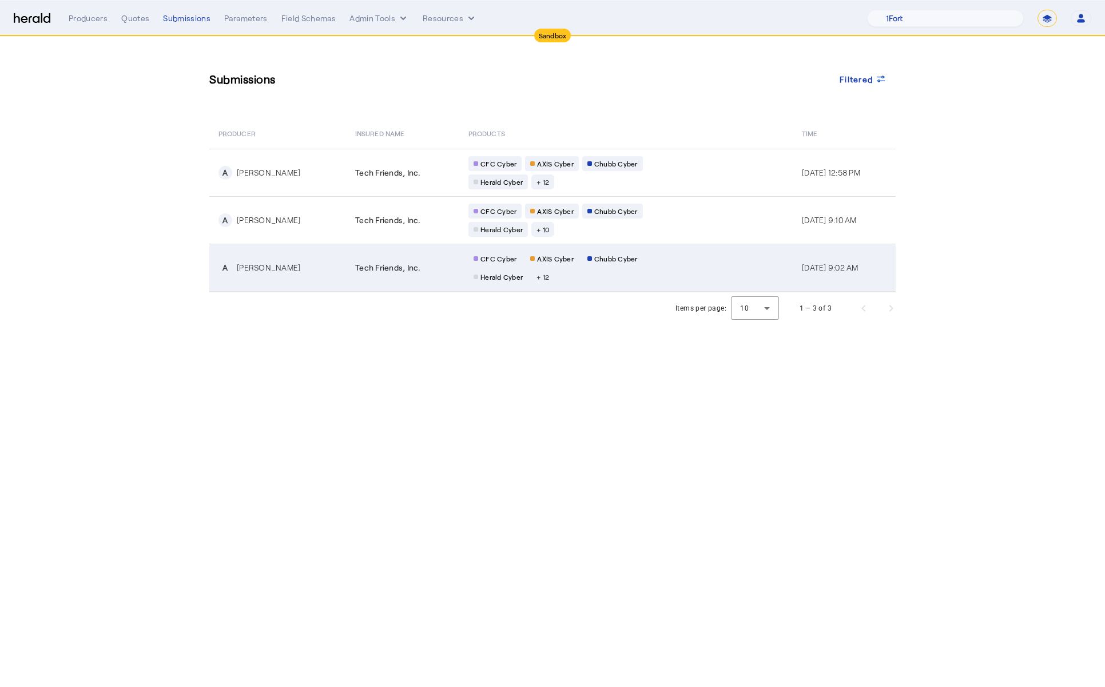
click at [367, 279] on td "Tech Friends, Inc." at bounding box center [402, 268] width 113 height 48
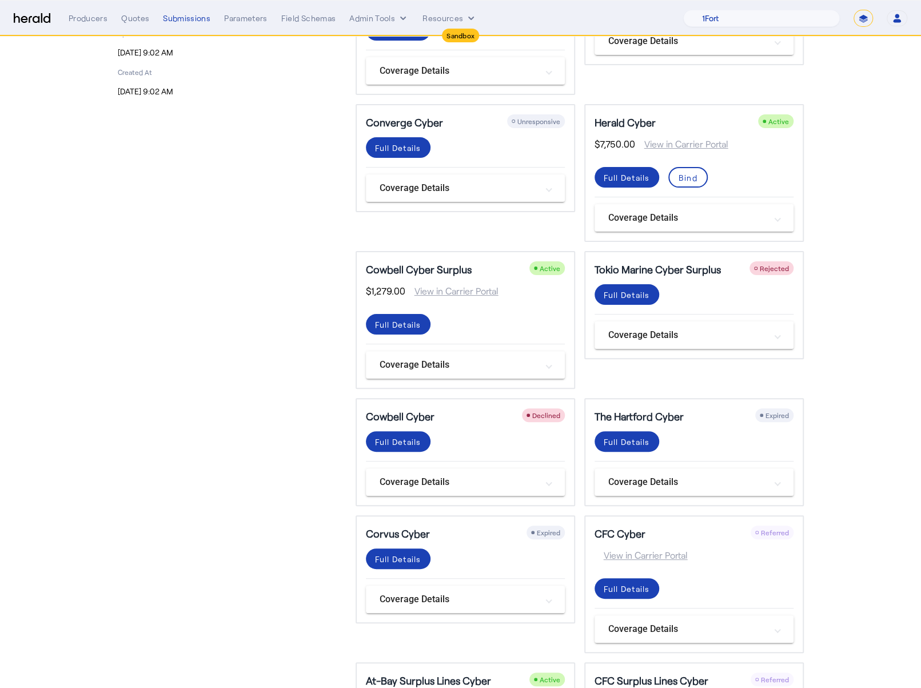
scroll to position [555, 0]
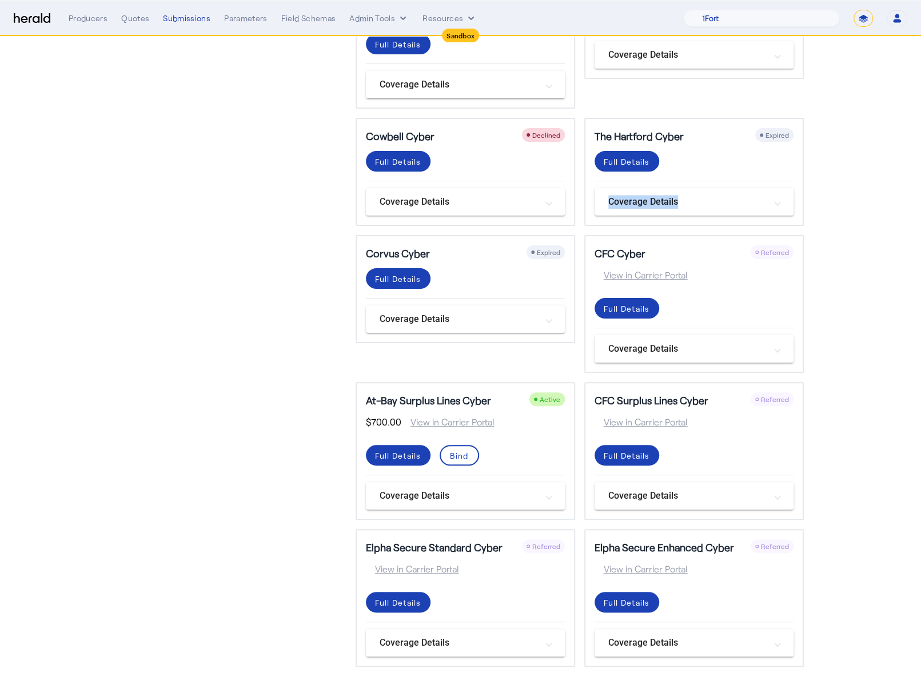
drag, startPoint x: 916, startPoint y: 188, endPoint x: 1135, endPoint y: 140, distance: 224.7
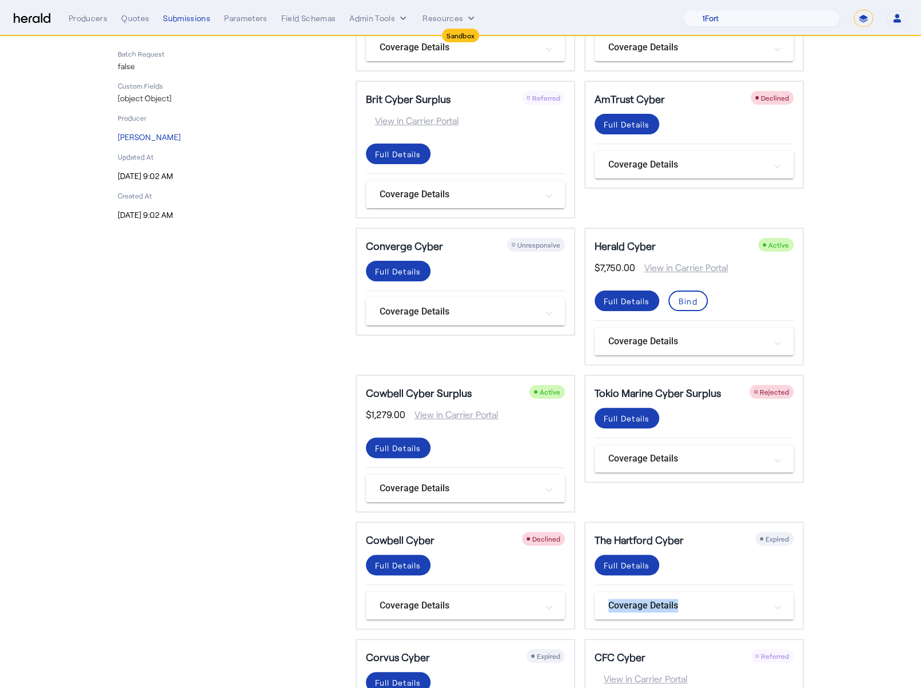
scroll to position [0, 0]
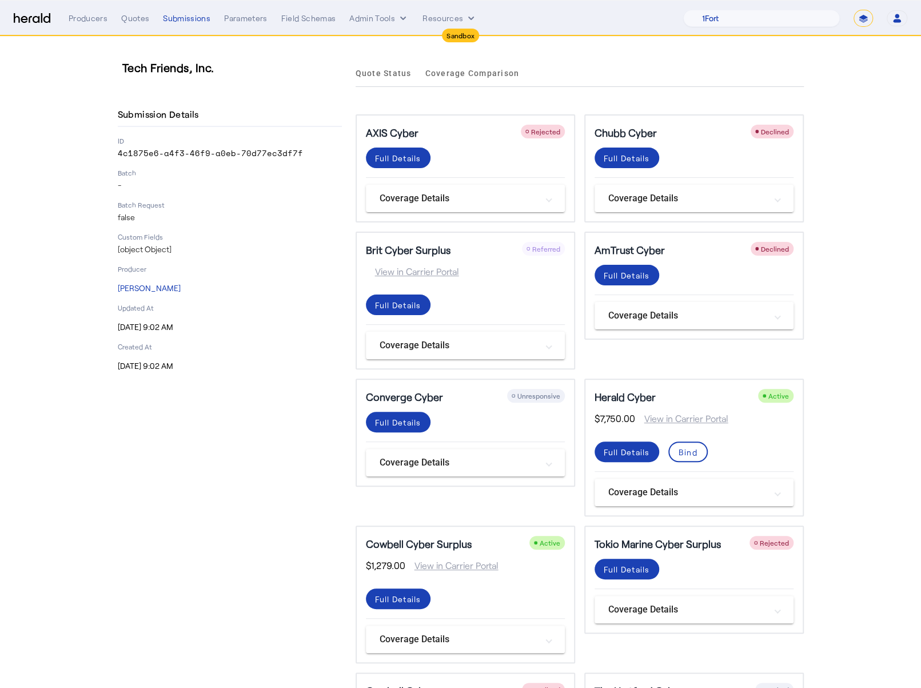
drag, startPoint x: 189, startPoint y: 15, endPoint x: 198, endPoint y: 170, distance: 154.7
click at [198, 170] on app-root "Sandbox Menu Producers Quotes Submissions Parameters Field Schemas Admin Tools …" at bounding box center [460, 622] width 921 height 1244
click at [54, 117] on section "Tech Friends, Inc. Submission Details ID 4c1875e6-a4f3-46f9-a0eb-70d77ec3df7f B…" at bounding box center [460, 641] width 921 height 1208
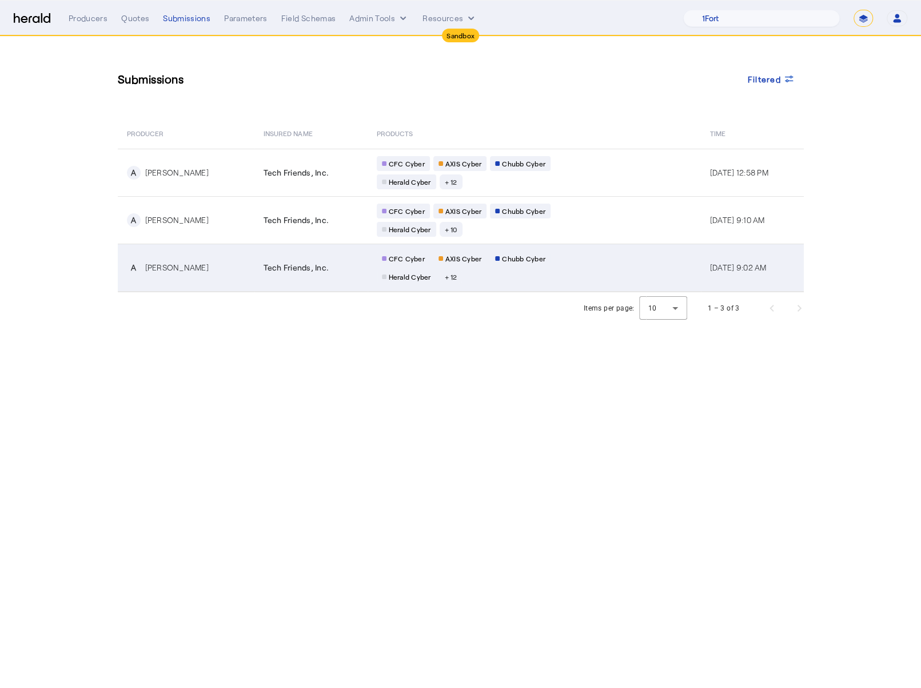
click at [290, 272] on td "Tech Friends, Inc." at bounding box center [311, 268] width 113 height 48
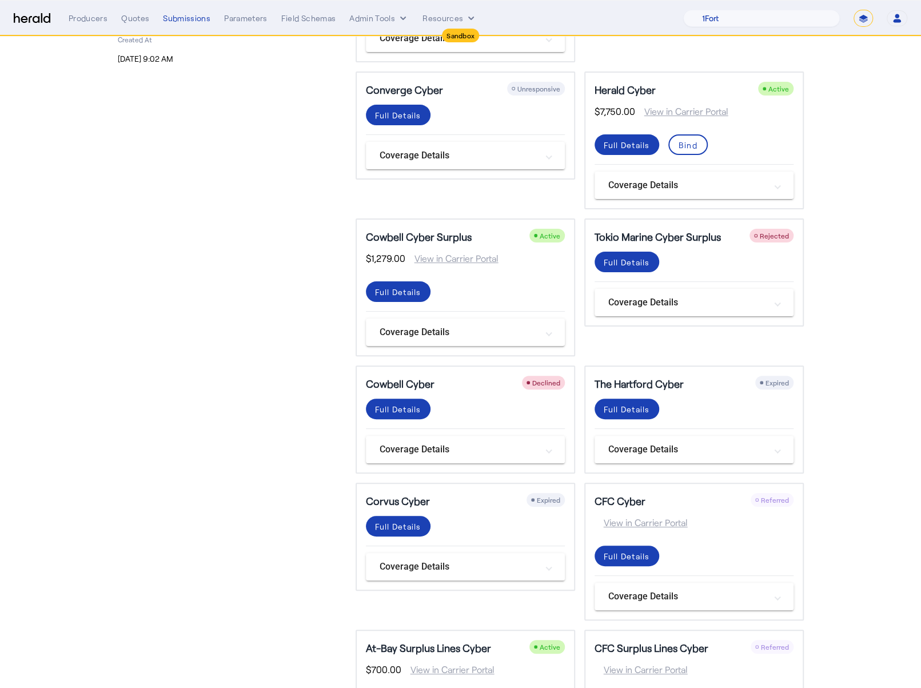
scroll to position [555, 0]
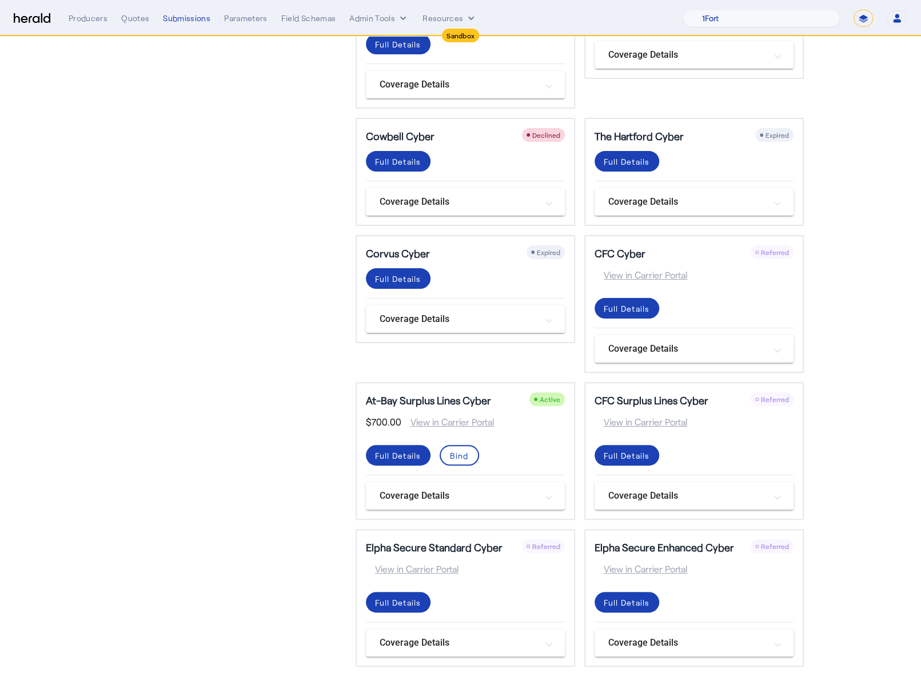
drag, startPoint x: 303, startPoint y: 296, endPoint x: 310, endPoint y: 226, distance: 70.7
click at [310, 226] on div "Tech Friends, Inc. Submission Details ID 4c1875e6-a4f3-46f9-a0eb-70d77ec3df7f B…" at bounding box center [230, 86] width 224 height 1162
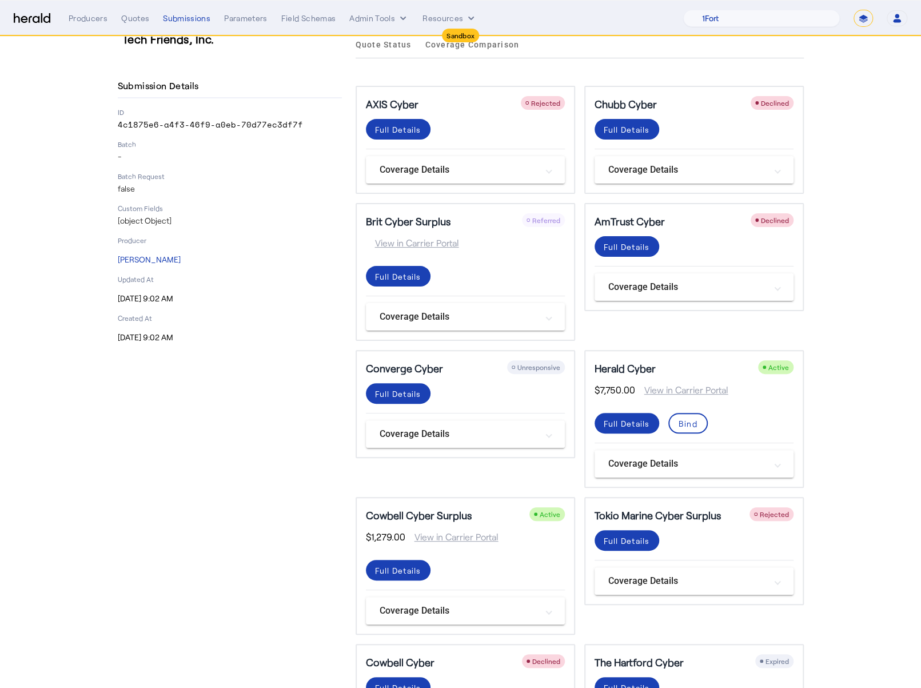
scroll to position [0, 0]
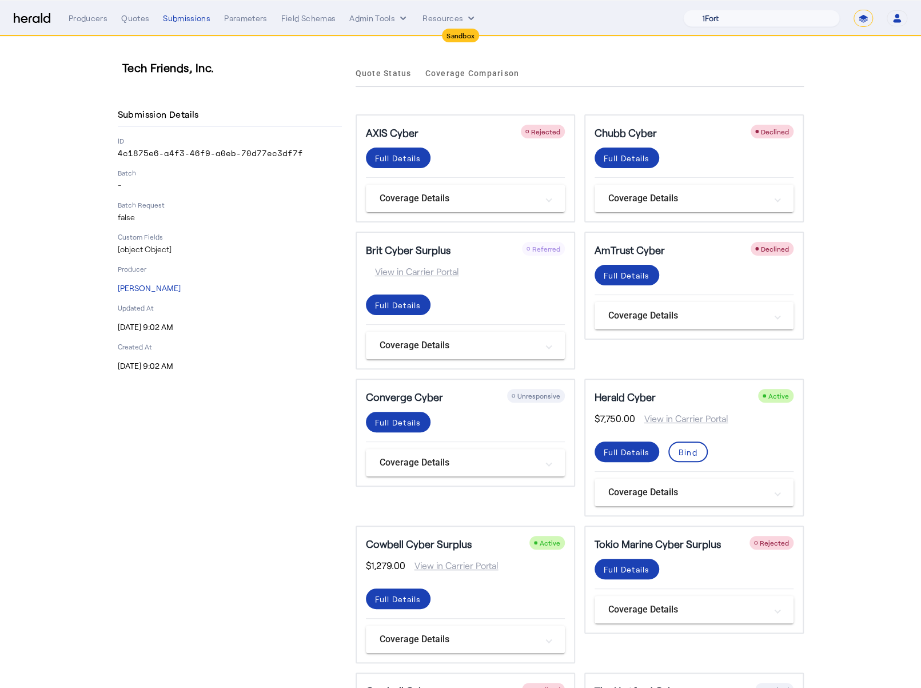
click at [809, 15] on select "1Fort Acrisure Acturis Affinity Advisors Affinity Risk Agentero AmWins Anzen Ao…" at bounding box center [761, 18] width 157 height 17
click at [801, 19] on select "1Fort Acrisure Acturis Affinity Advisors Affinity Risk Agentero AmWins Anzen Ao…" at bounding box center [761, 18] width 157 height 17
select select "pfm_129z_babbix"
click at [712, 10] on select "1Fort Acrisure Acturis Affinity Advisors Affinity Risk Agentero AmWins Anzen Ao…" at bounding box center [761, 18] width 157 height 17
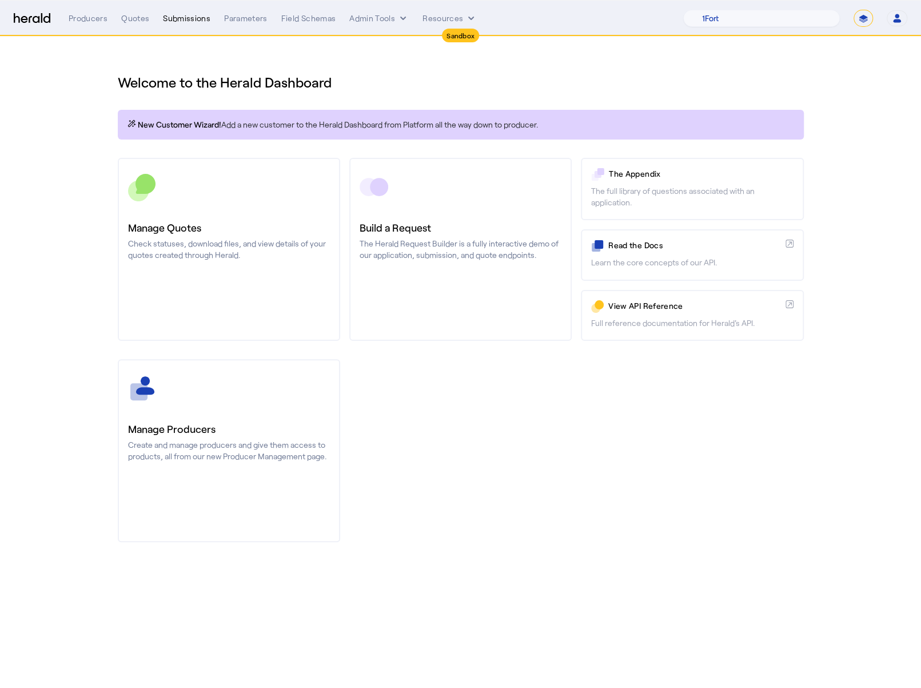
click at [195, 15] on div "Submissions" at bounding box center [186, 18] width 47 height 11
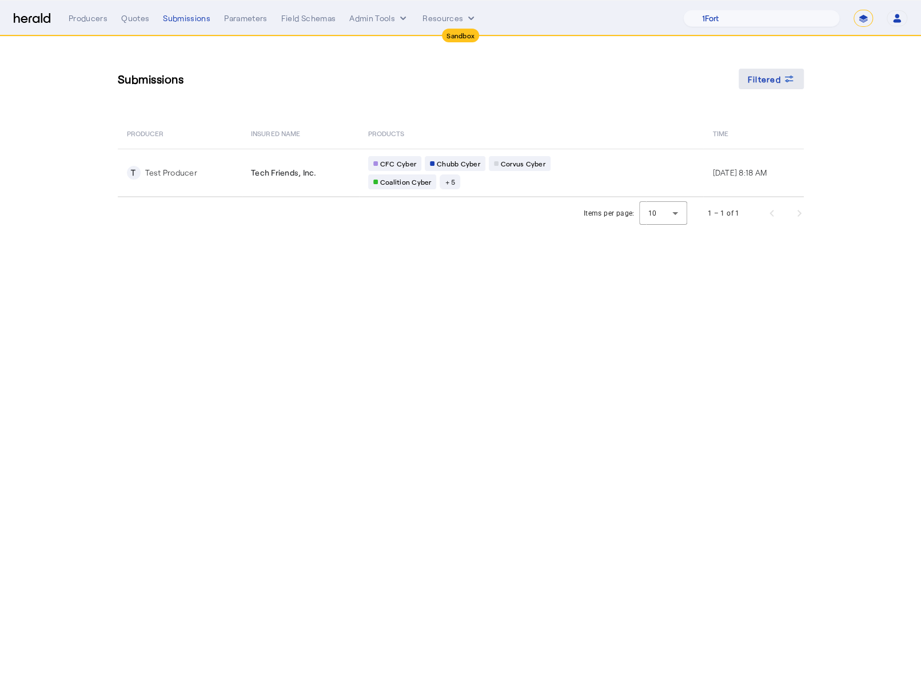
drag, startPoint x: 224, startPoint y: 183, endPoint x: 788, endPoint y: 90, distance: 570.9
click at [788, 90] on div "Submissions Filtered PRODUCER Insured Name PRODUCTS Time T Test Producer Tech F…" at bounding box center [461, 117] width 732 height 161
click at [750, 75] on span "Filtered" at bounding box center [764, 79] width 33 height 12
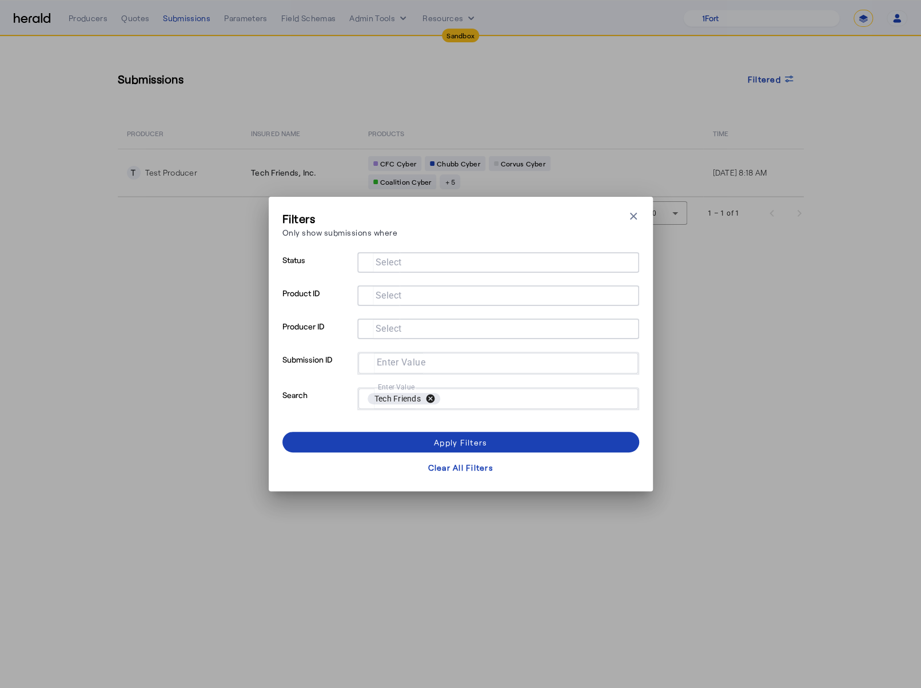
click at [432, 402] on button "cancel" at bounding box center [430, 398] width 19 height 10
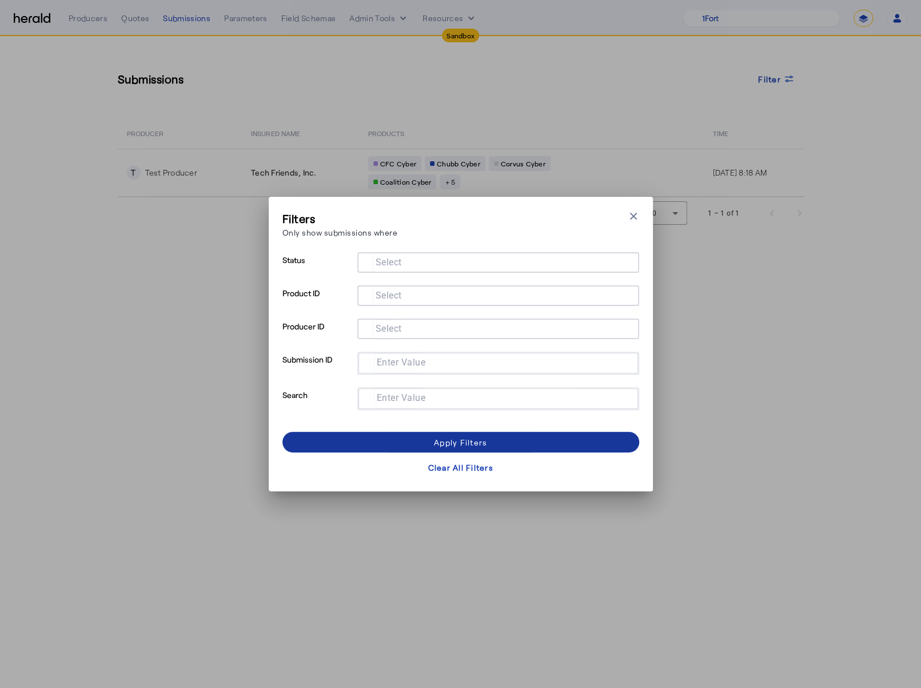
click at [441, 439] on div "Apply Filters" at bounding box center [460, 442] width 53 height 12
